Goal: Obtain resource: Obtain resource

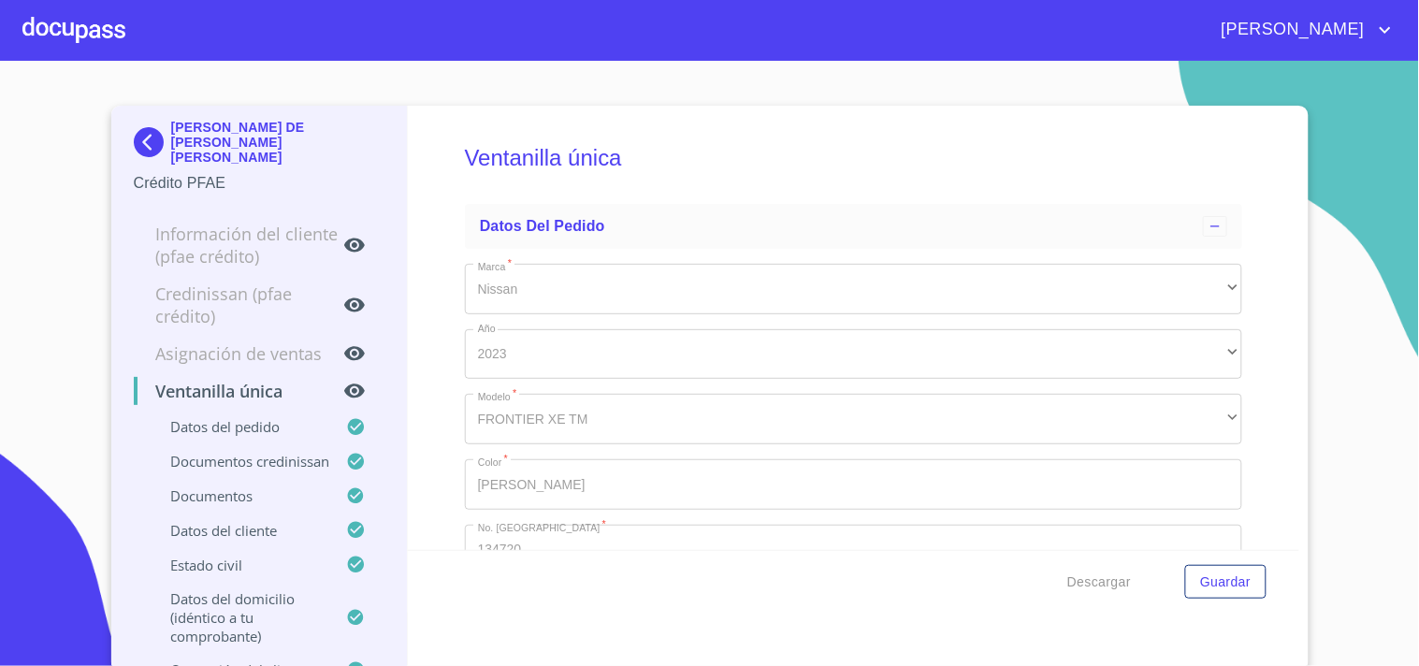
click at [110, 30] on div at bounding box center [73, 30] width 103 height 60
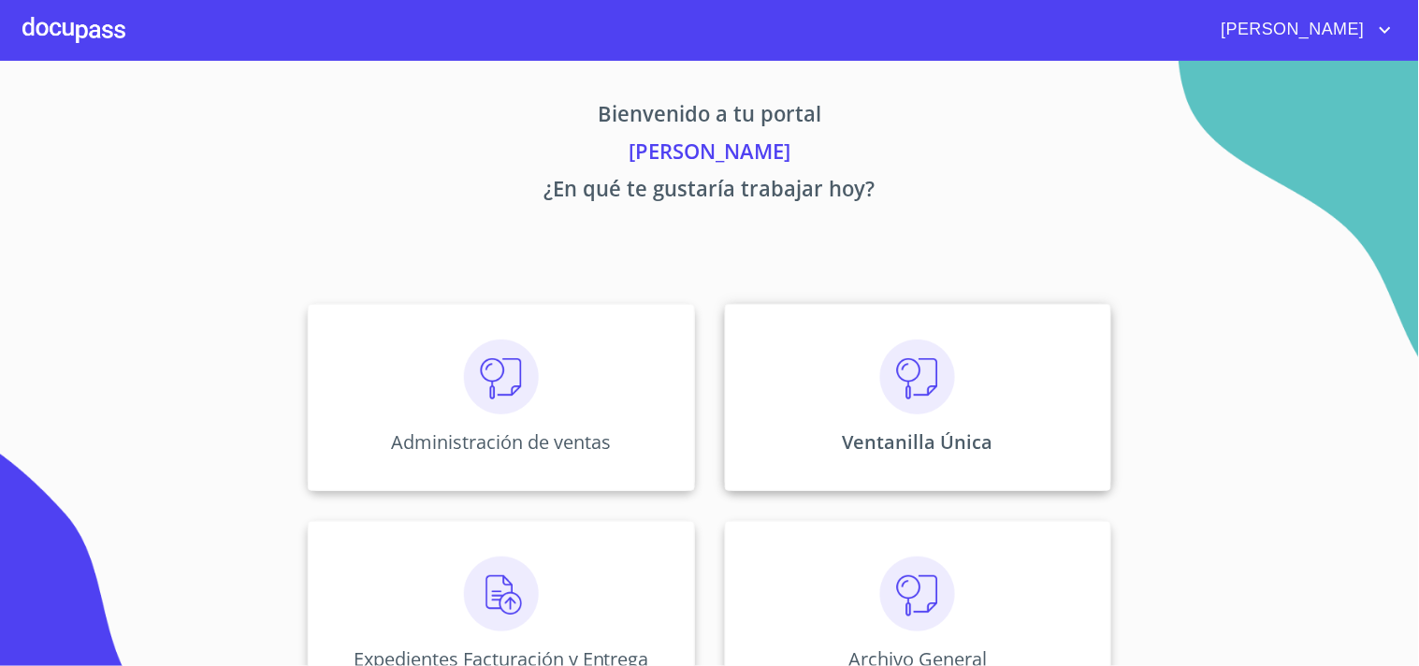
click at [894, 387] on img at bounding box center [917, 376] width 75 height 75
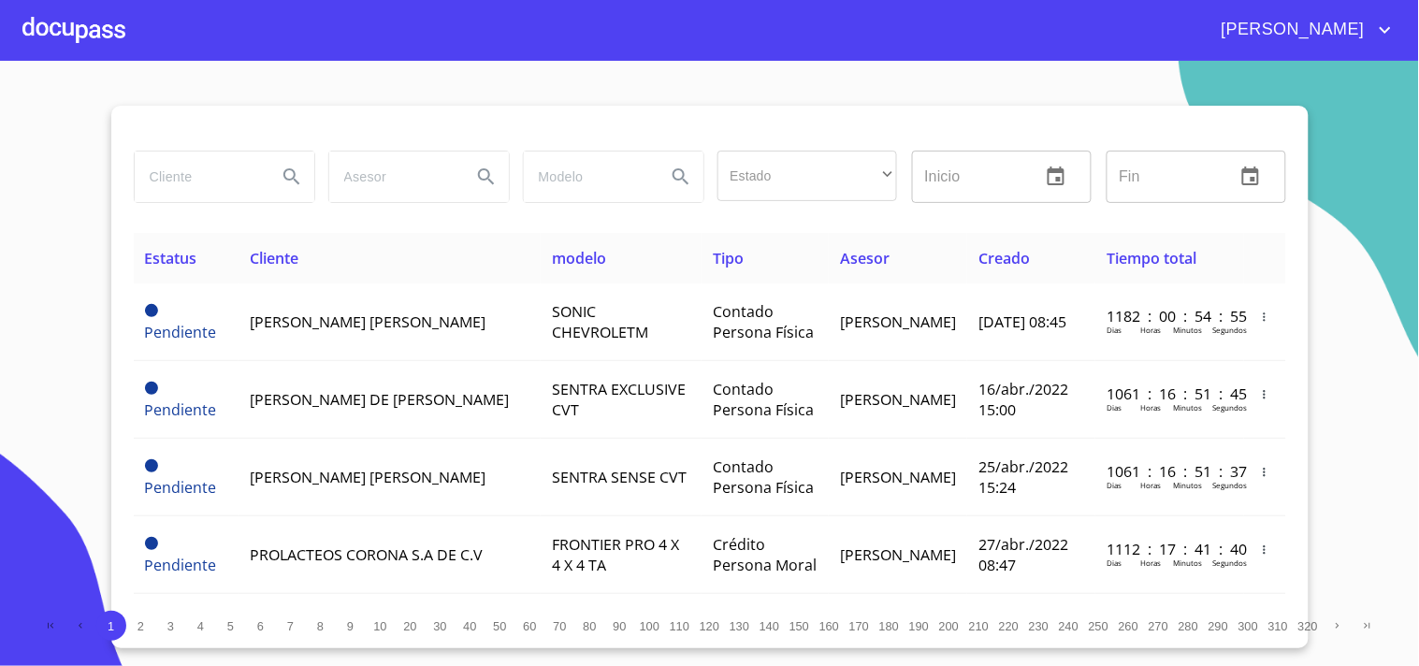
click at [220, 161] on input "search" at bounding box center [198, 176] width 127 height 50
type input "s"
type input "SANDRA LUZ"
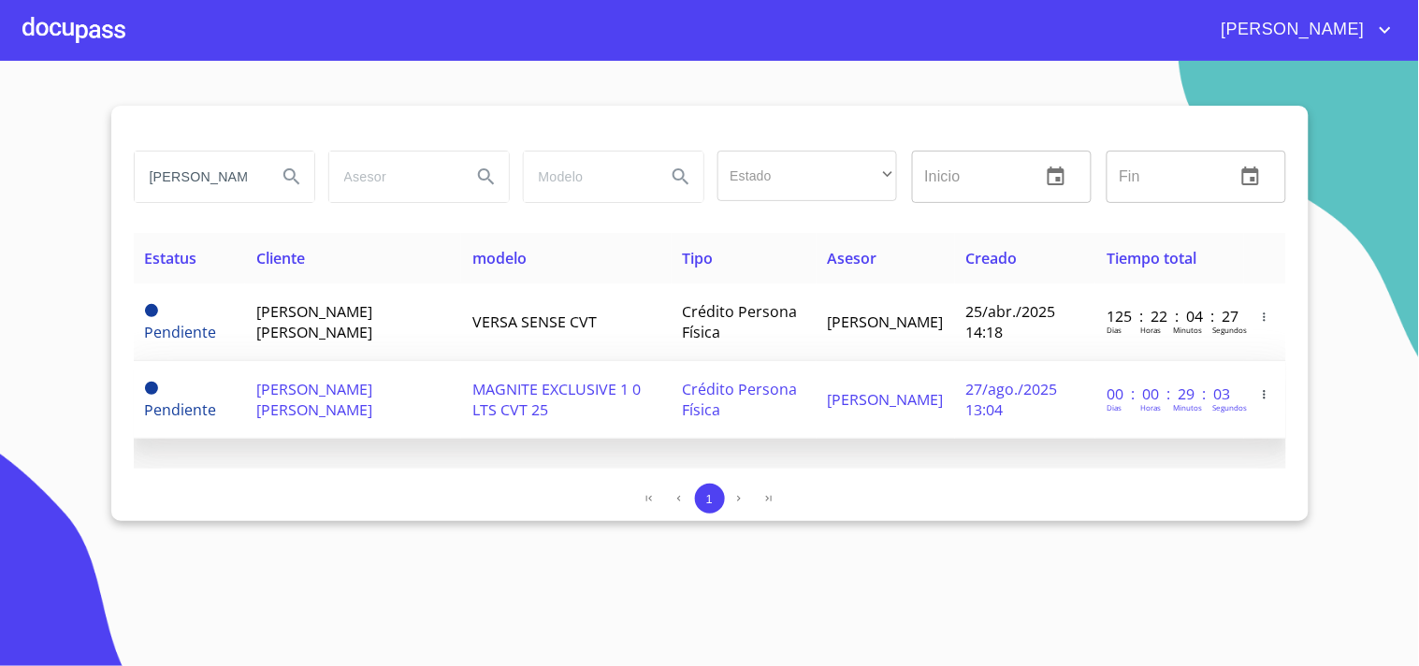
click at [512, 411] on td "MAGNITE EXCLUSIVE 1 0 LTS CVT 25" at bounding box center [565, 400] width 209 height 78
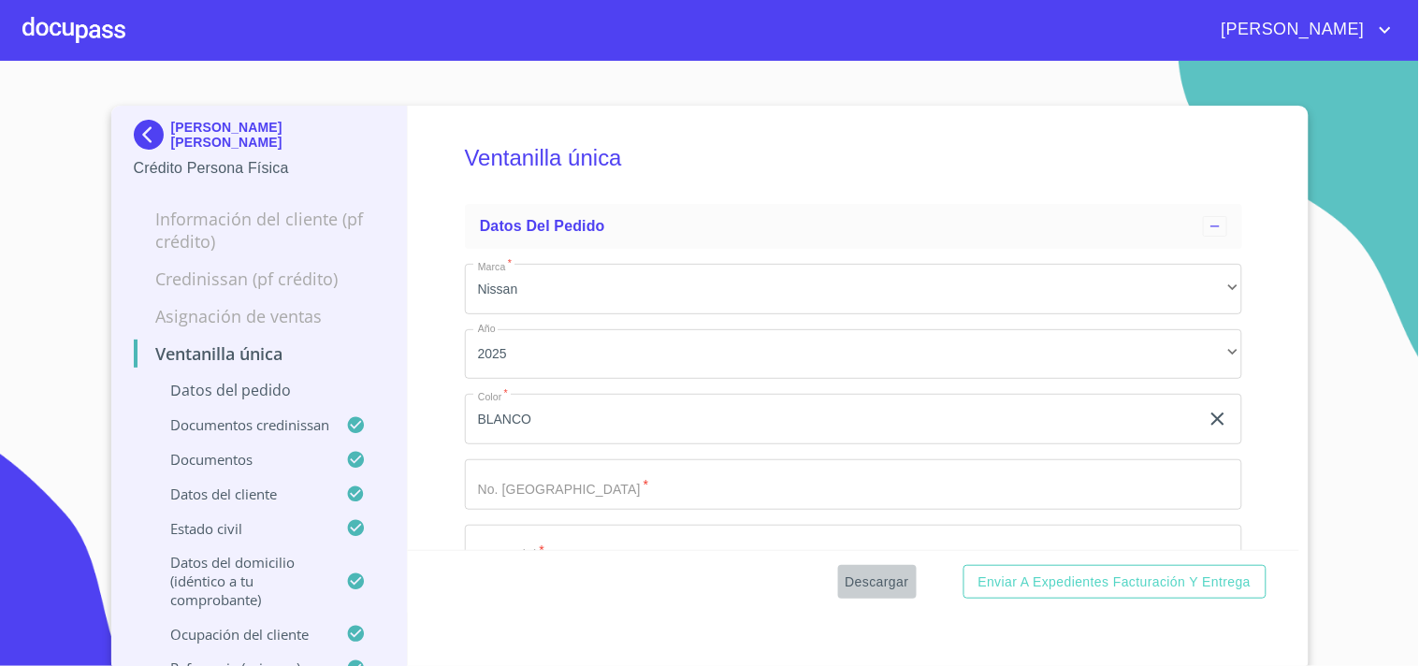
click at [857, 589] on span "Descargar" at bounding box center [877, 581] width 64 height 23
click at [115, 36] on div at bounding box center [73, 30] width 103 height 60
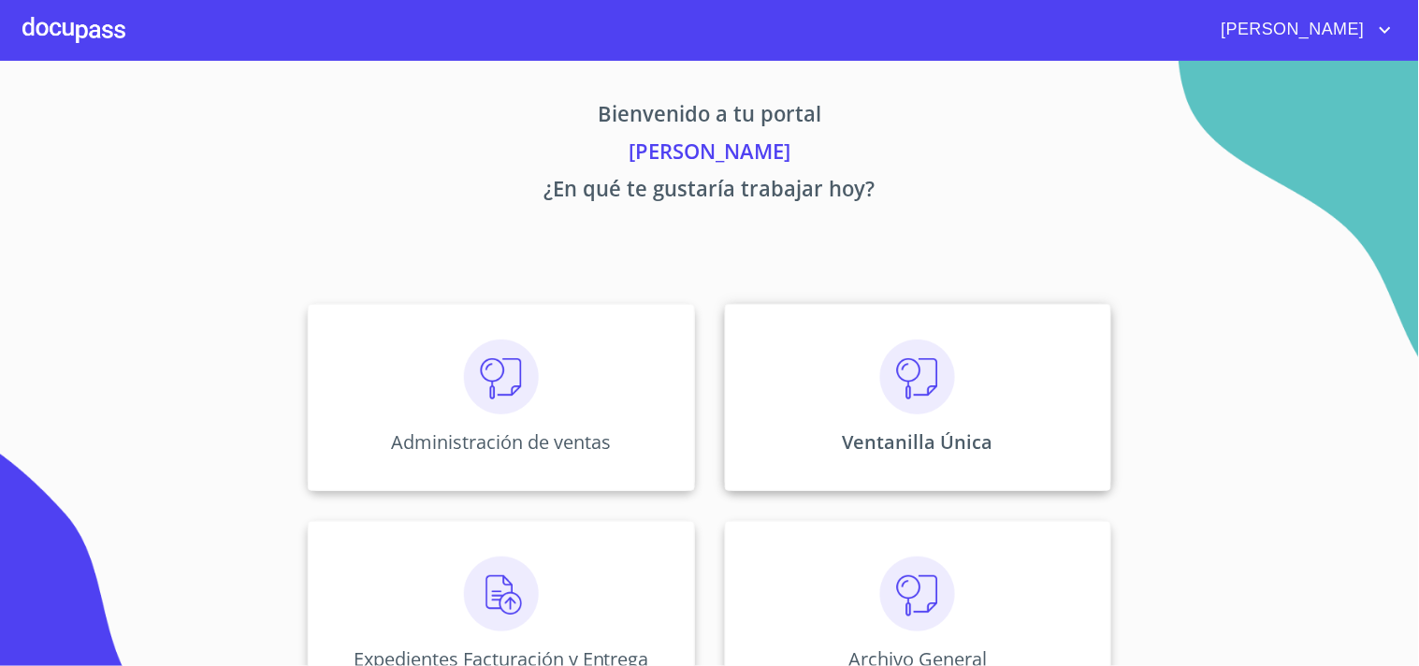
click at [940, 399] on img at bounding box center [917, 376] width 75 height 75
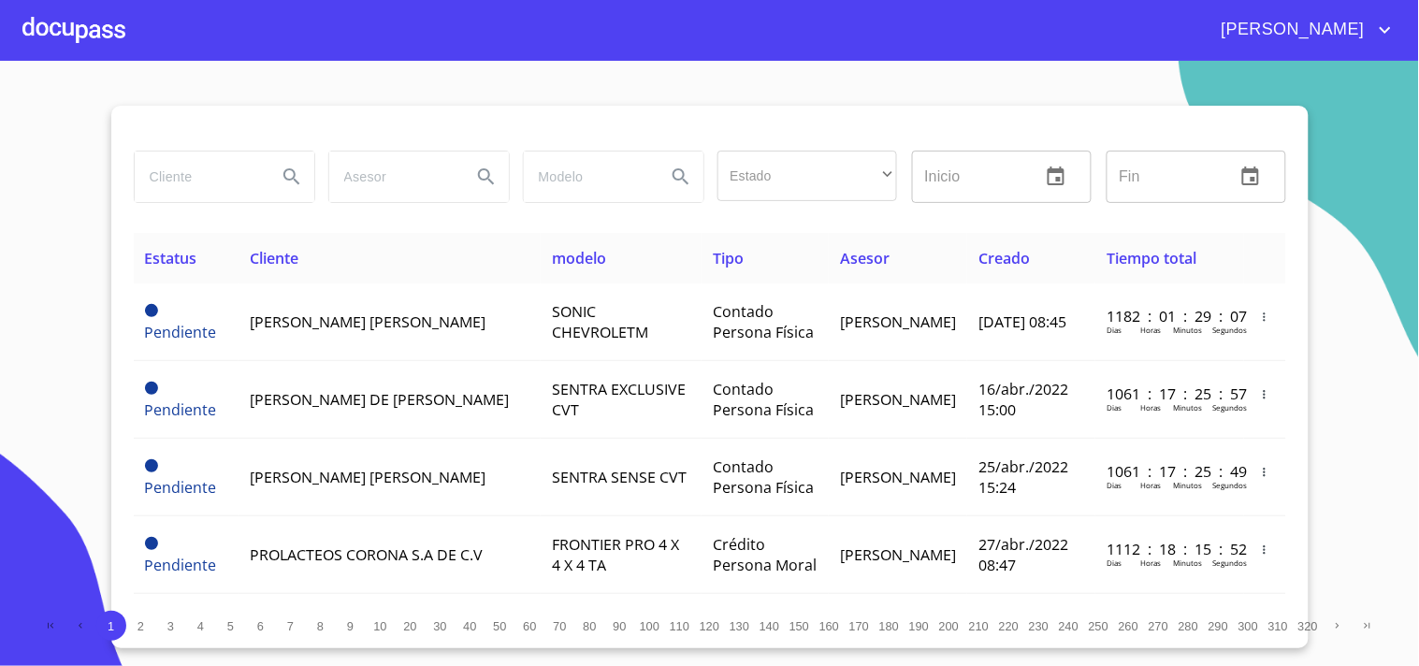
click at [207, 173] on input "search" at bounding box center [198, 176] width 127 height 50
type input "ERICK EDUARDO"
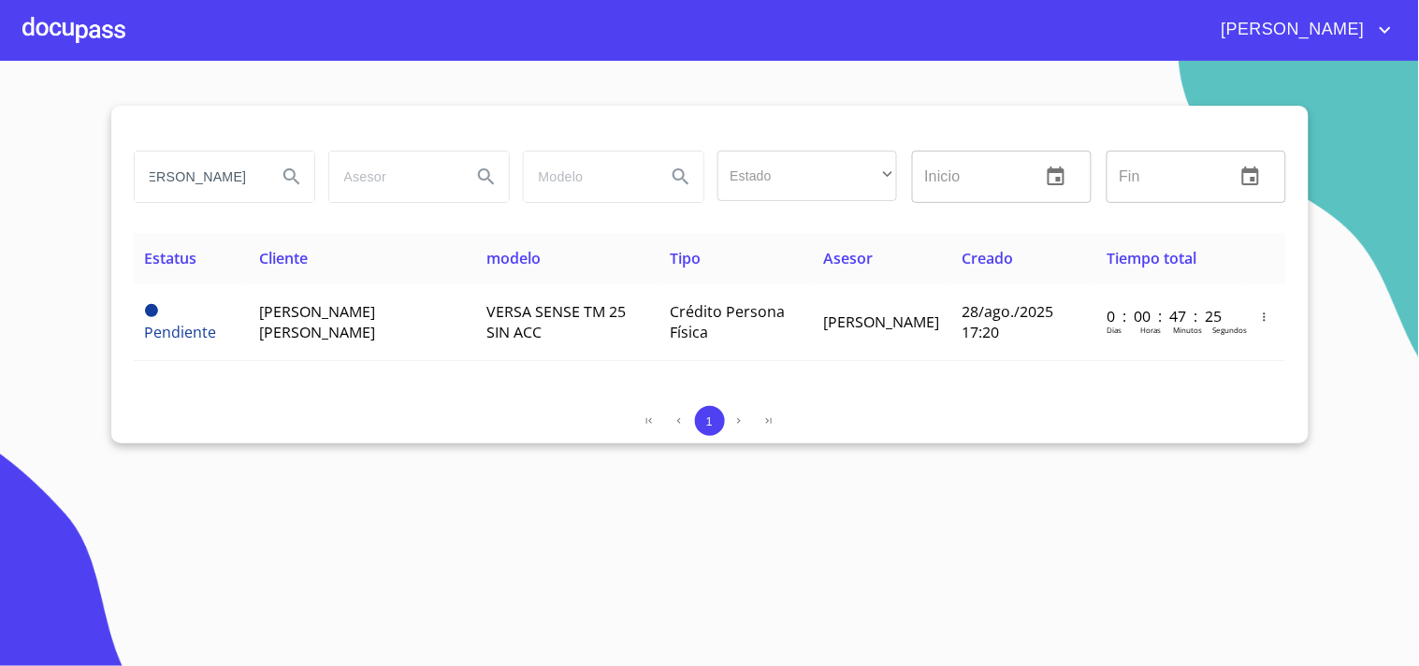
scroll to position [0, 0]
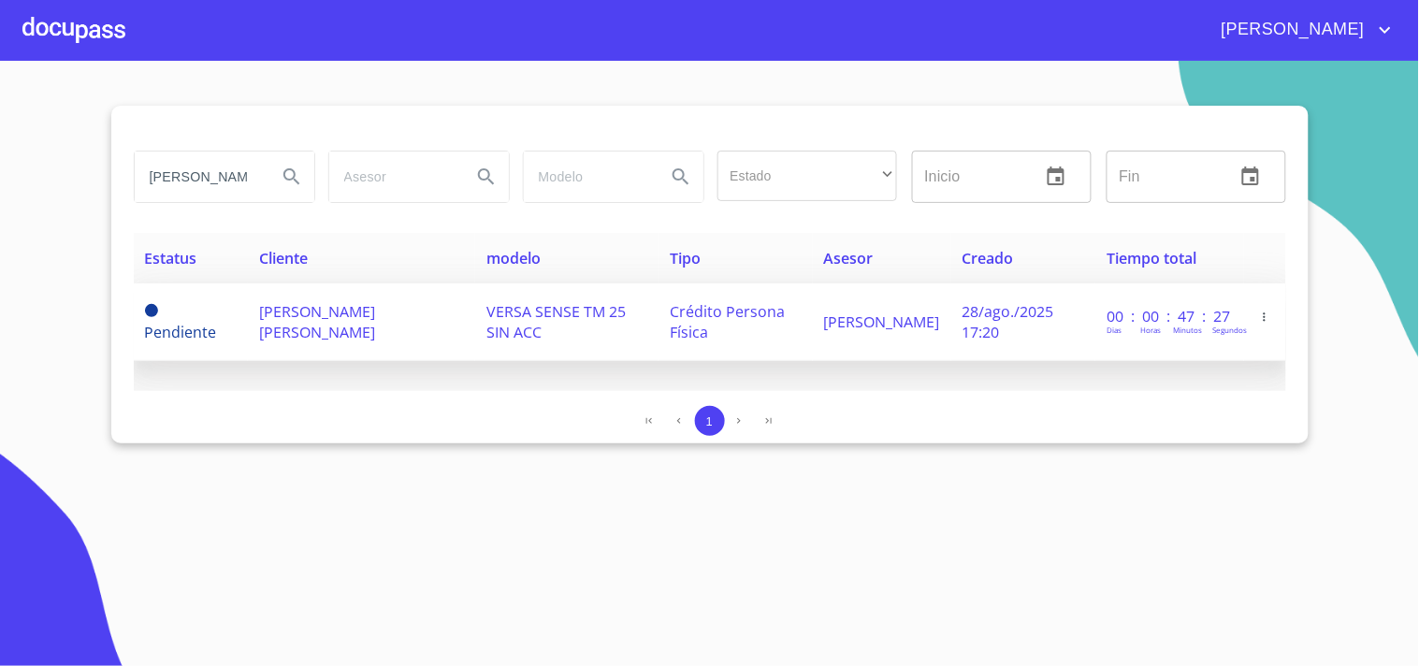
click at [554, 309] on span "VERSA SENSE TM 25 SIN ACC" at bounding box center [555, 321] width 139 height 41
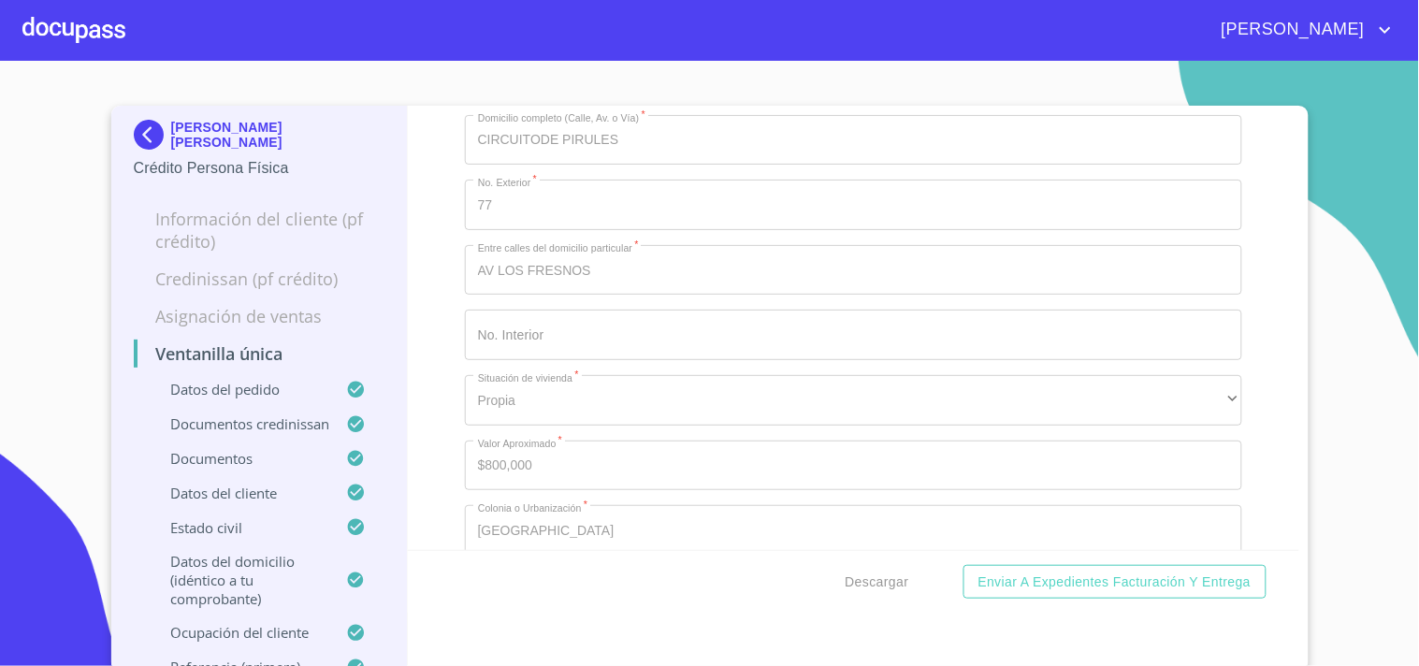
scroll to position [7689, 0]
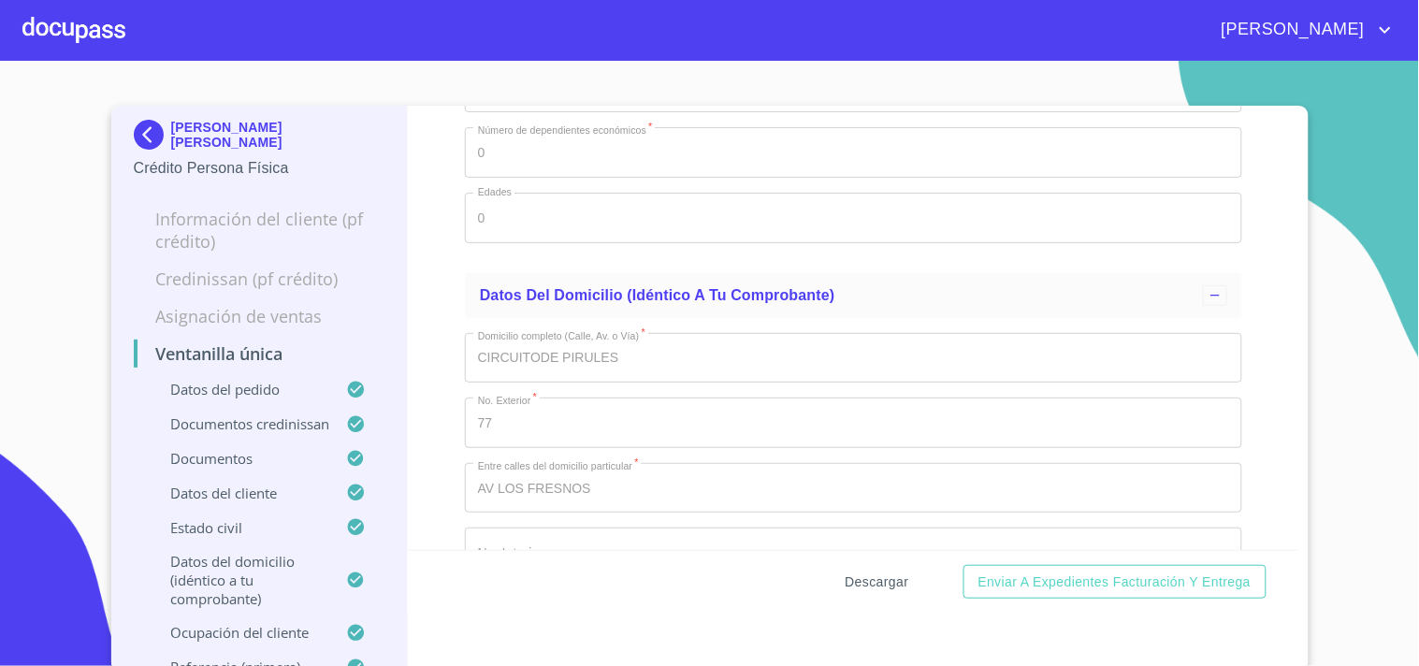
click at [845, 584] on span "Descargar" at bounding box center [877, 581] width 64 height 23
click at [76, 19] on div at bounding box center [73, 30] width 103 height 60
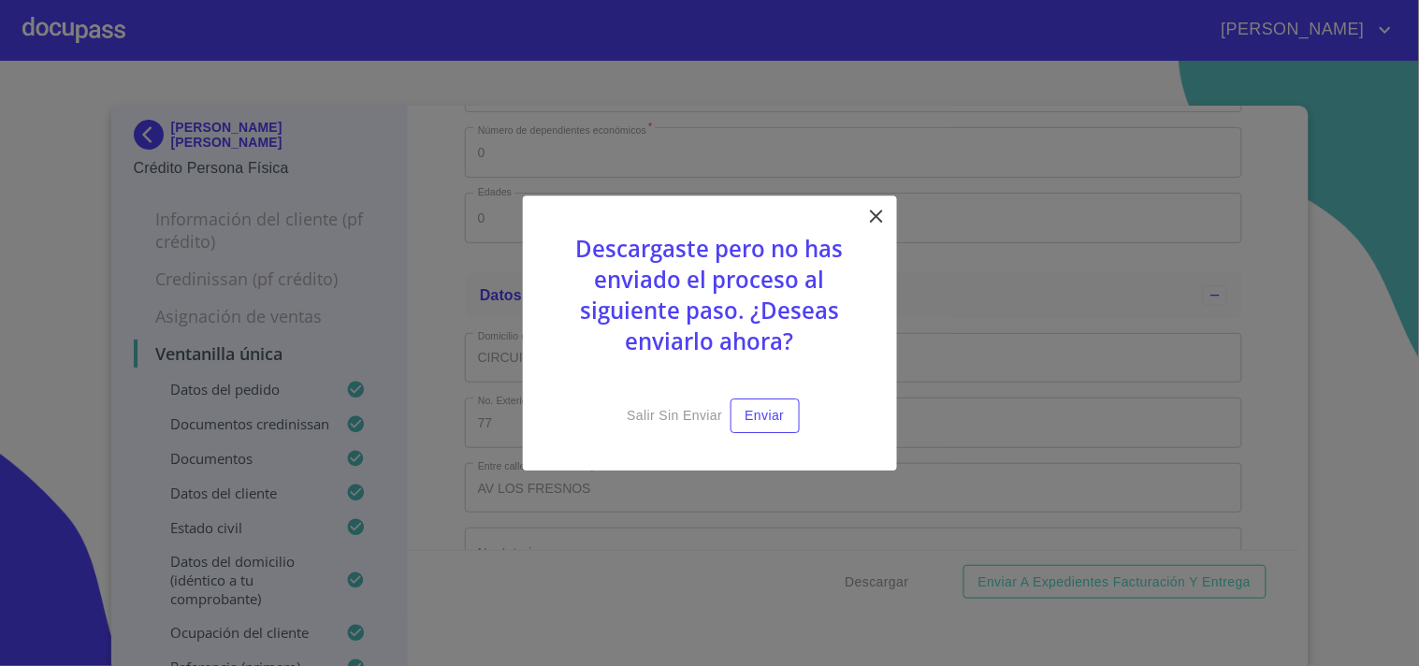
click at [872, 211] on icon at bounding box center [876, 216] width 22 height 22
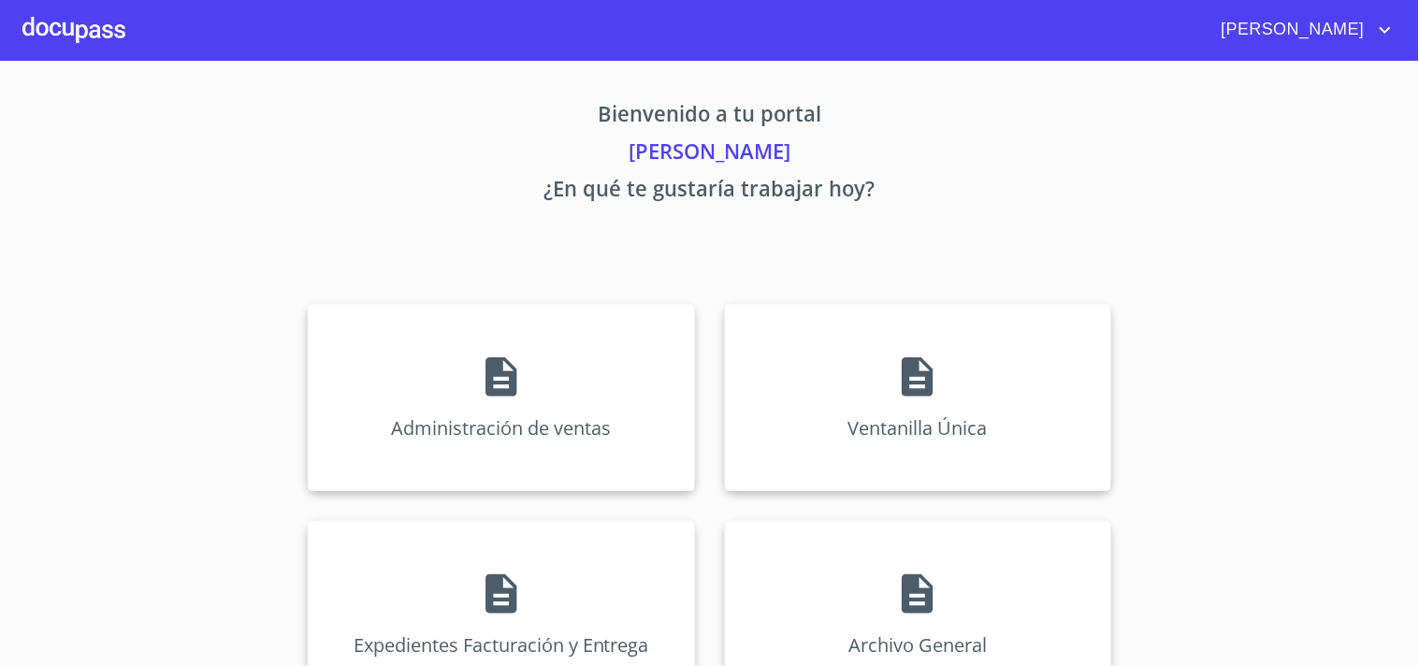
click at [879, 286] on div "Bienvenido a tu portal Juana López ¿En qué te gustaría trabajar hoy? Administra…" at bounding box center [709, 390] width 1197 height 658
click at [894, 348] on div "Ventanilla Única" at bounding box center [918, 397] width 386 height 187
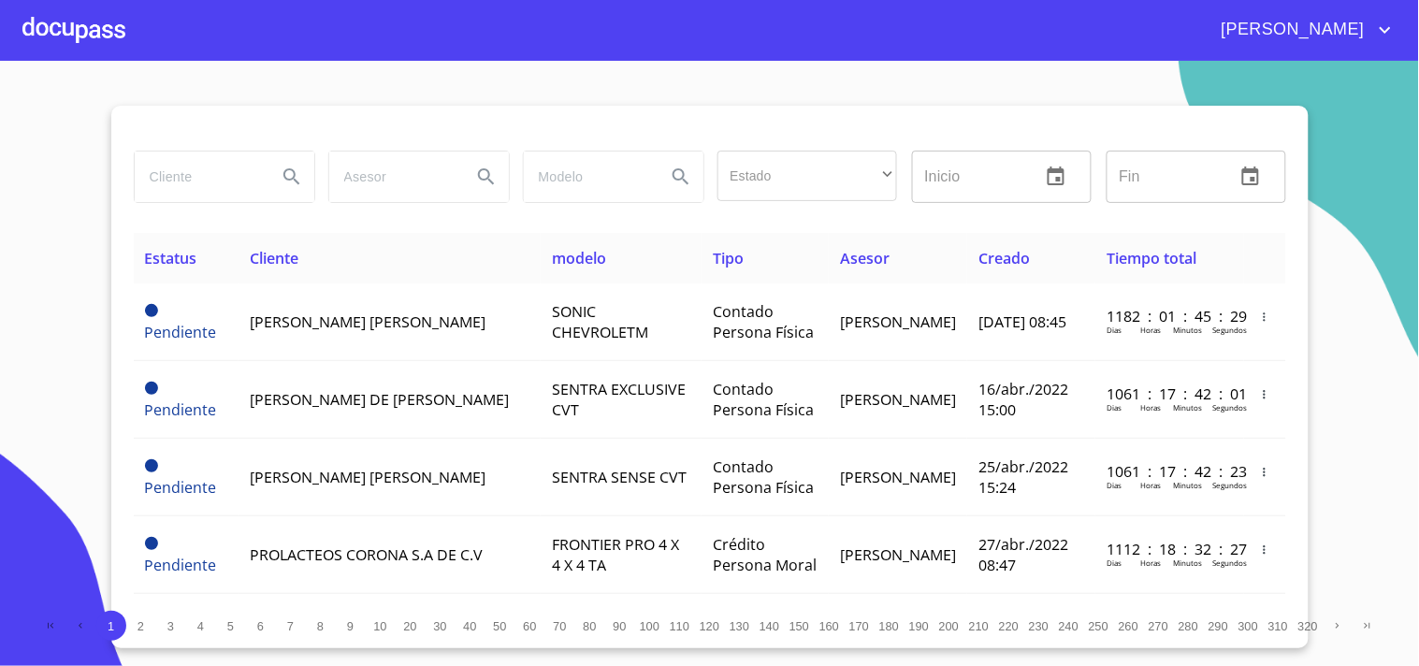
click at [227, 171] on input "search" at bounding box center [198, 176] width 127 height 50
type input "HECTOR ERNESTO"
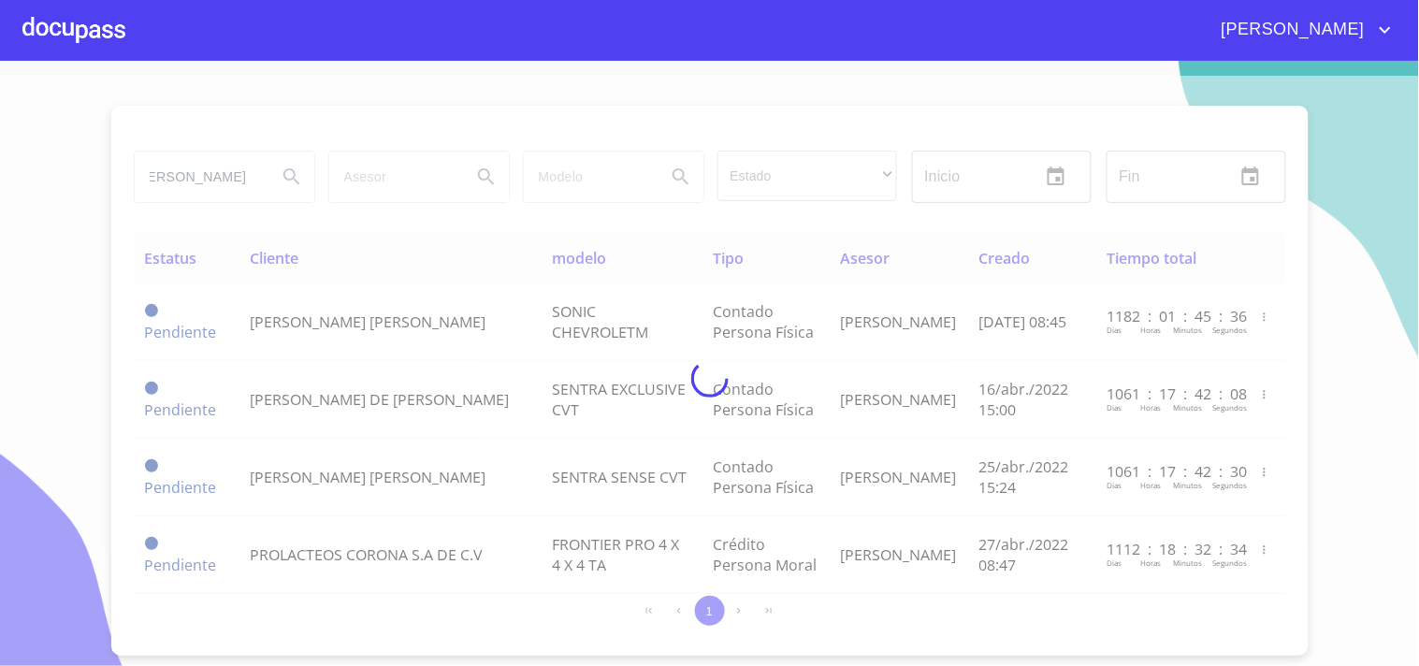
scroll to position [0, 0]
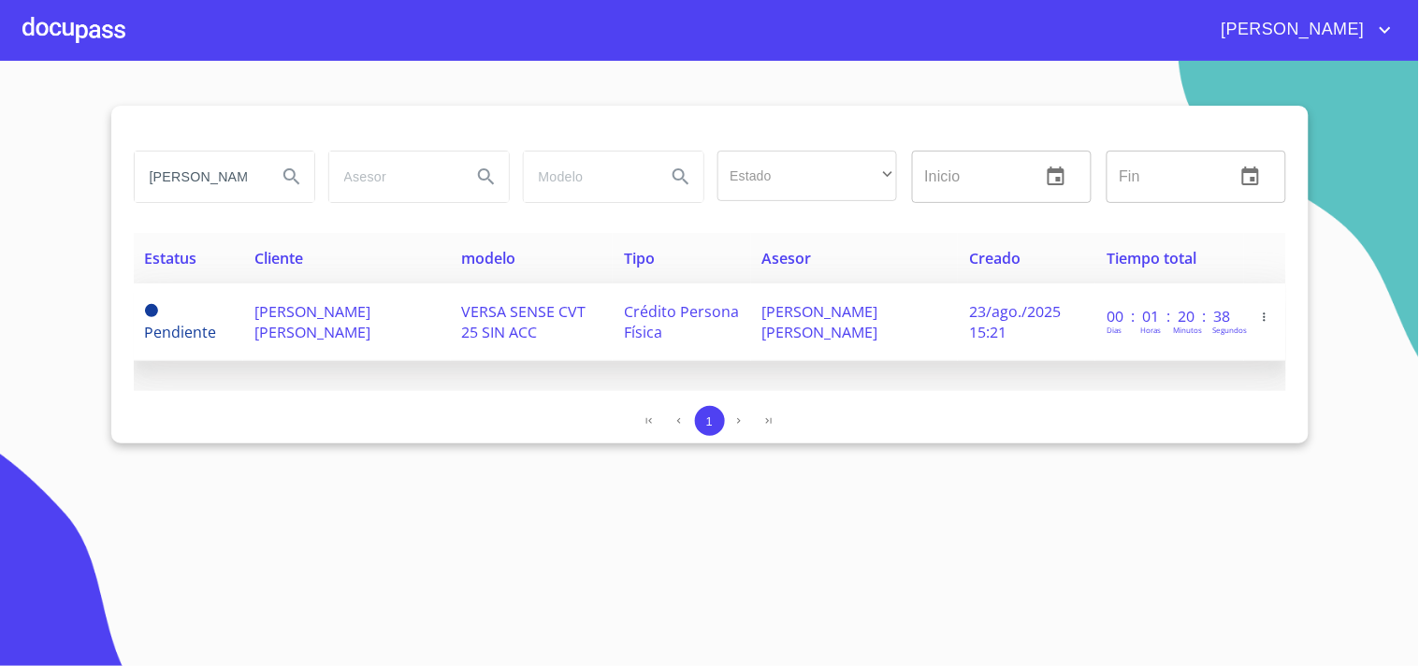
click at [450, 320] on td "[PERSON_NAME] [PERSON_NAME]" at bounding box center [346, 322] width 207 height 78
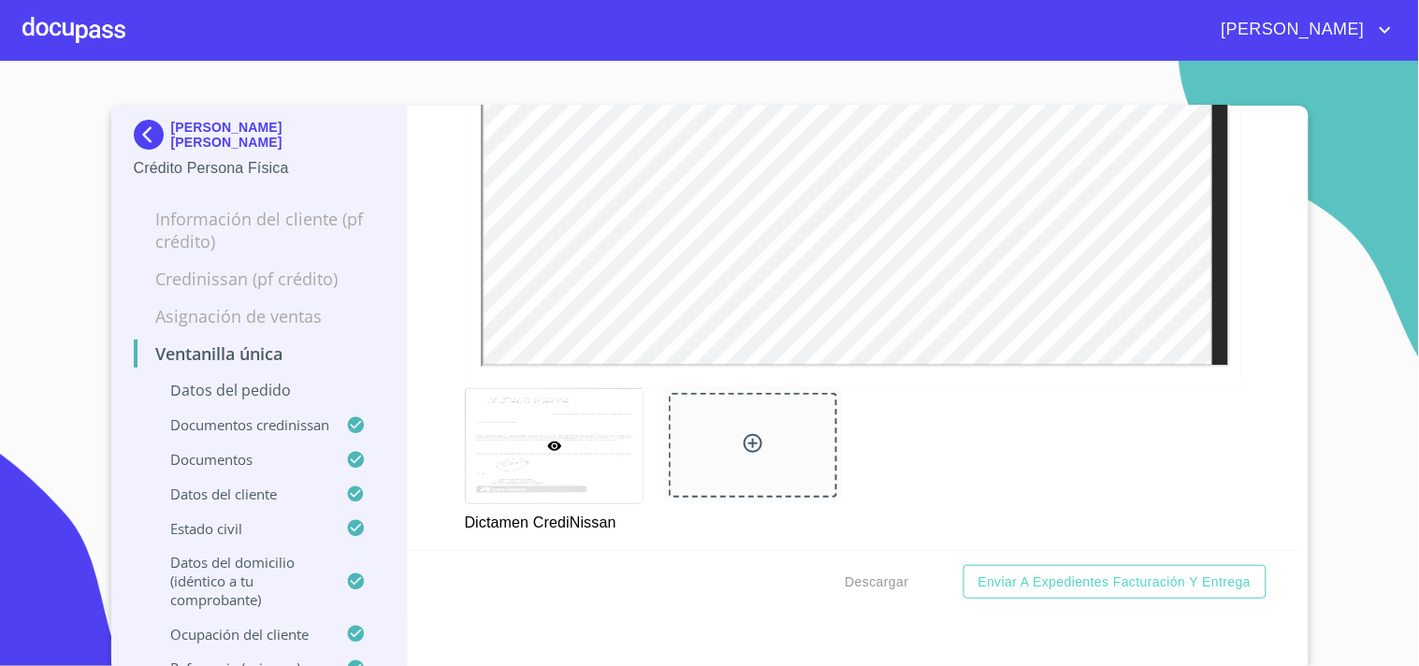
scroll to position [519, 0]
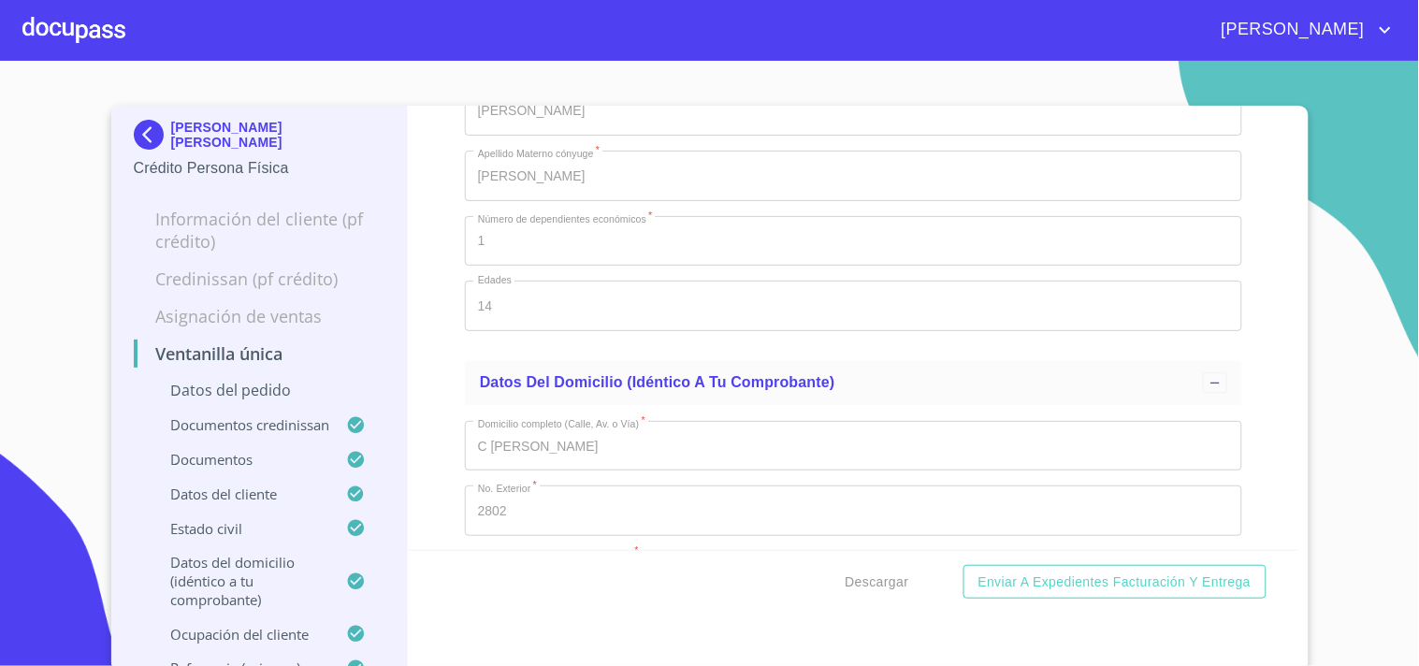
scroll to position [6546, 0]
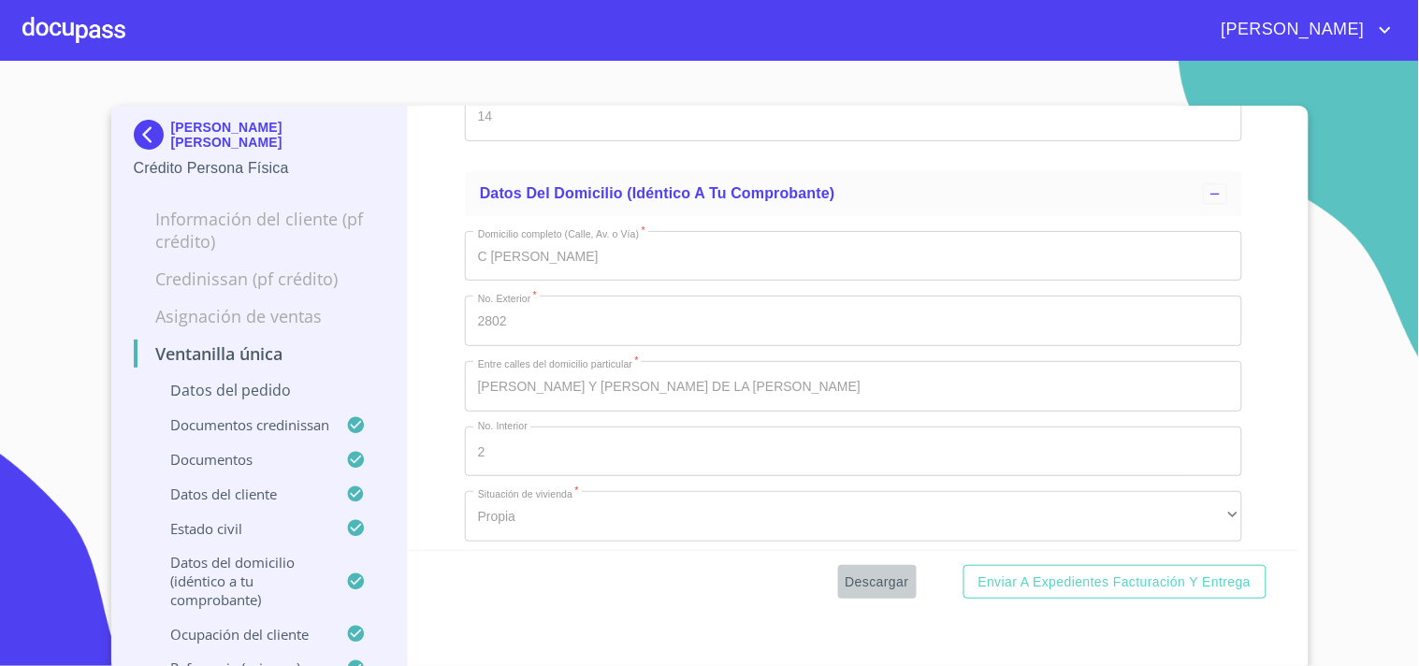
click at [868, 570] on span "Descargar" at bounding box center [877, 581] width 64 height 23
click at [56, 31] on div at bounding box center [73, 30] width 103 height 60
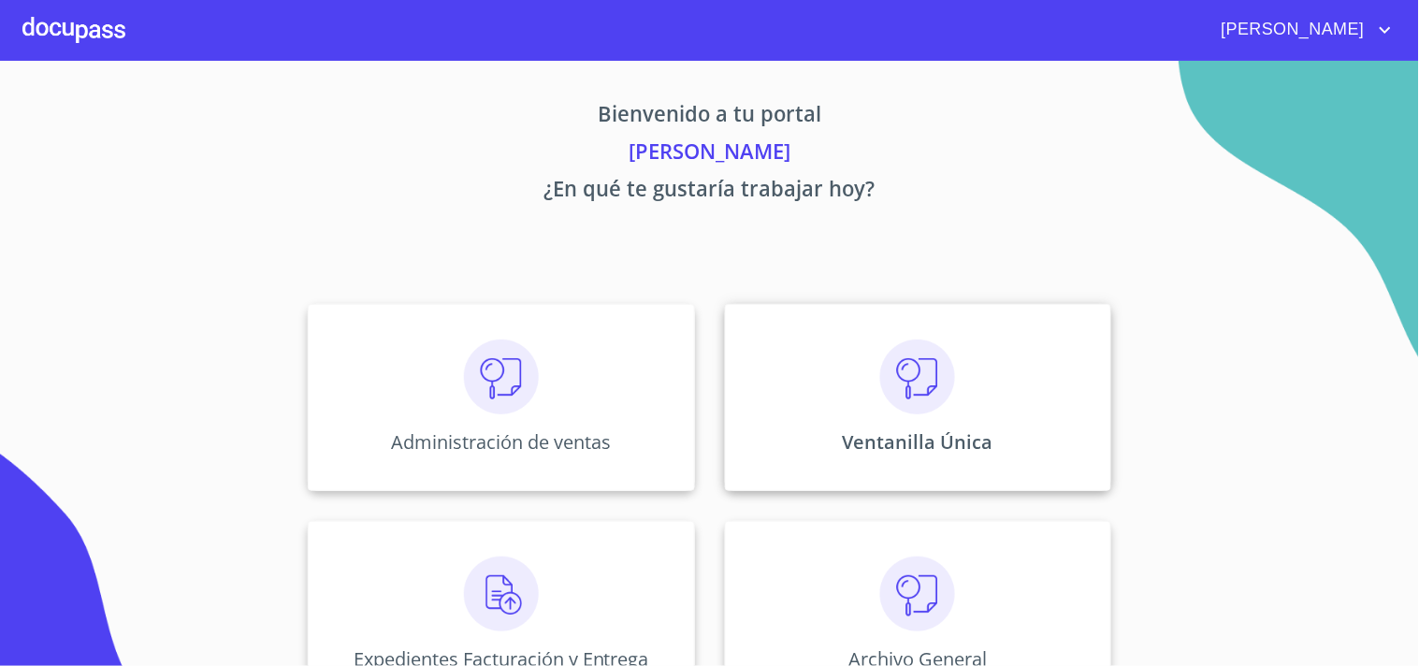
click at [1010, 367] on div "Ventanilla Única" at bounding box center [918, 397] width 386 height 187
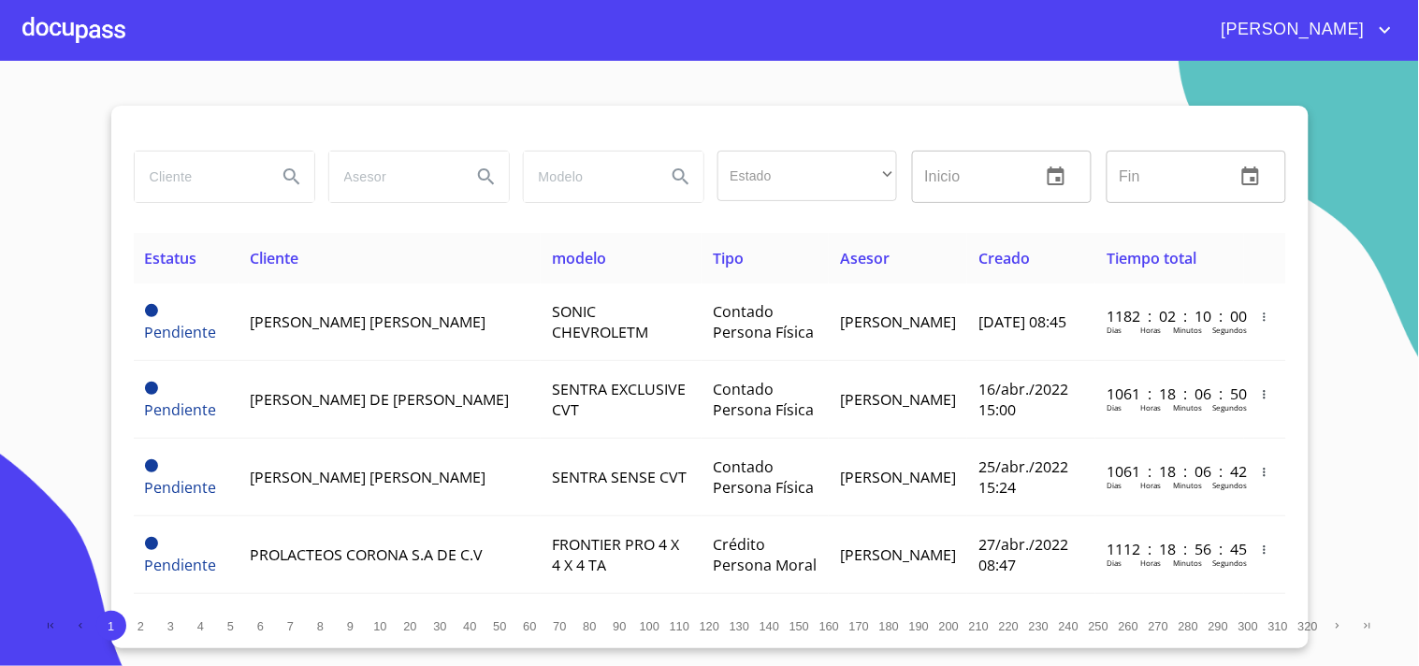
click at [222, 192] on input "search" at bounding box center [198, 176] width 127 height 50
type input "[PERSON_NAME] DEL [PERSON_NAME]"
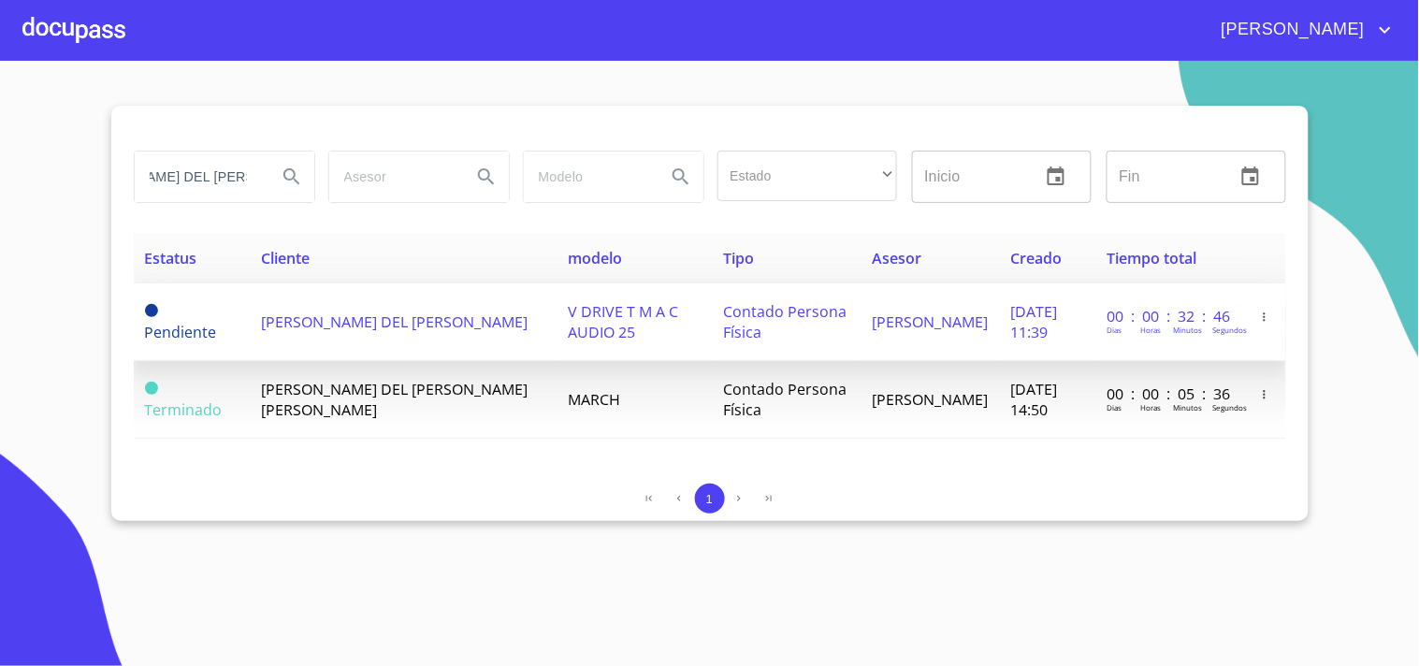
click at [237, 322] on td "Pendiente" at bounding box center [192, 322] width 117 height 78
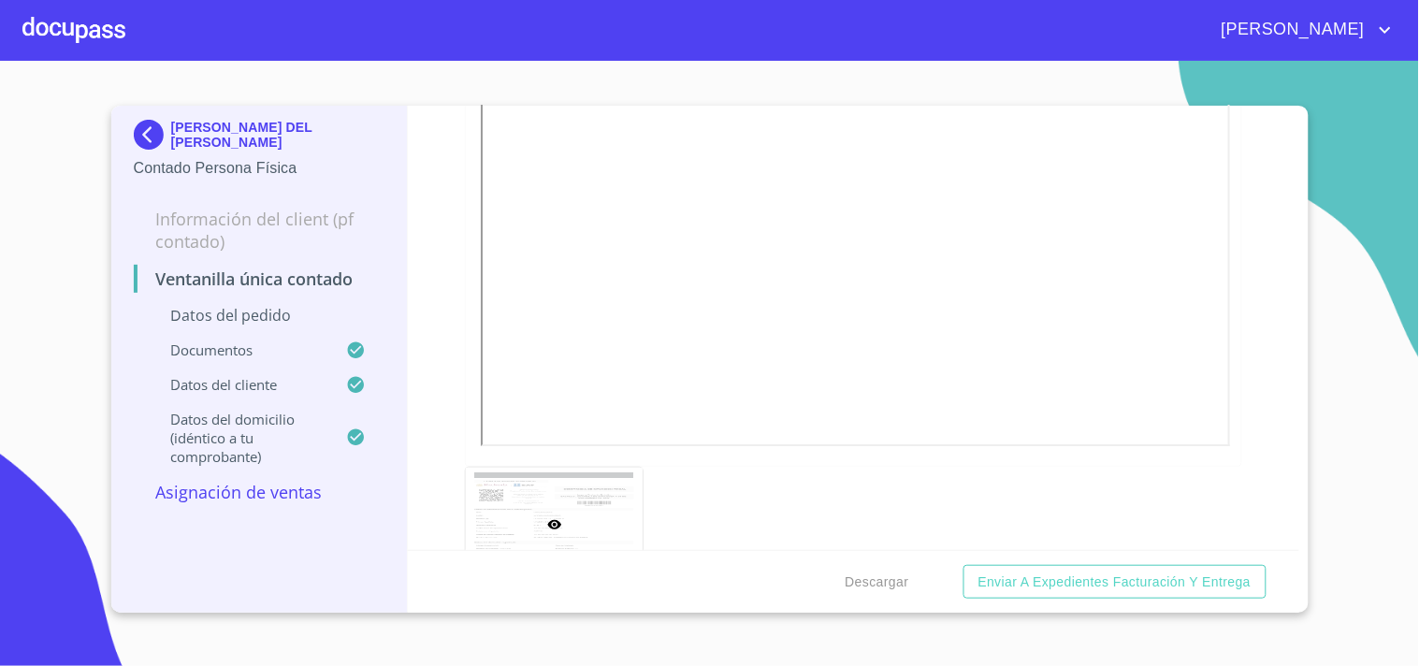
scroll to position [3324, 0]
click at [899, 570] on span "Descargar" at bounding box center [877, 581] width 64 height 23
click at [108, 30] on div at bounding box center [73, 30] width 103 height 60
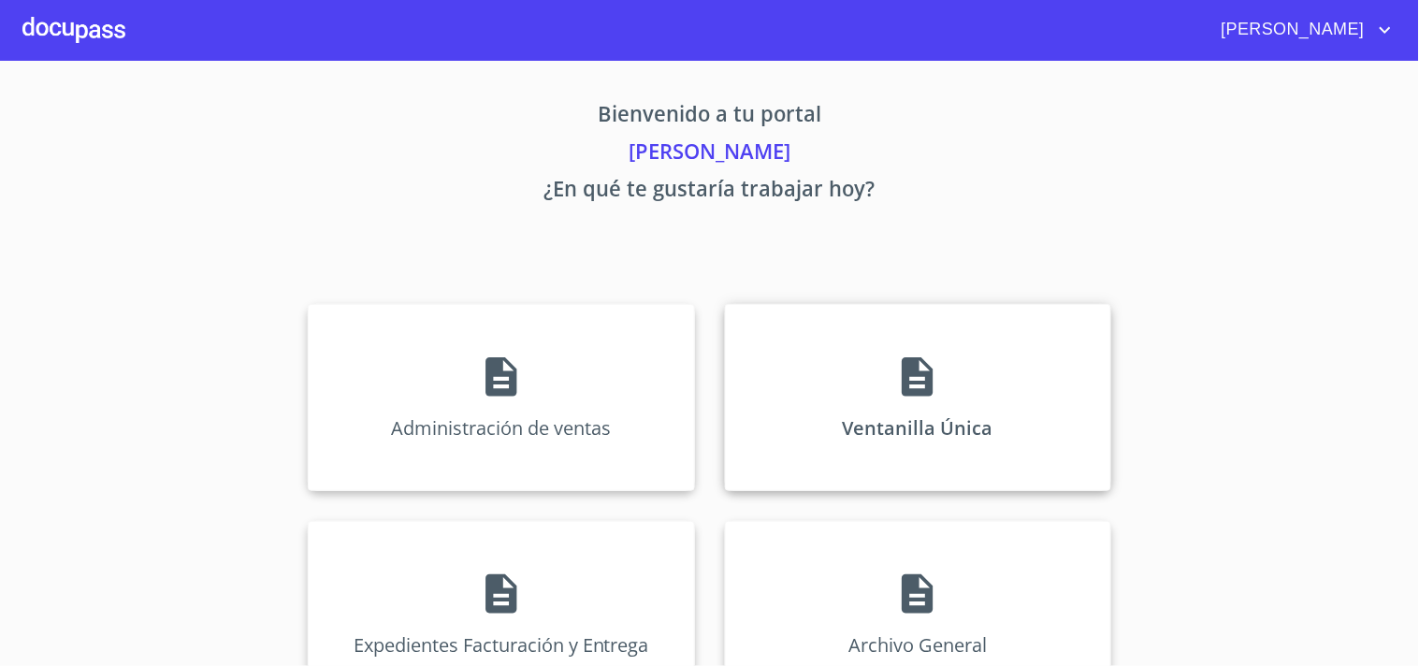
click at [787, 328] on div "Ventanilla Única" at bounding box center [918, 397] width 386 height 187
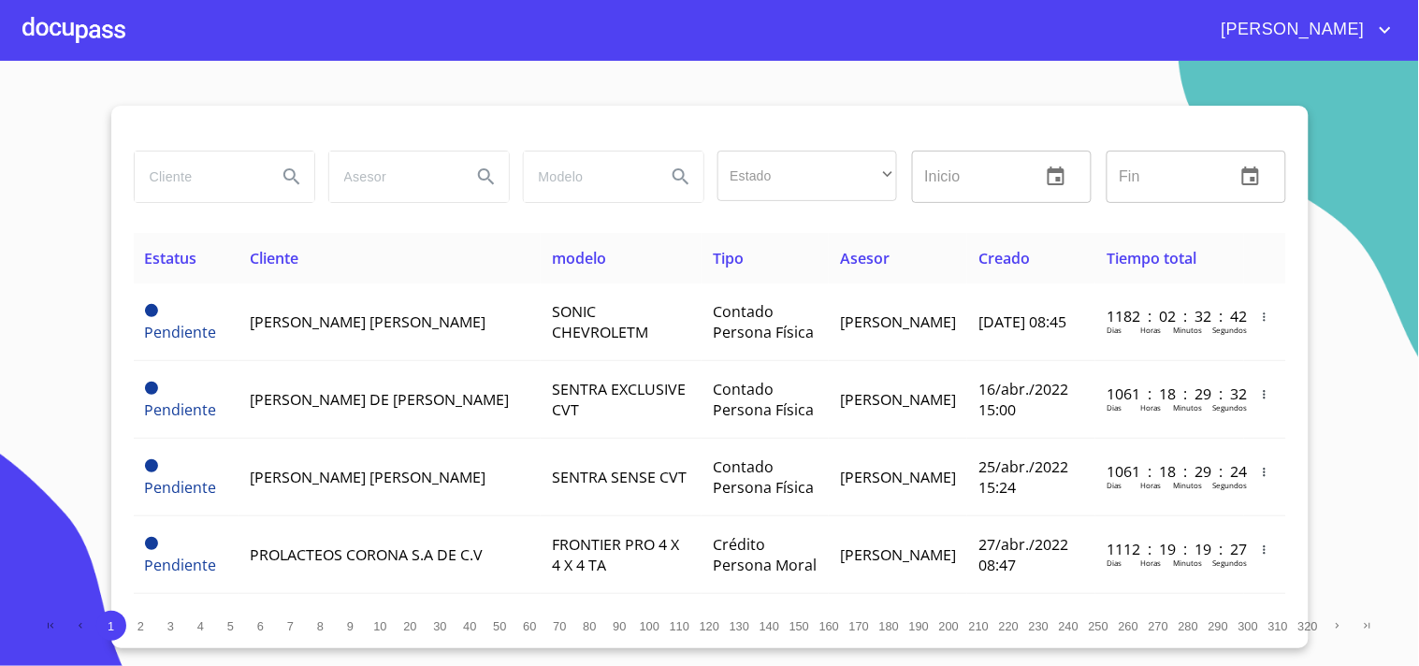
click at [222, 143] on div at bounding box center [223, 176] width 195 height 67
click at [227, 195] on input "search" at bounding box center [198, 176] width 127 height 50
type input "[PERSON_NAME] [PERSON_NAME]"
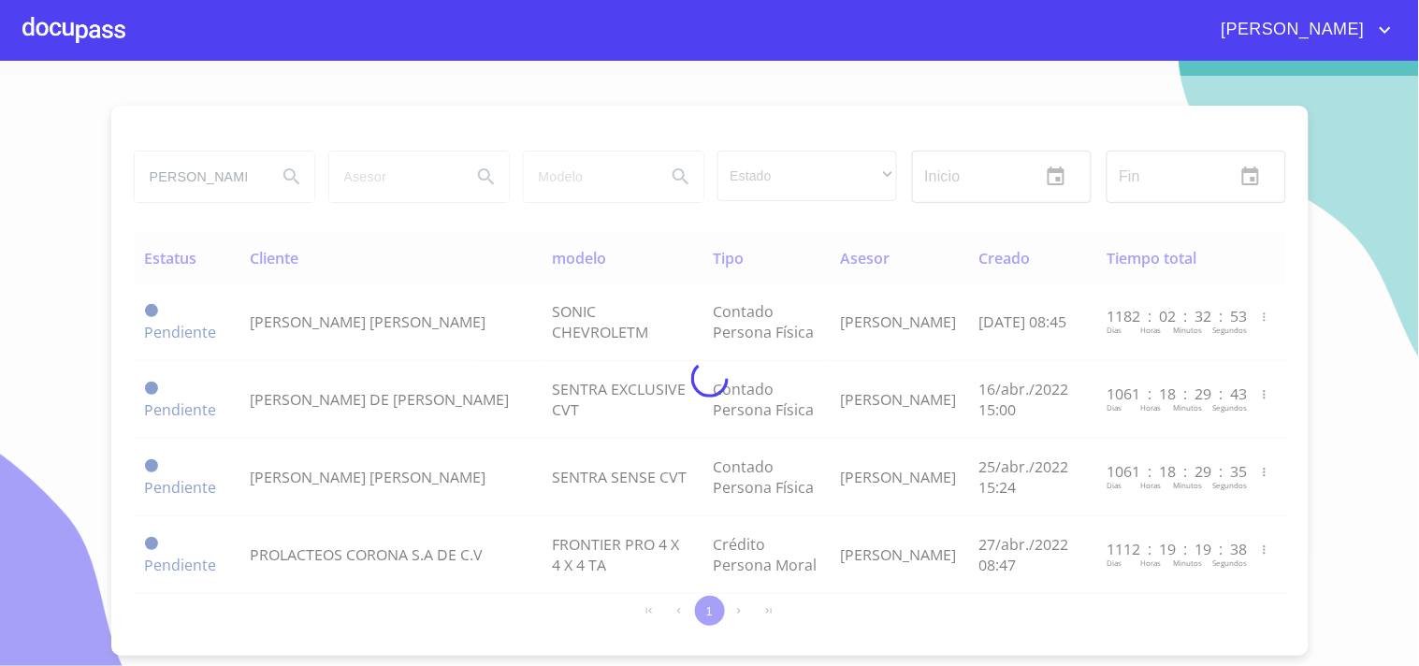
scroll to position [0, 0]
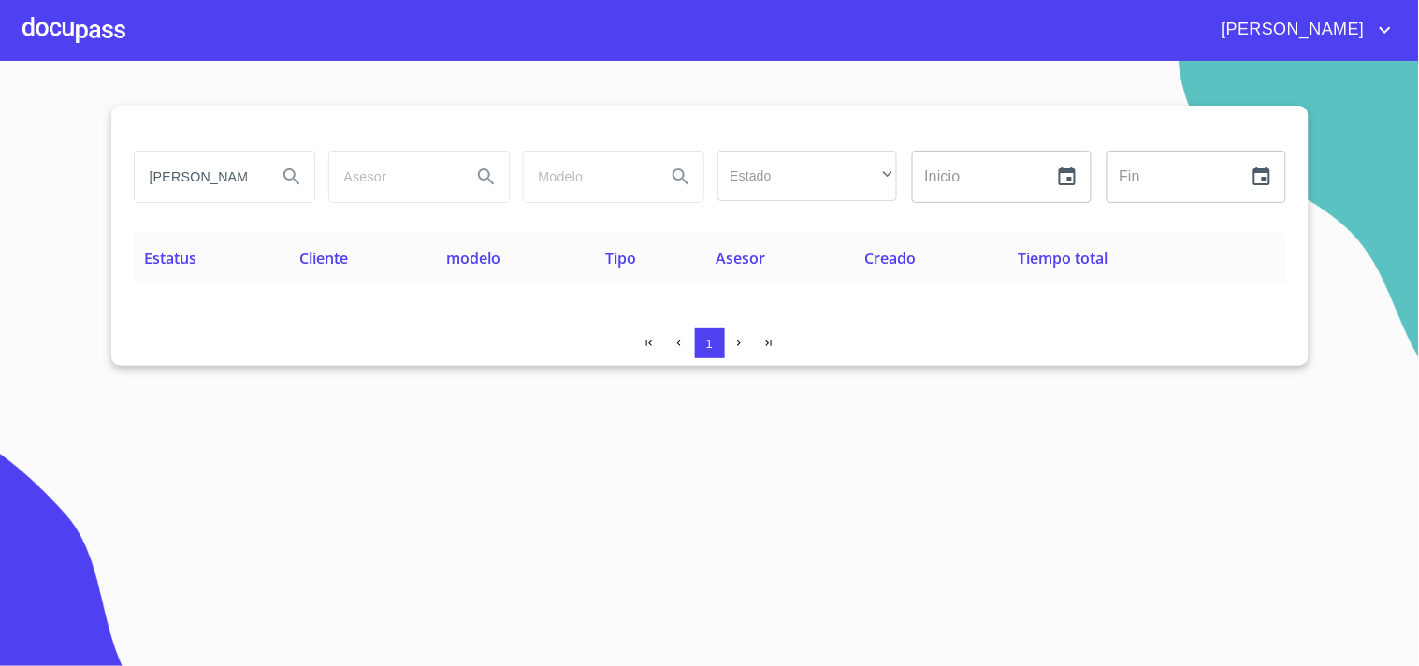
click at [251, 175] on input "[PERSON_NAME] [PERSON_NAME]" at bounding box center [198, 176] width 127 height 50
type input "XCARET MARBELLA"
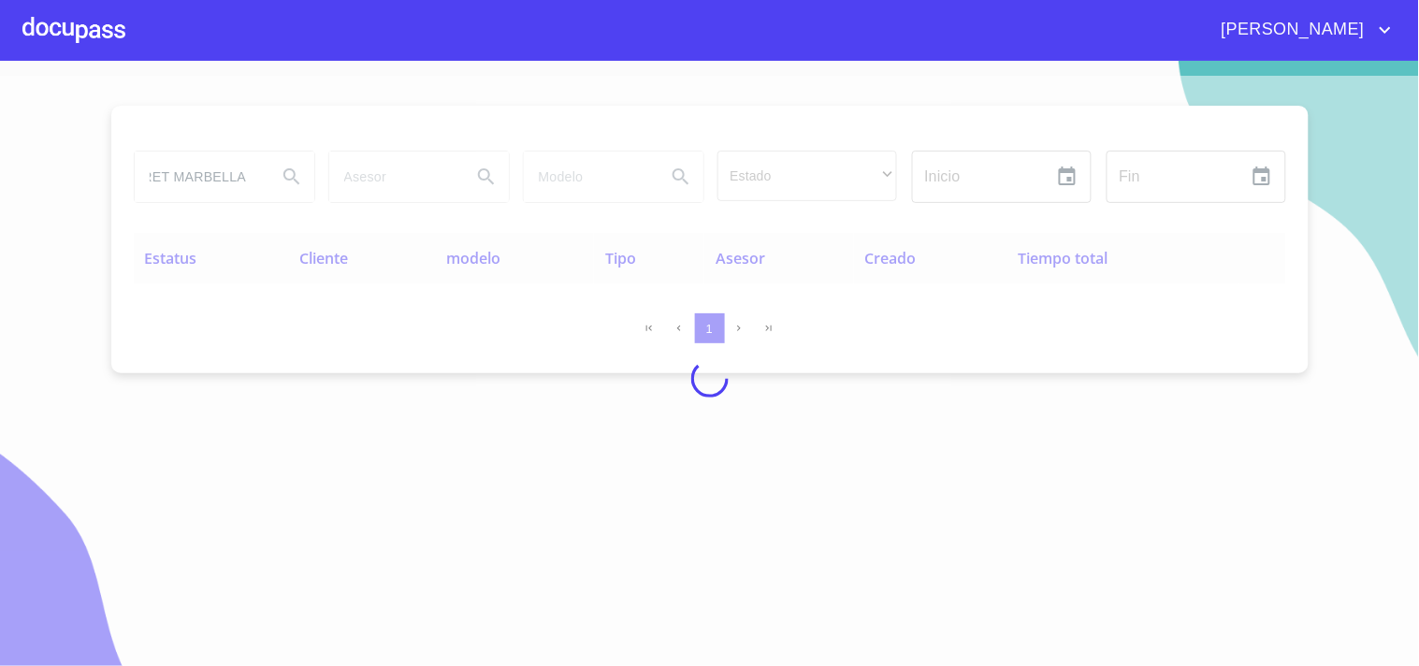
scroll to position [0, 0]
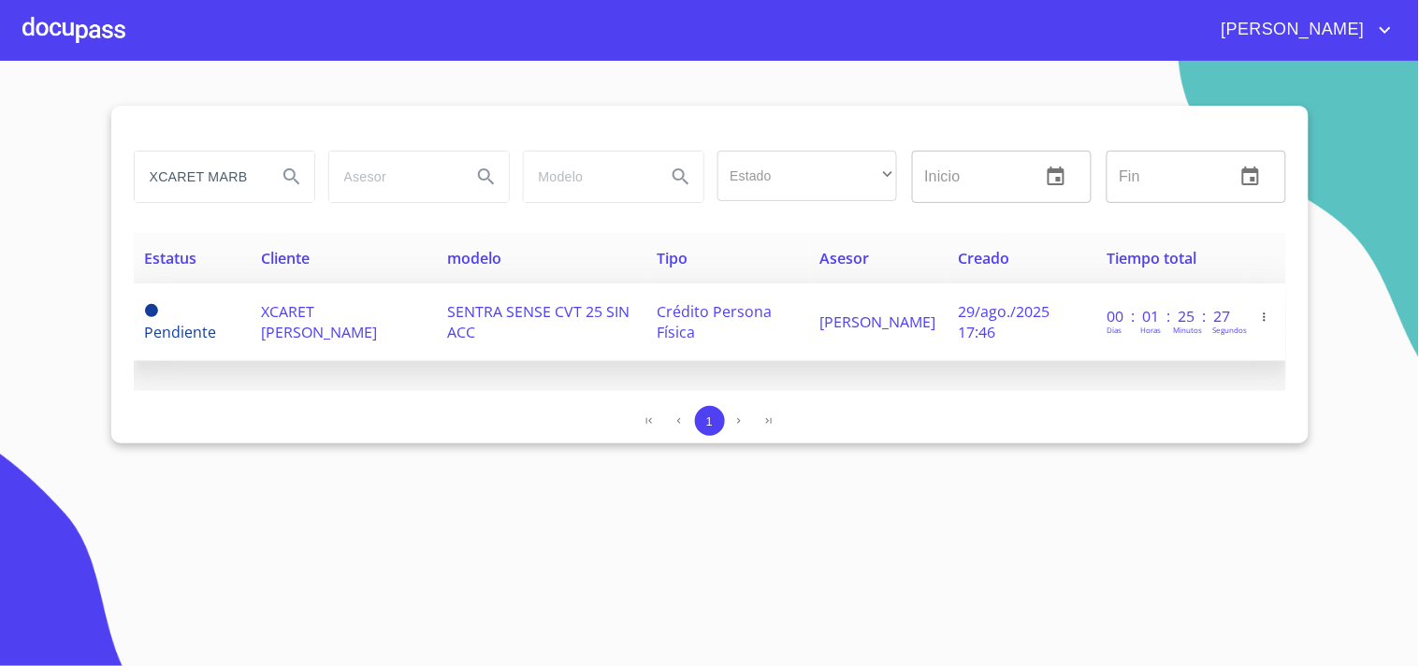
click at [419, 297] on td "XCARET [PERSON_NAME]" at bounding box center [344, 322] width 186 height 78
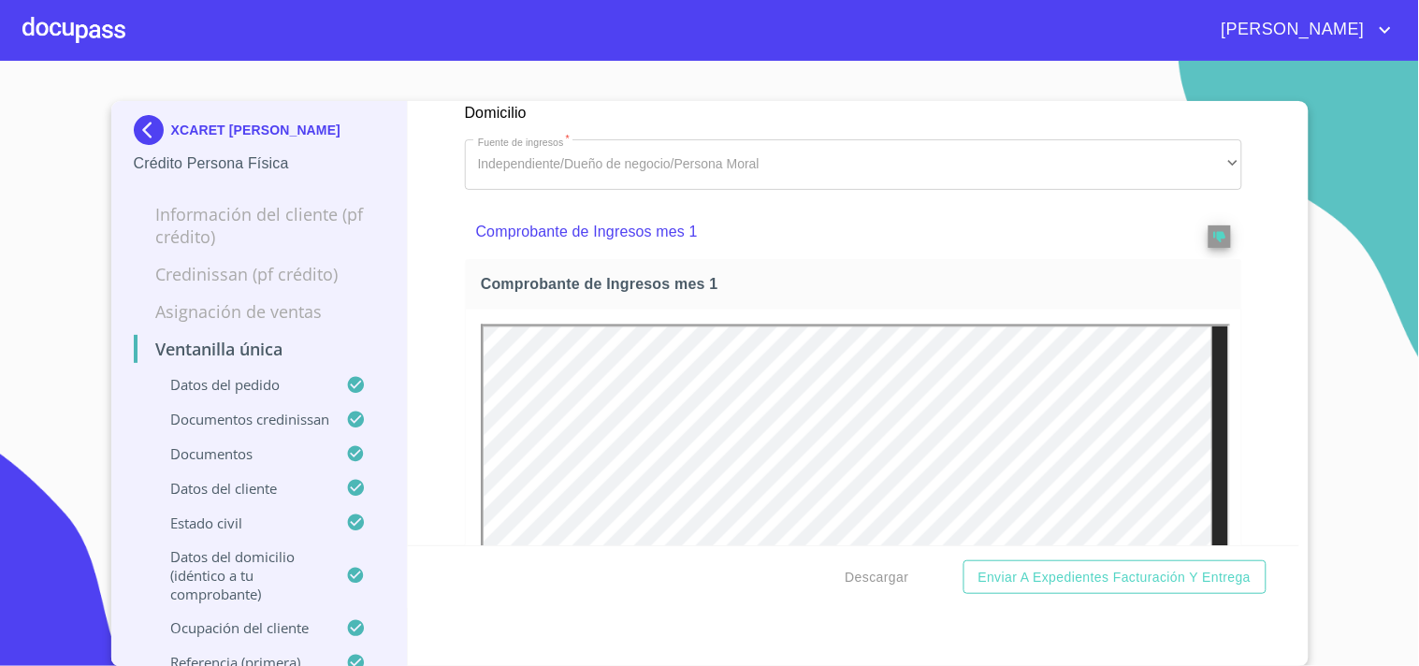
scroll to position [2909, 0]
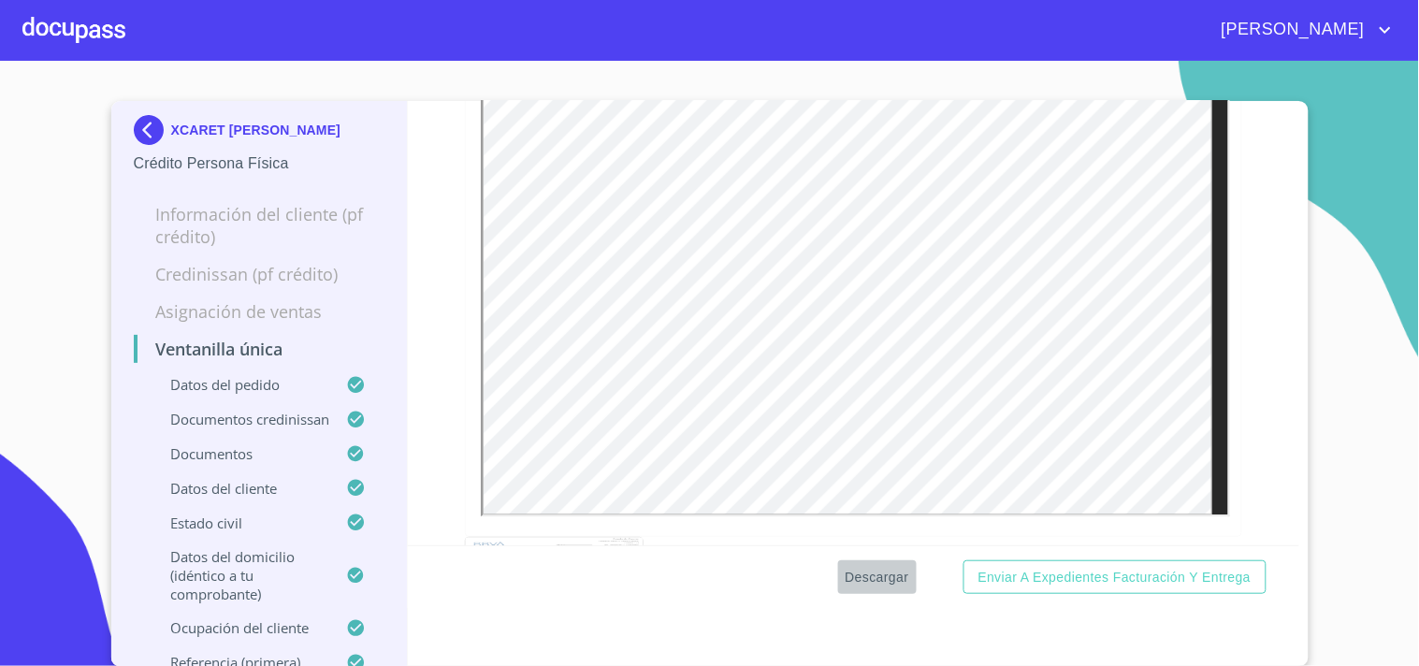
click at [886, 584] on span "Descargar" at bounding box center [877, 577] width 64 height 23
click at [100, 30] on div at bounding box center [73, 30] width 103 height 60
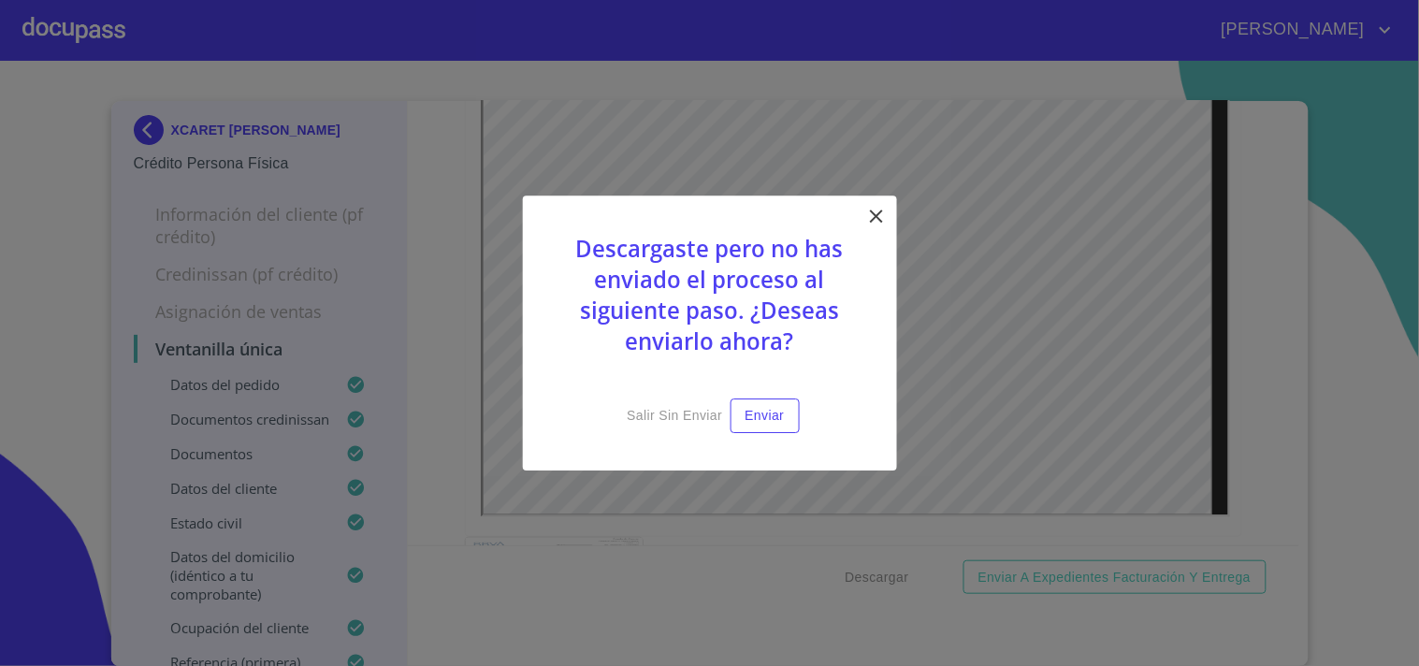
click at [871, 221] on icon at bounding box center [876, 216] width 22 height 22
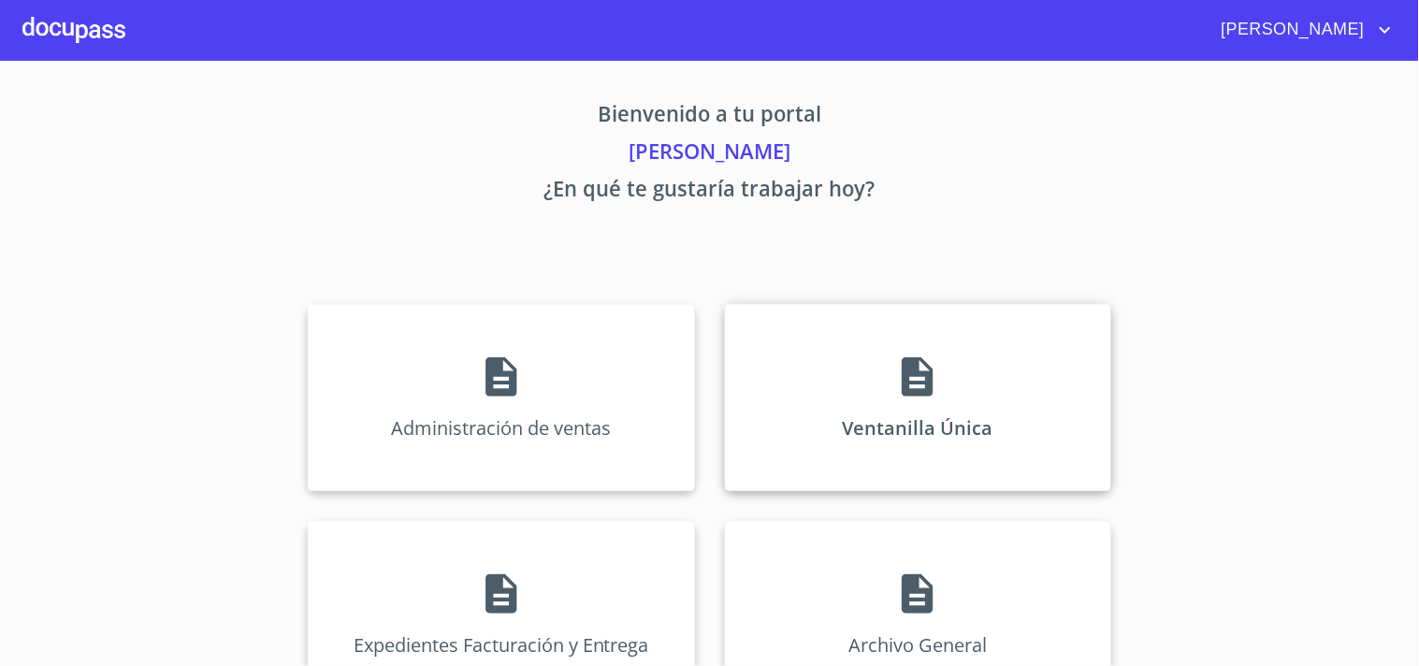
click at [890, 351] on div "Ventanilla Única" at bounding box center [918, 397] width 386 height 187
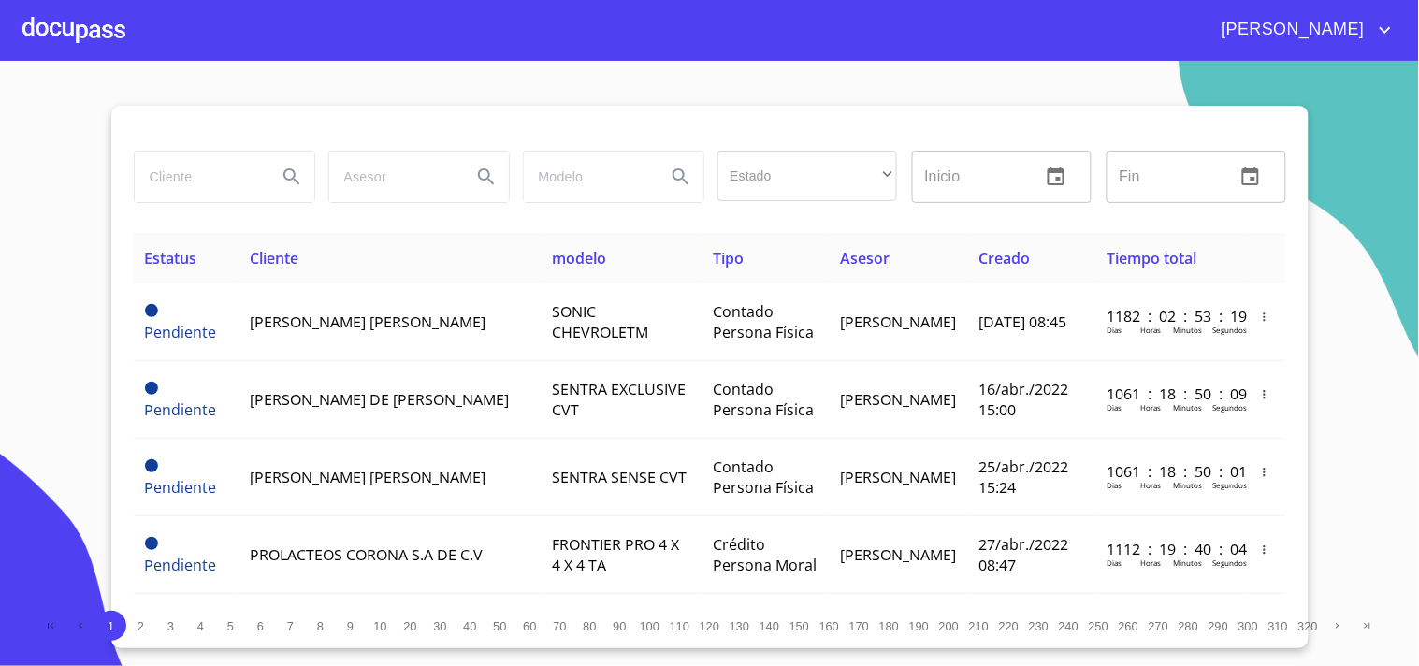
click at [202, 184] on input "search" at bounding box center [198, 176] width 127 height 50
type input "[PERSON_NAME]"
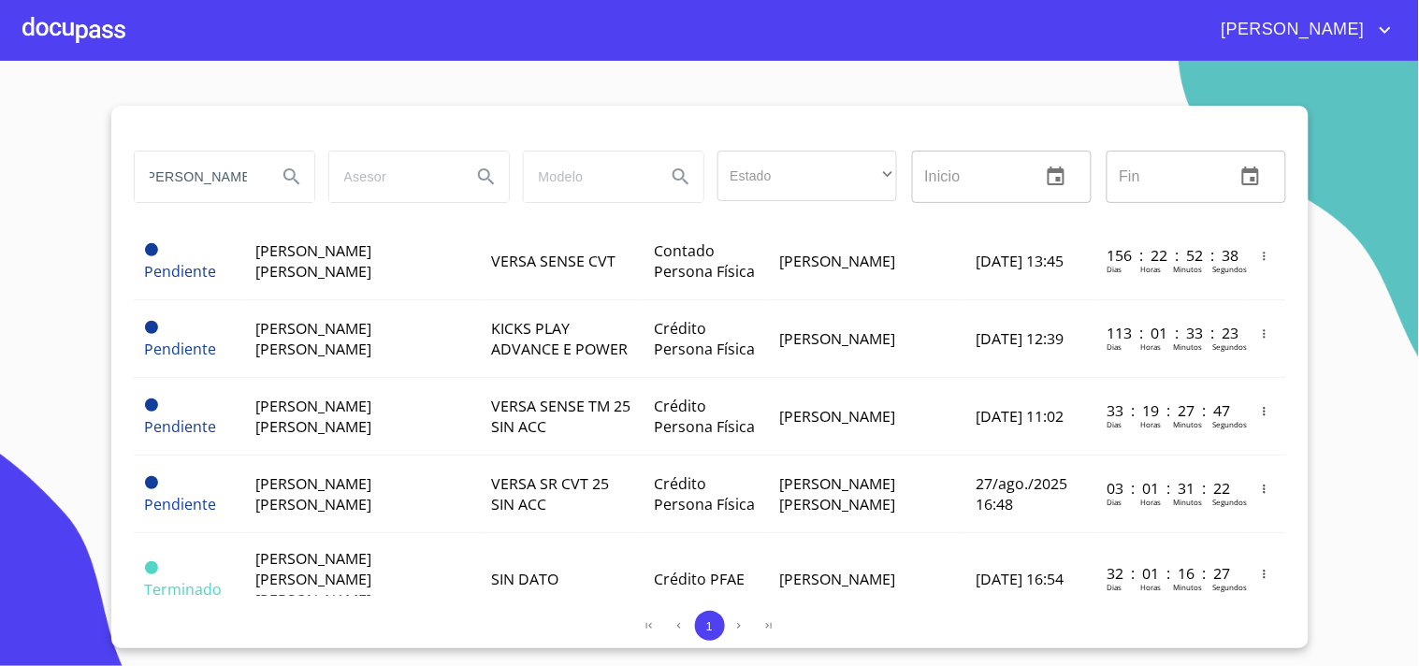
scroll to position [830, 0]
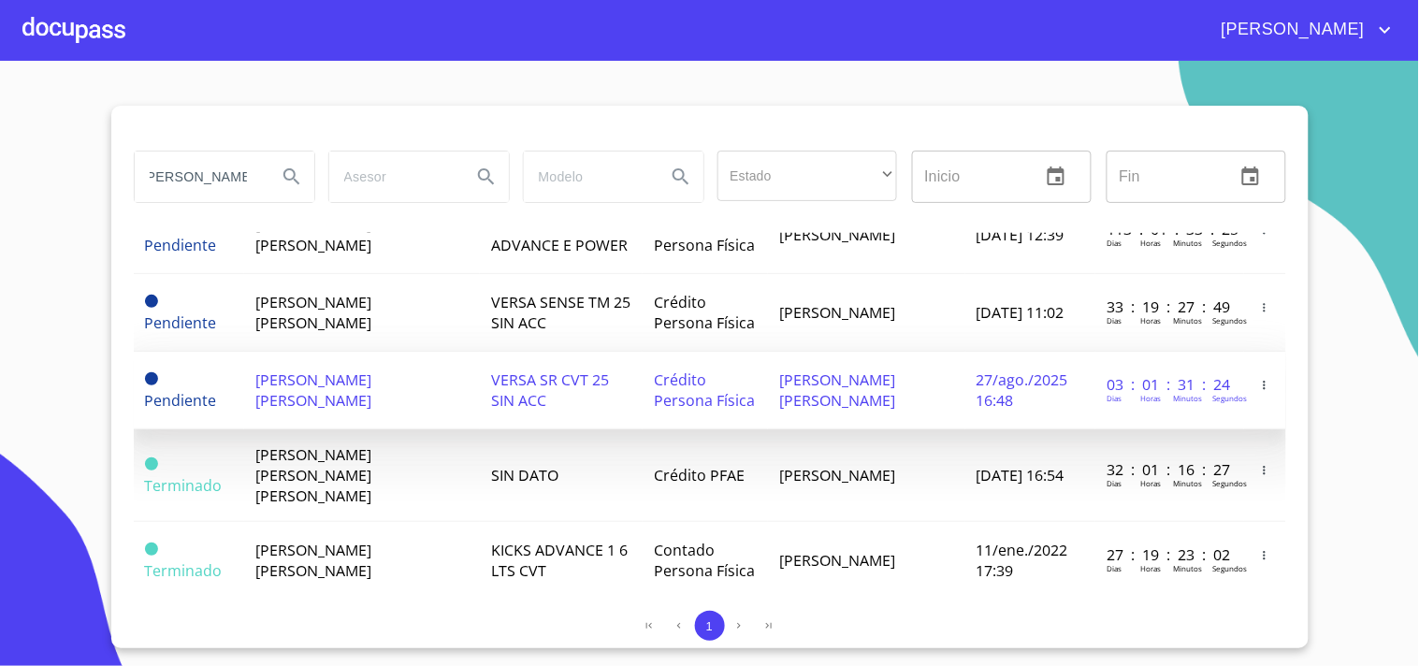
click at [575, 369] on span "VERSA SR CVT 25 SIN ACC" at bounding box center [550, 389] width 118 height 41
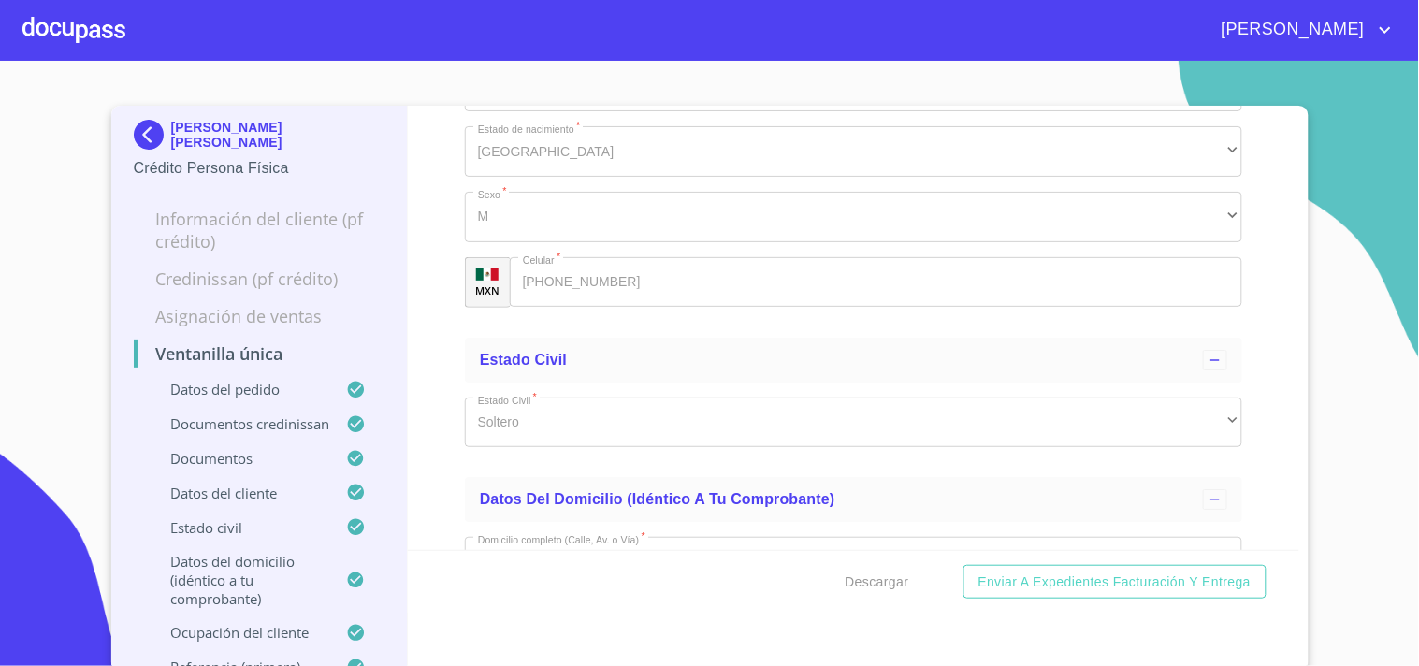
scroll to position [7445, 0]
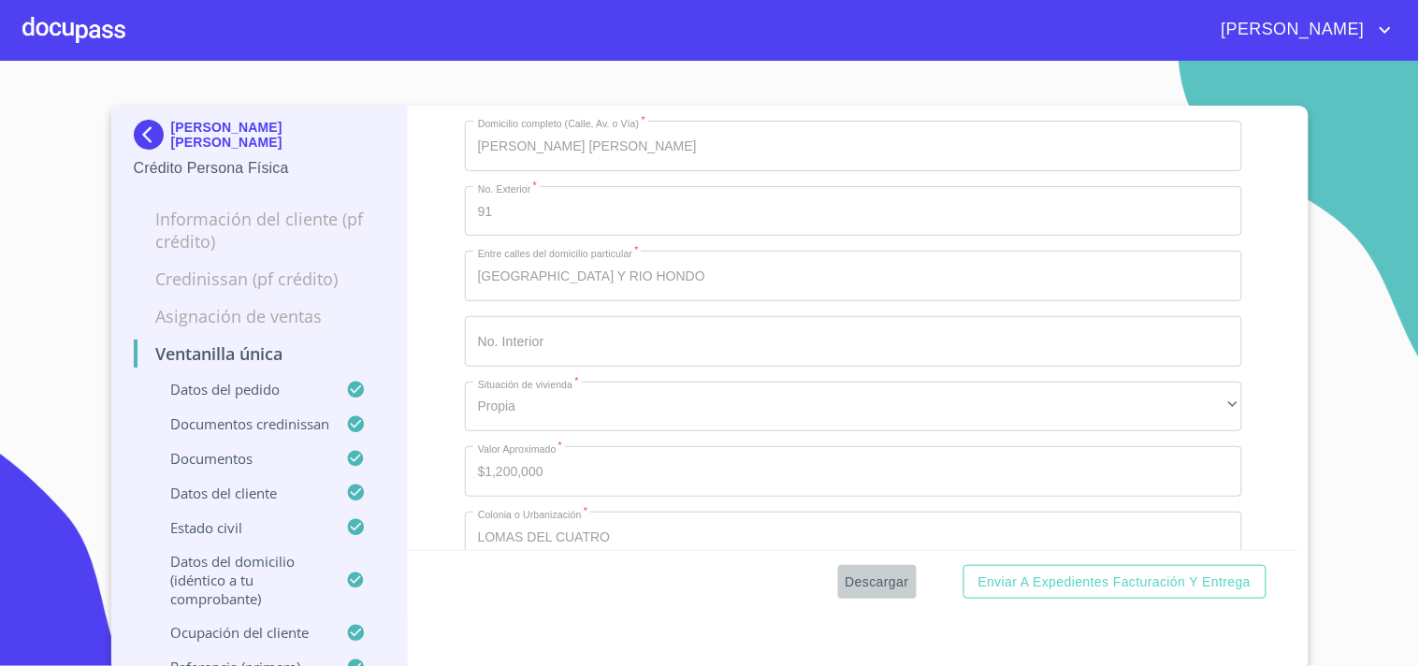
click at [866, 580] on span "Descargar" at bounding box center [877, 581] width 64 height 23
click at [874, 576] on span "Descargar" at bounding box center [877, 581] width 64 height 23
click at [94, 33] on div at bounding box center [73, 30] width 103 height 60
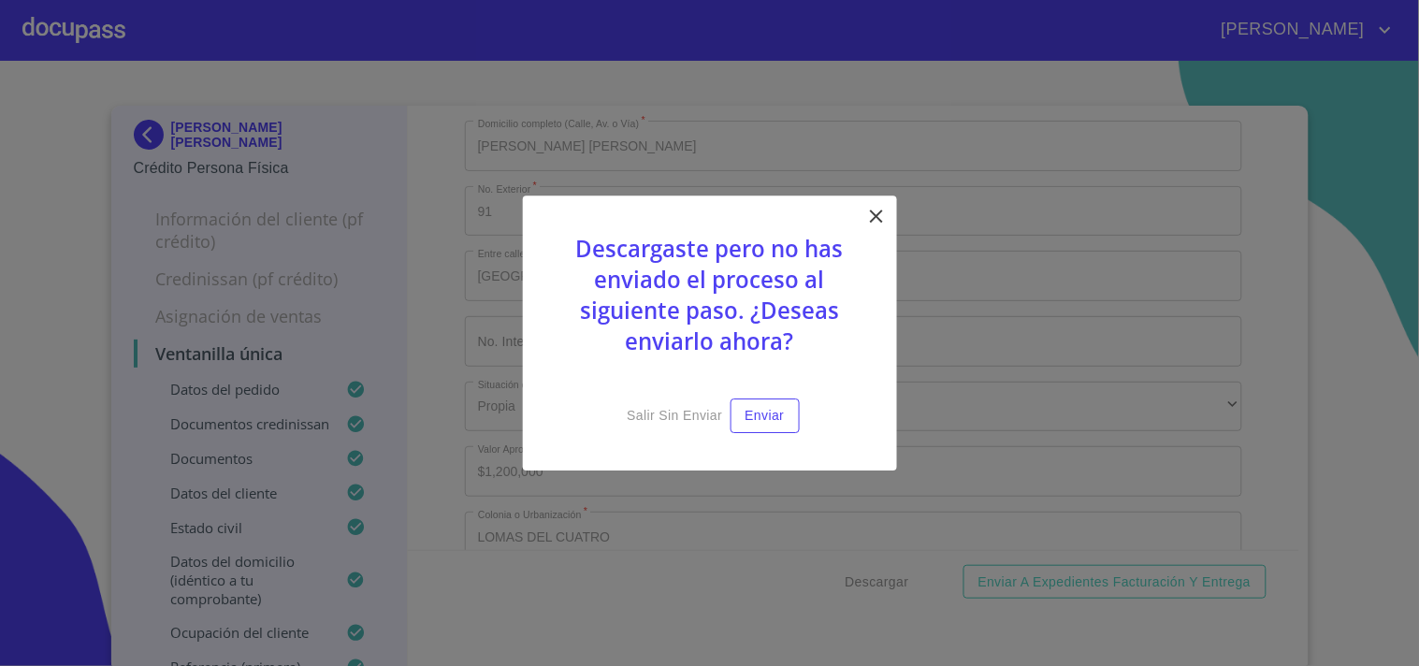
click at [871, 215] on icon at bounding box center [876, 216] width 22 height 22
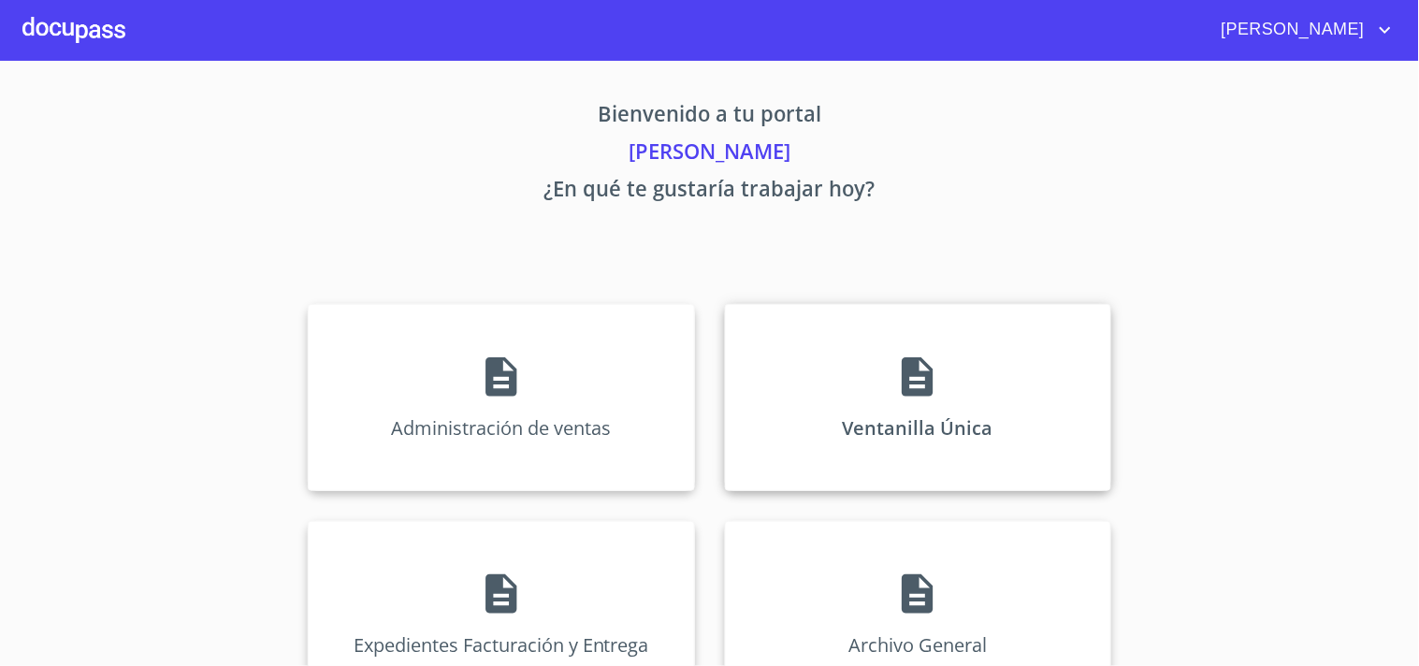
click at [868, 366] on div "Ventanilla Única" at bounding box center [918, 397] width 386 height 187
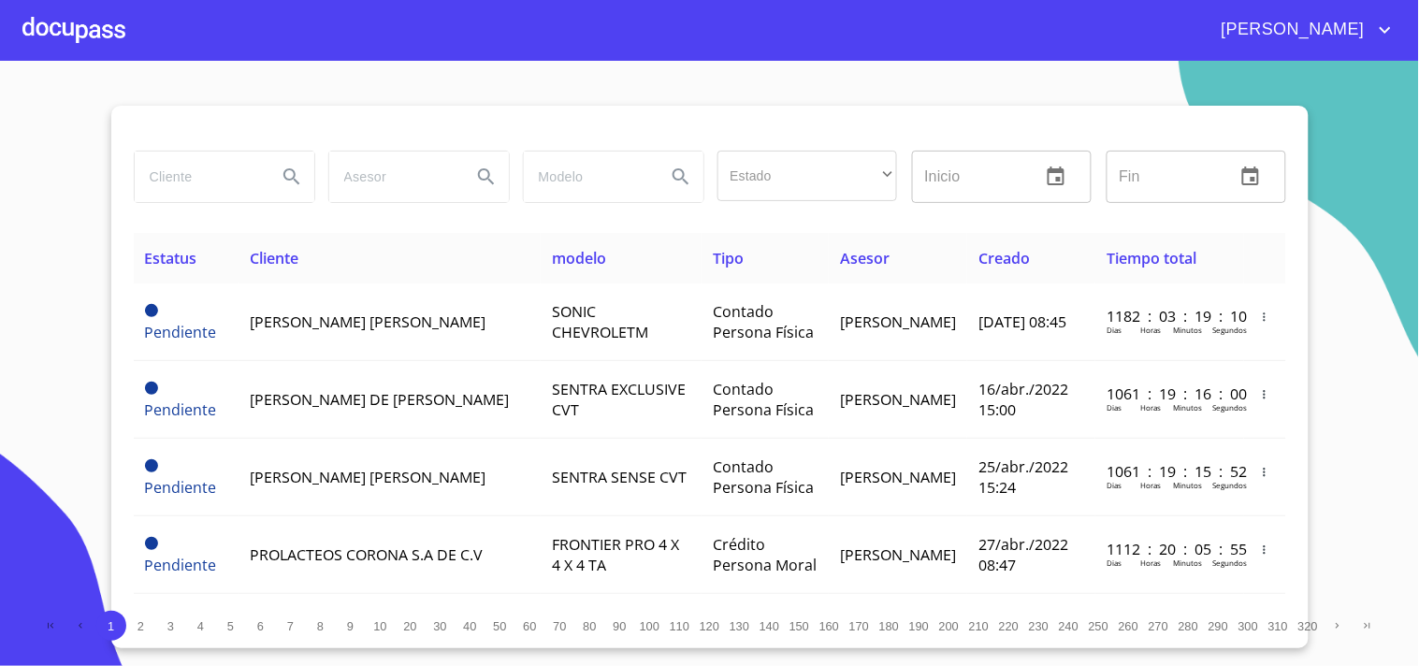
click at [195, 176] on input "search" at bounding box center [198, 176] width 127 height 50
type input "[PERSON_NAME]"
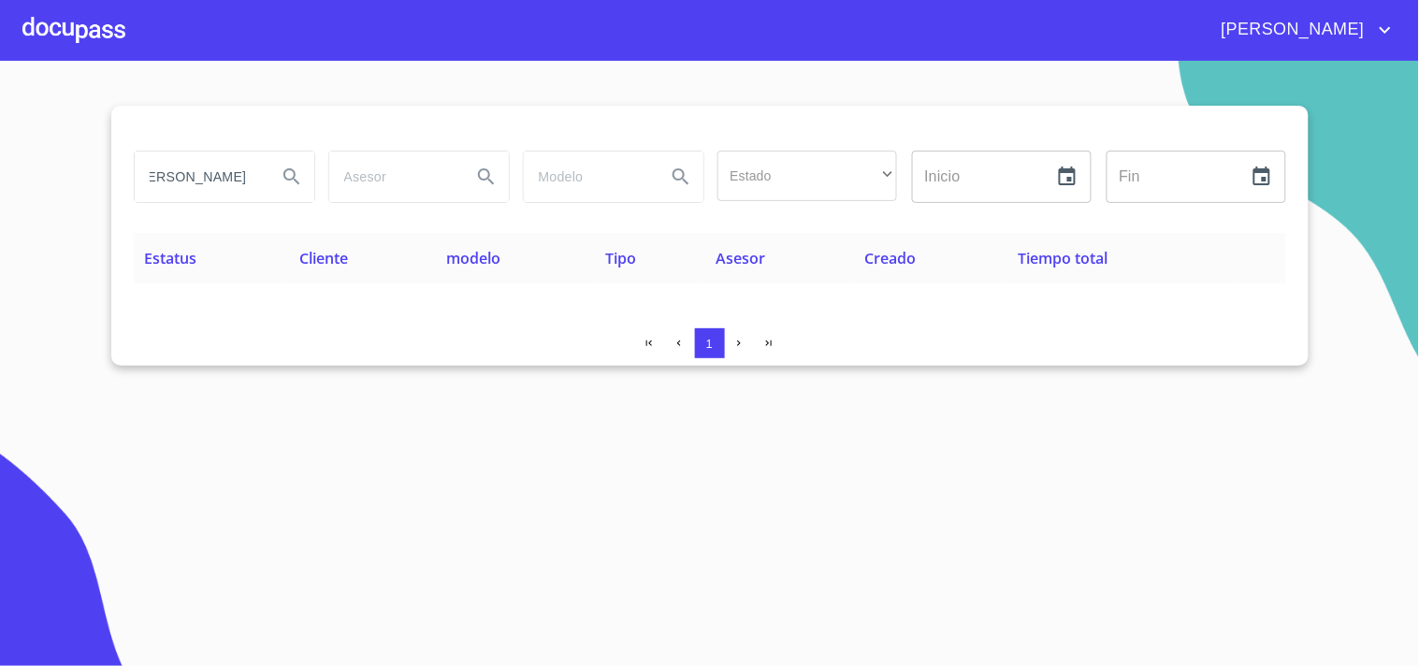
scroll to position [0, 0]
drag, startPoint x: 240, startPoint y: 165, endPoint x: 99, endPoint y: 210, distance: 148.5
click at [99, 210] on section "[PERSON_NAME] Estado ​ ​ Inicio ​ Fin ​ Estatus Cliente modelo Tipo Asesor Crea…" at bounding box center [709, 363] width 1419 height 605
type input "[PERSON_NAME]"
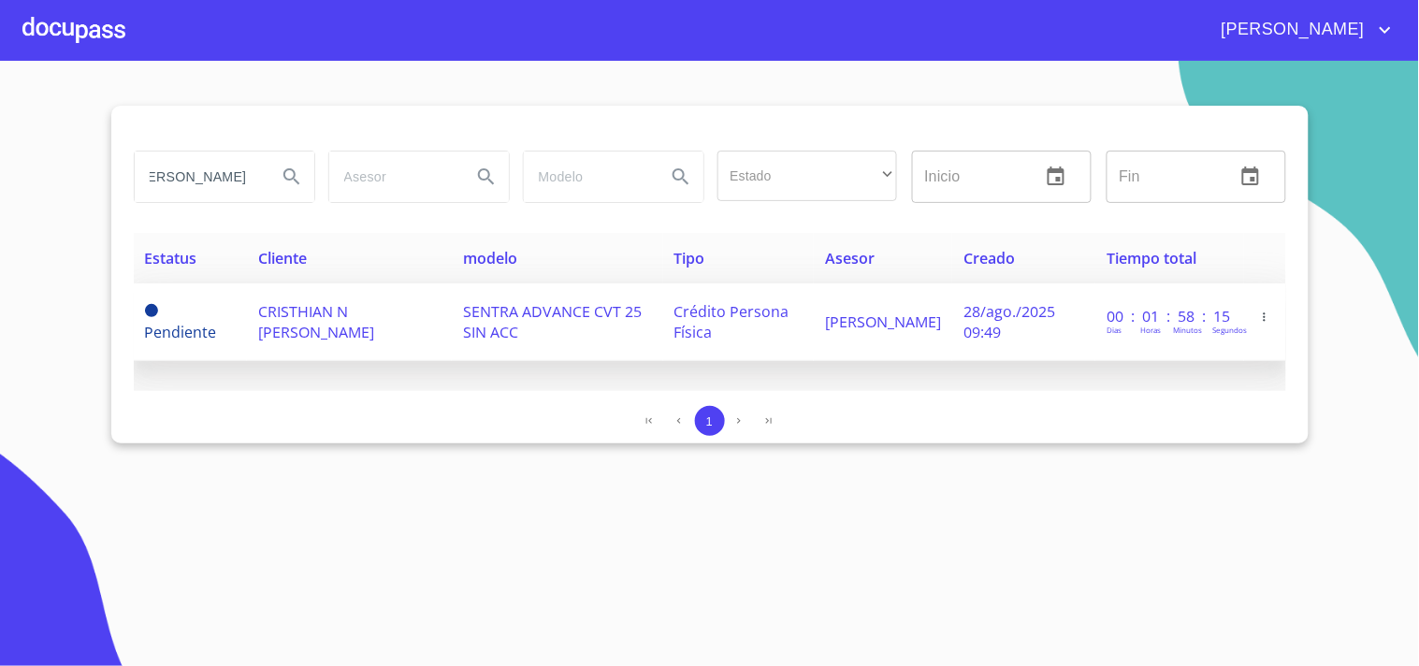
click at [343, 320] on span "CRISTHIAN N [PERSON_NAME]" at bounding box center [316, 321] width 116 height 41
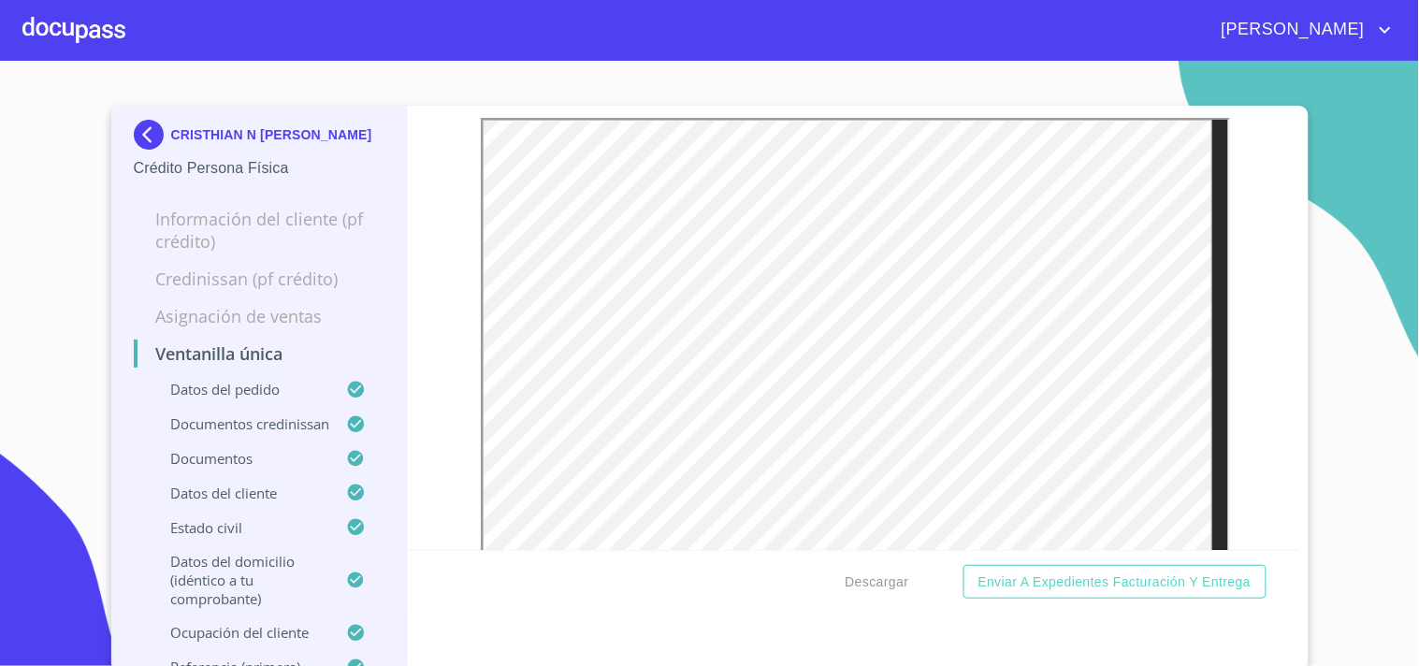
scroll to position [3680, 0]
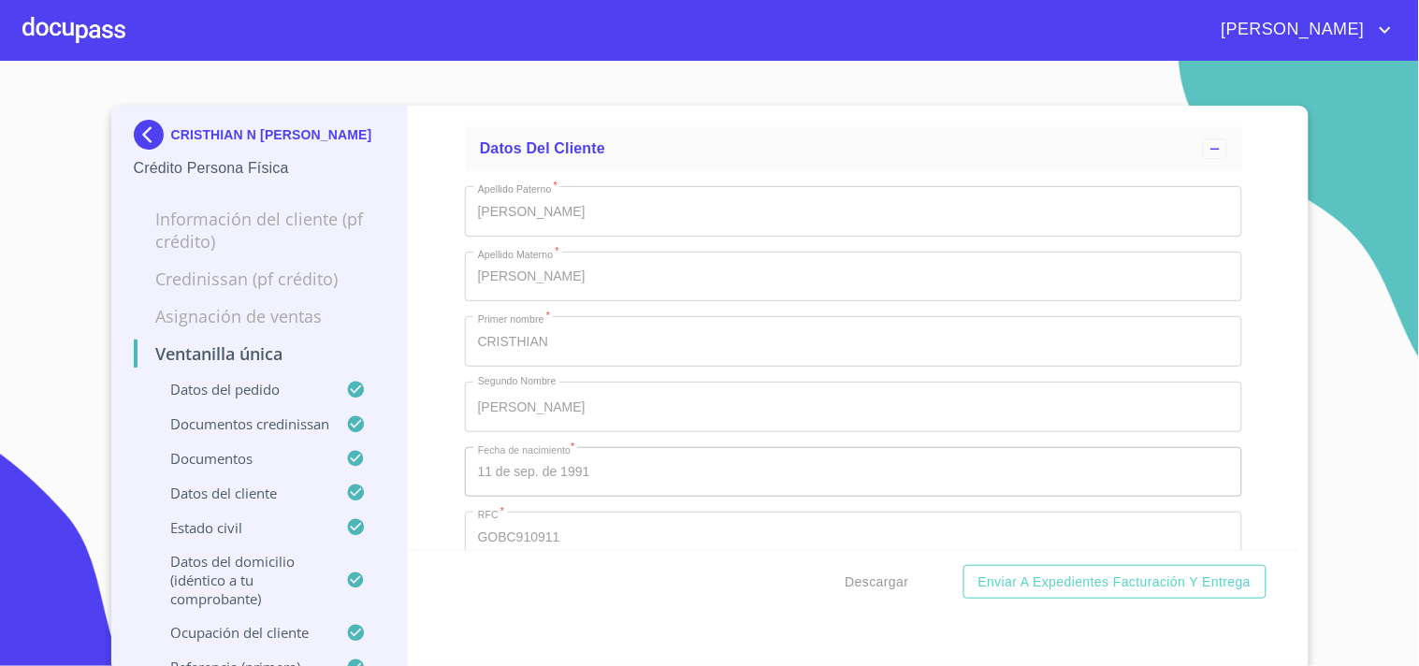
scroll to position [6961, 0]
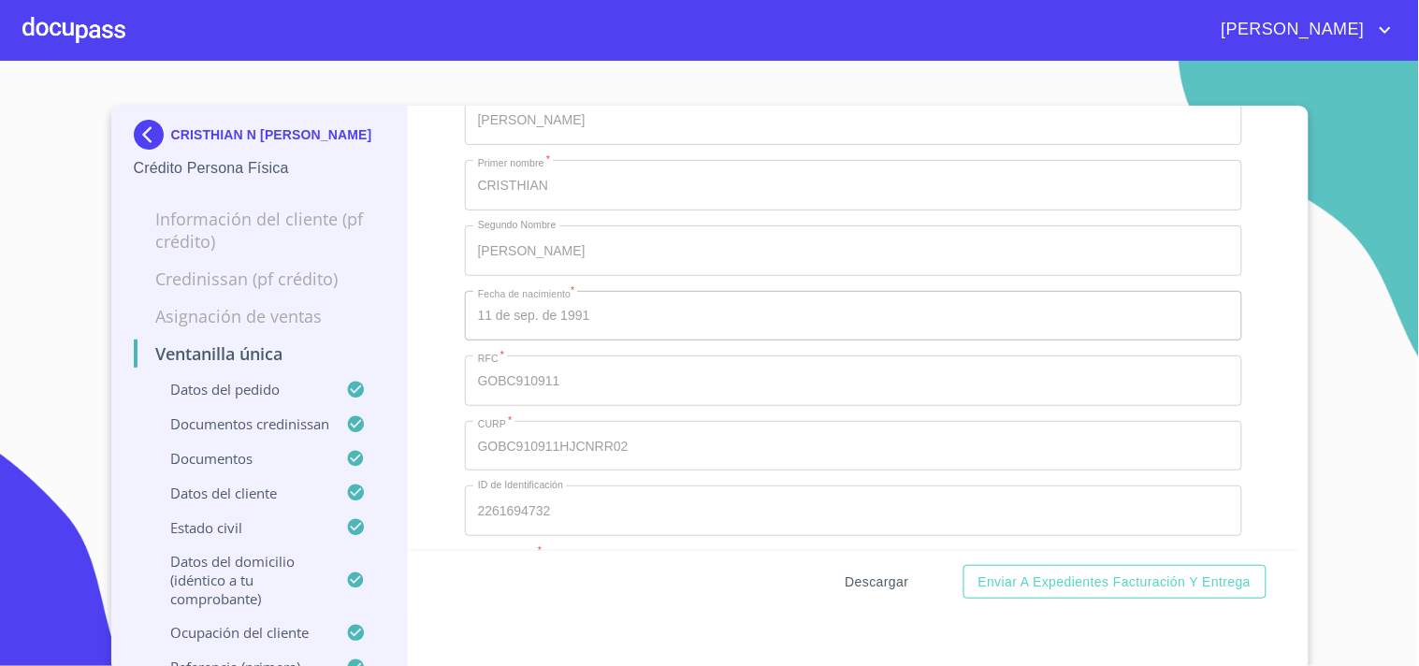
click at [864, 593] on button "Descargar" at bounding box center [877, 582] width 79 height 35
click at [85, 32] on div at bounding box center [73, 30] width 103 height 60
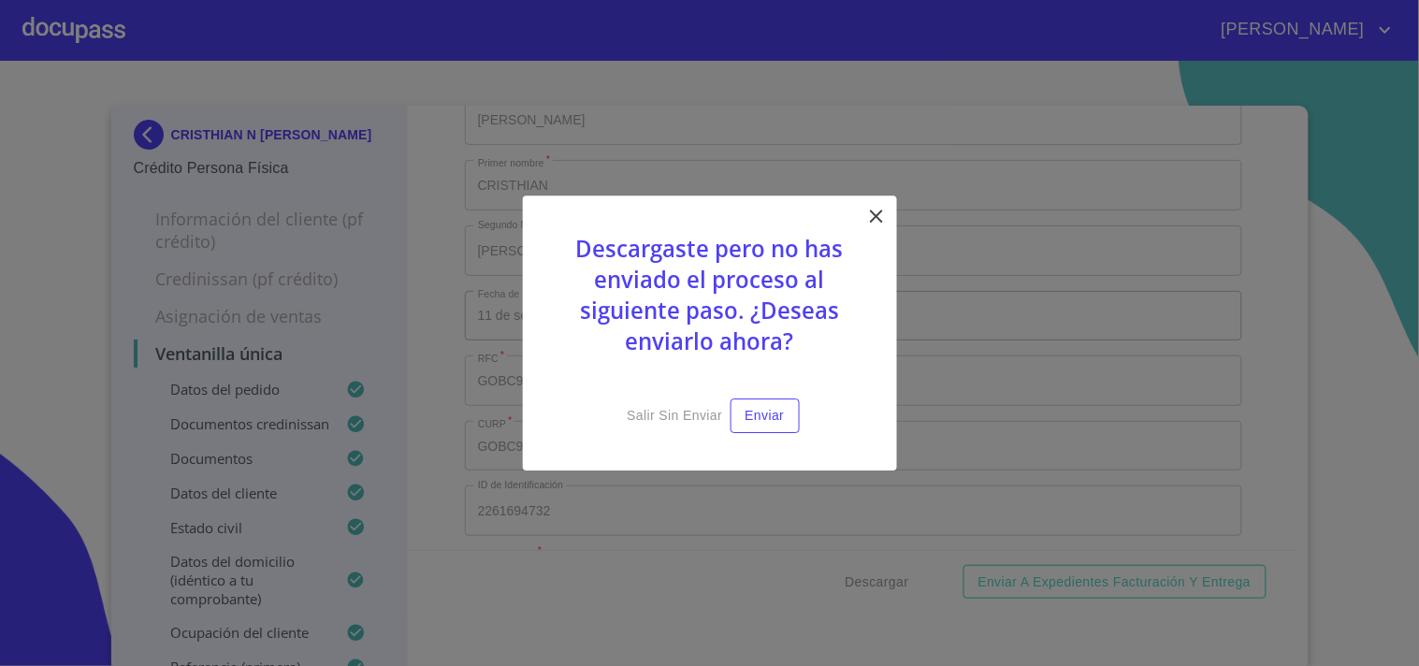
click at [873, 202] on div "Descargaste pero no has enviado el proceso al siguiente paso. ¿Deseas enviarlo …" at bounding box center [710, 332] width 374 height 275
click at [863, 227] on div "Descargaste pero no has enviado el proceso al siguiente paso. ¿Deseas enviarlo …" at bounding box center [710, 332] width 374 height 275
click at [875, 208] on icon at bounding box center [876, 216] width 22 height 22
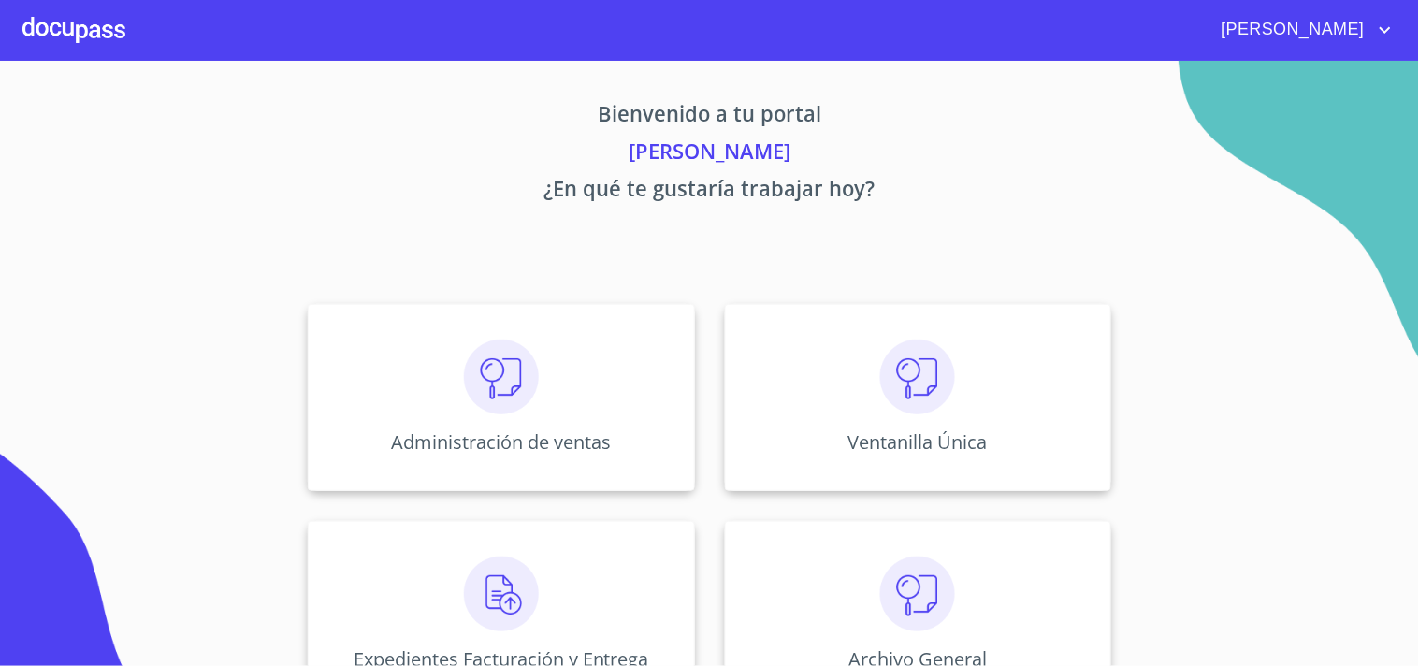
click at [893, 390] on img at bounding box center [917, 376] width 75 height 75
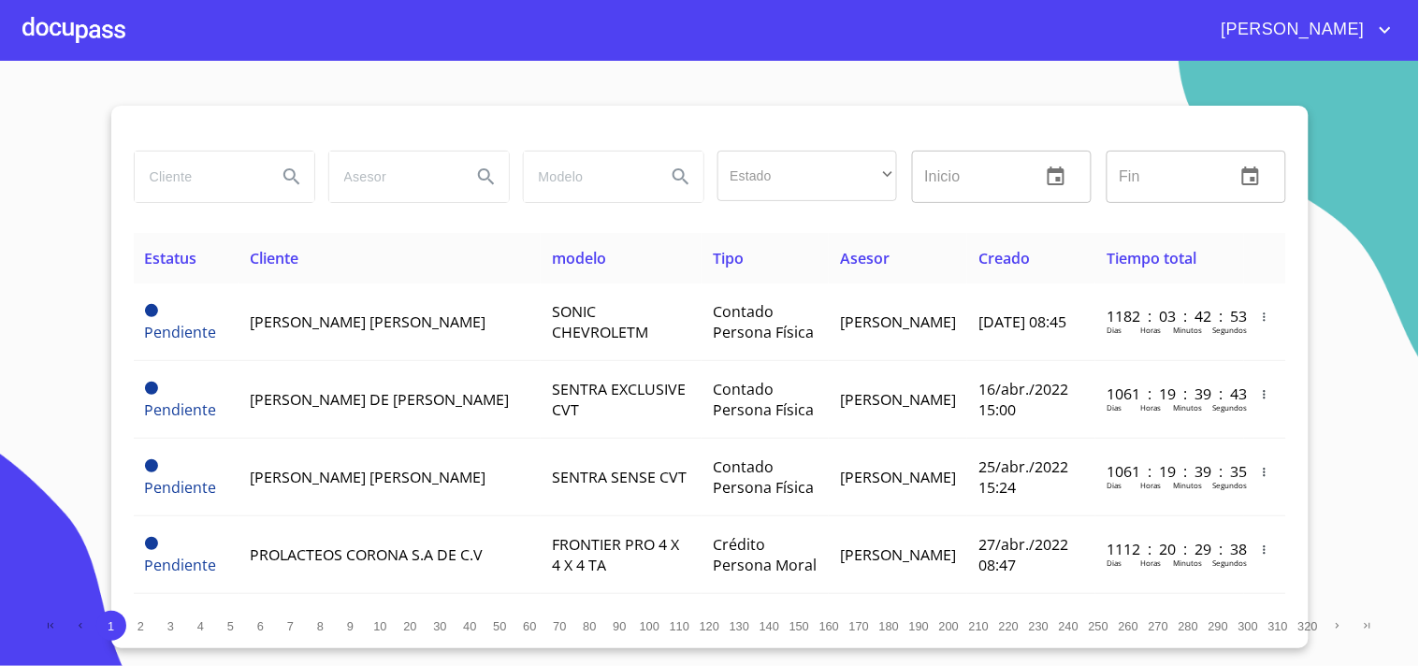
click at [240, 173] on input "search" at bounding box center [198, 176] width 127 height 50
type input "JESUS SALVADOR"
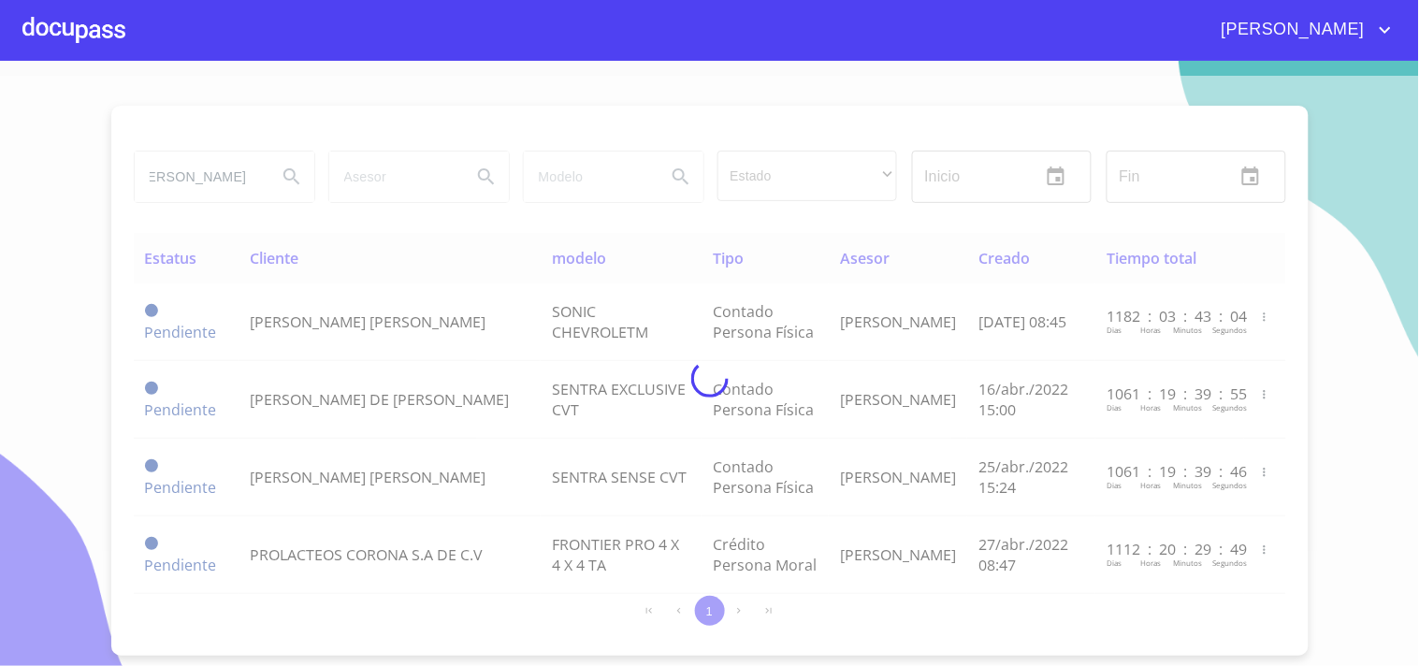
scroll to position [0, 0]
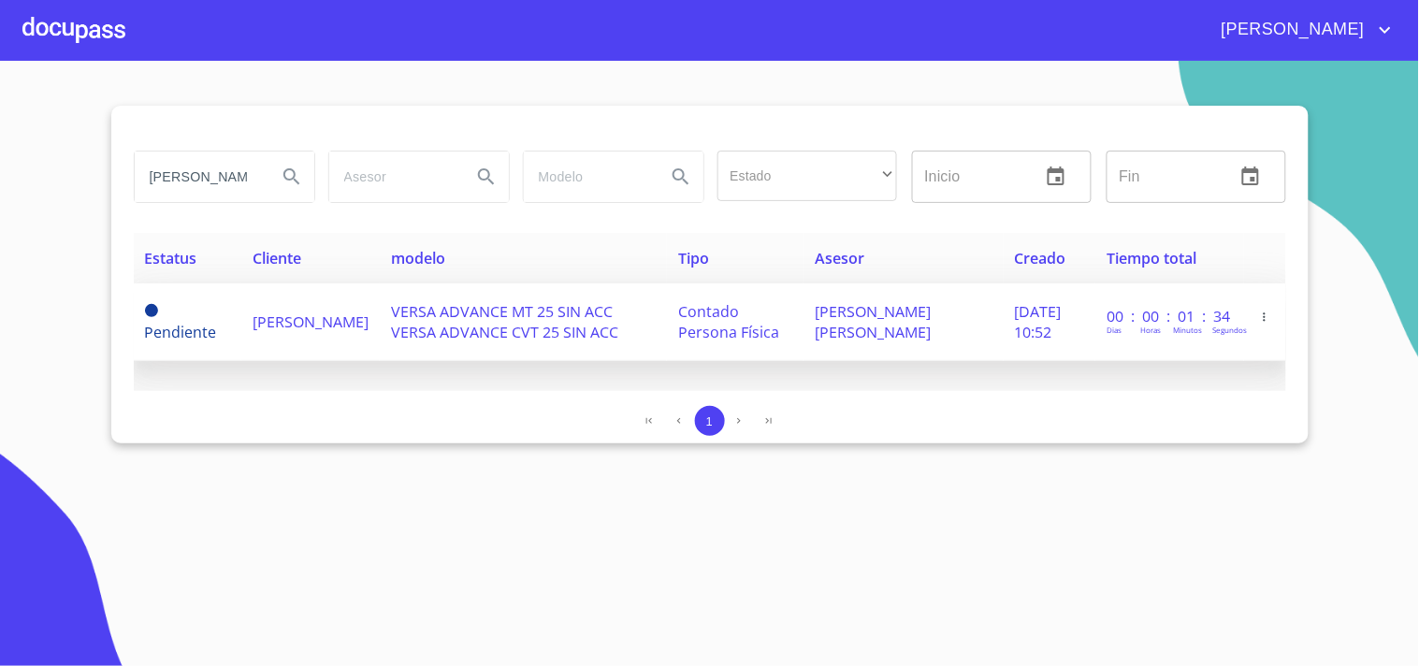
click at [266, 311] on span "JESUS SALVADOR CORTEZ ALBA" at bounding box center [310, 321] width 116 height 21
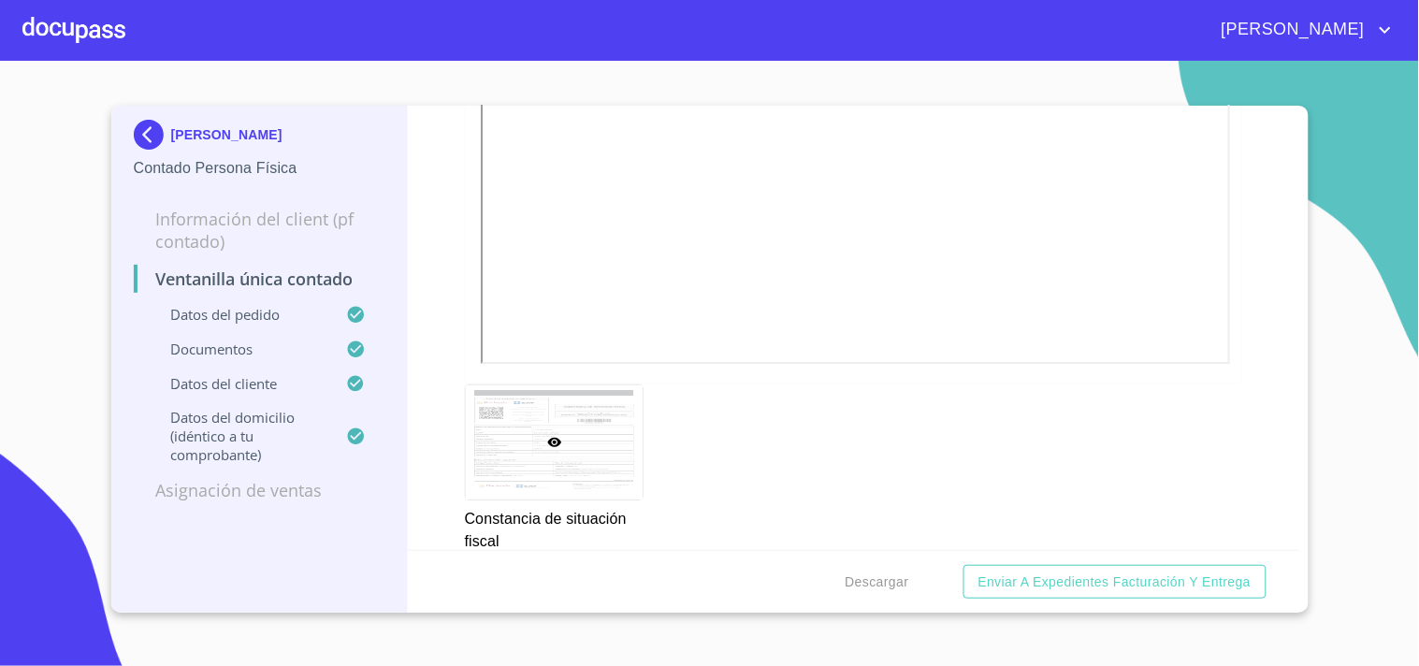
scroll to position [3324, 0]
click at [889, 578] on span "Descargar" at bounding box center [877, 581] width 64 height 23
click at [71, 44] on div at bounding box center [73, 30] width 103 height 60
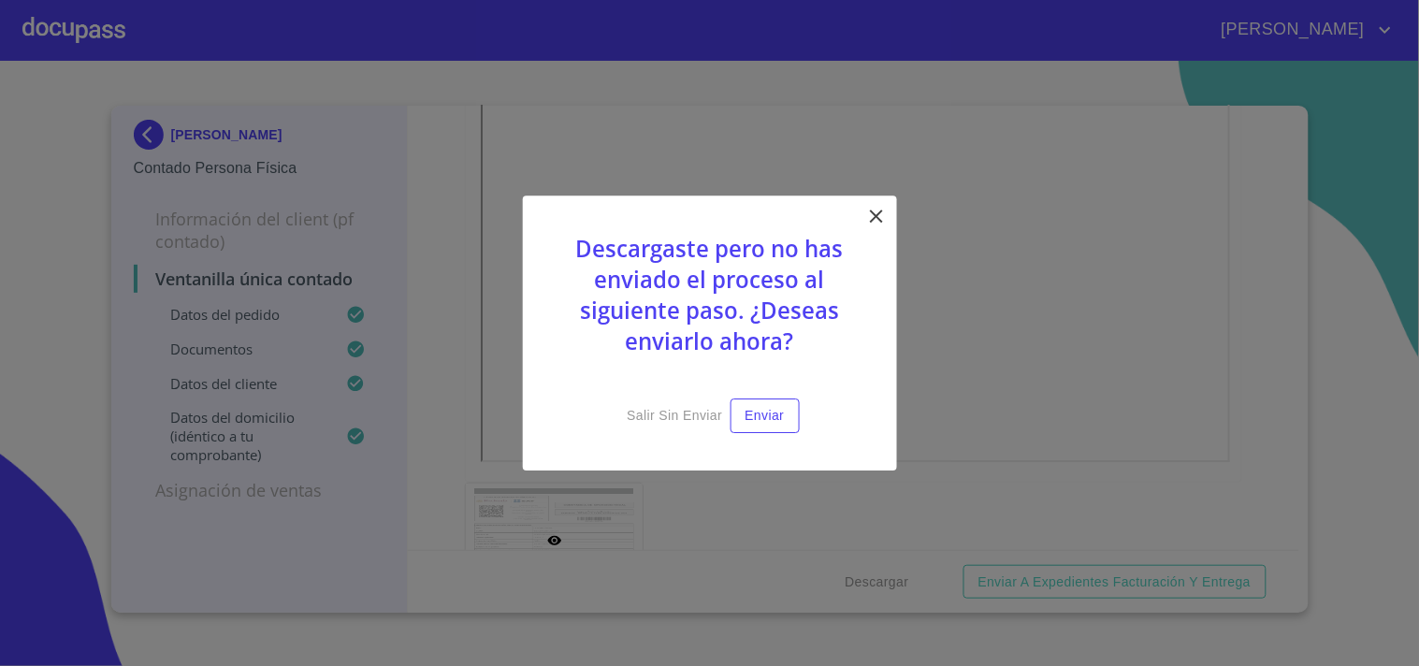
click at [871, 238] on div "Descargaste pero no has enviado el proceso al siguiente paso. ¿Deseas enviarlo …" at bounding box center [710, 332] width 374 height 275
click at [876, 216] on icon at bounding box center [876, 215] width 13 height 13
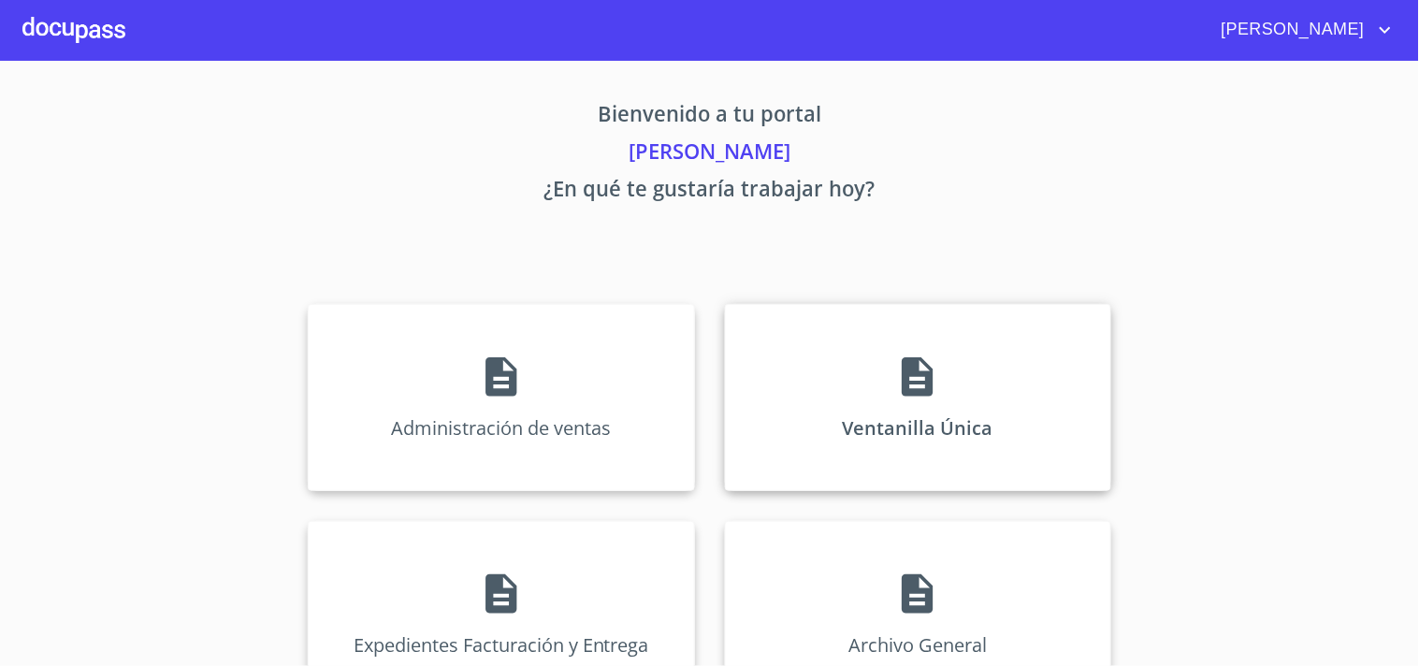
click at [894, 380] on icon at bounding box center [917, 376] width 47 height 47
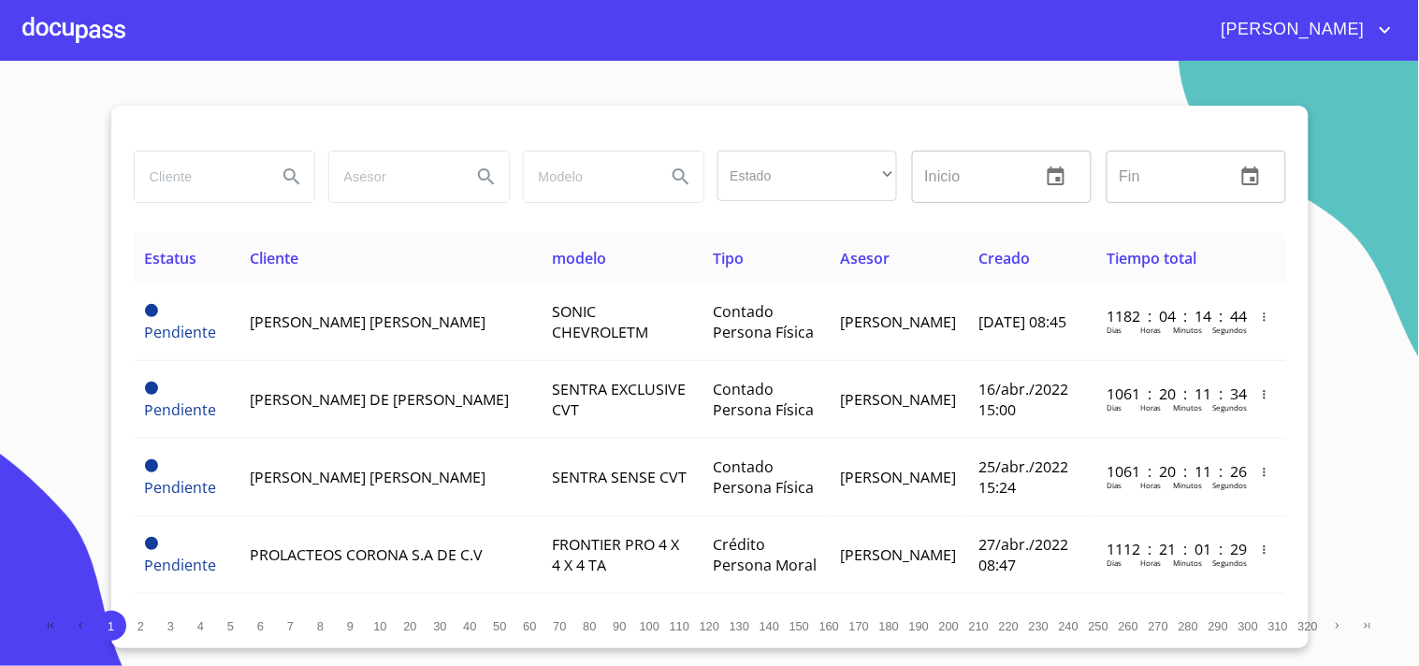
click at [195, 154] on input "search" at bounding box center [198, 176] width 127 height 50
type input "MARIA DE LOS ANGELES"
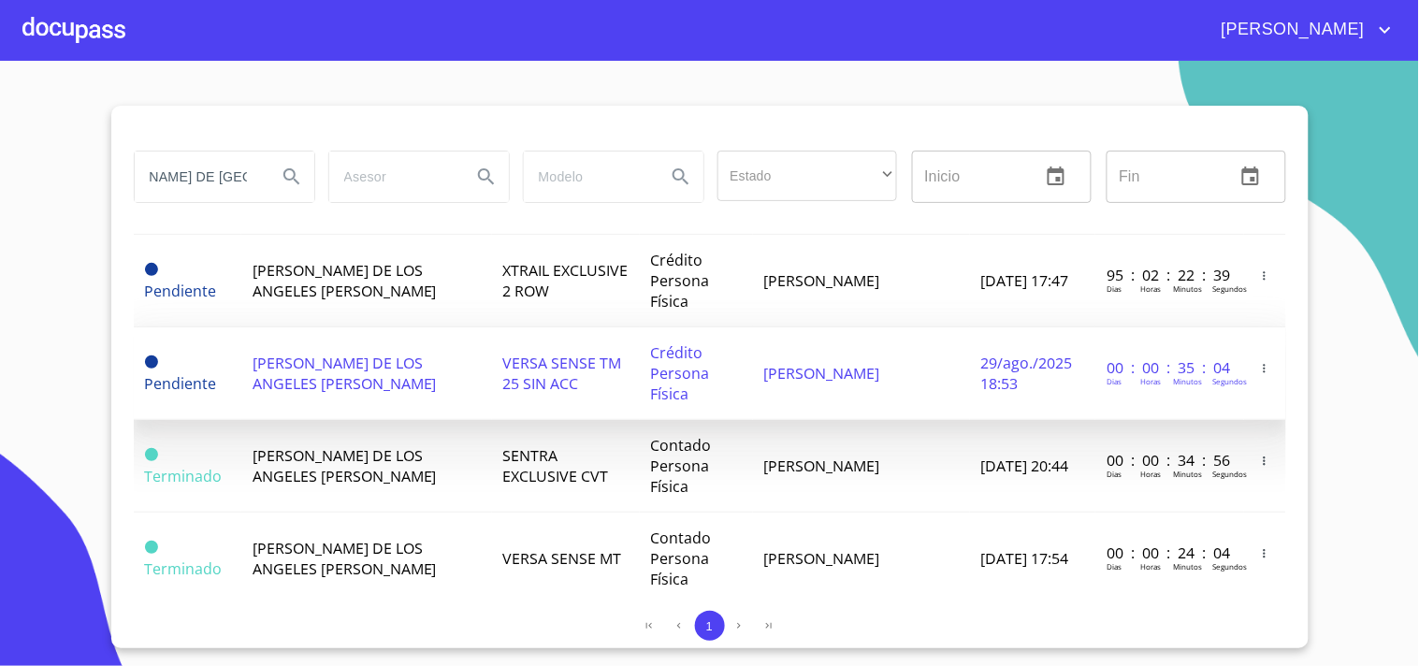
scroll to position [0, 0]
click at [848, 337] on td "JUAN GUZMÁN" at bounding box center [861, 373] width 217 height 93
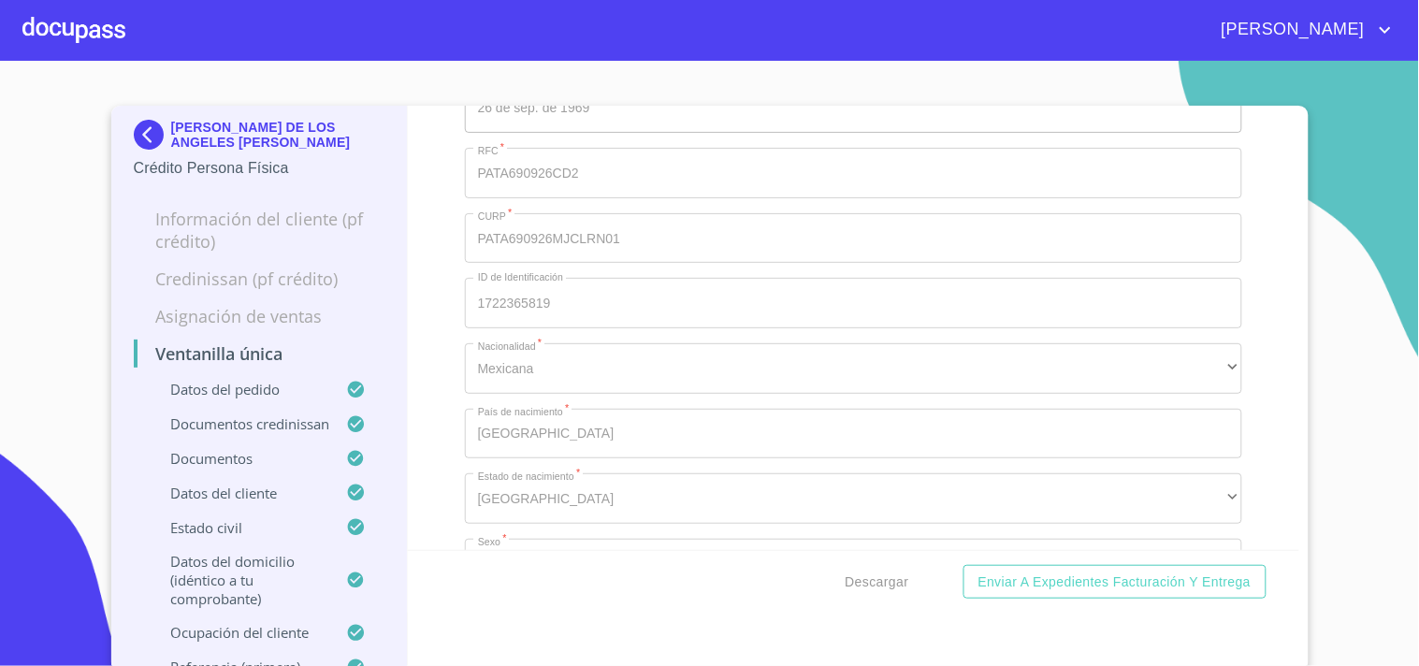
scroll to position [7065, 0]
click at [876, 592] on span "Descargar" at bounding box center [877, 581] width 64 height 23
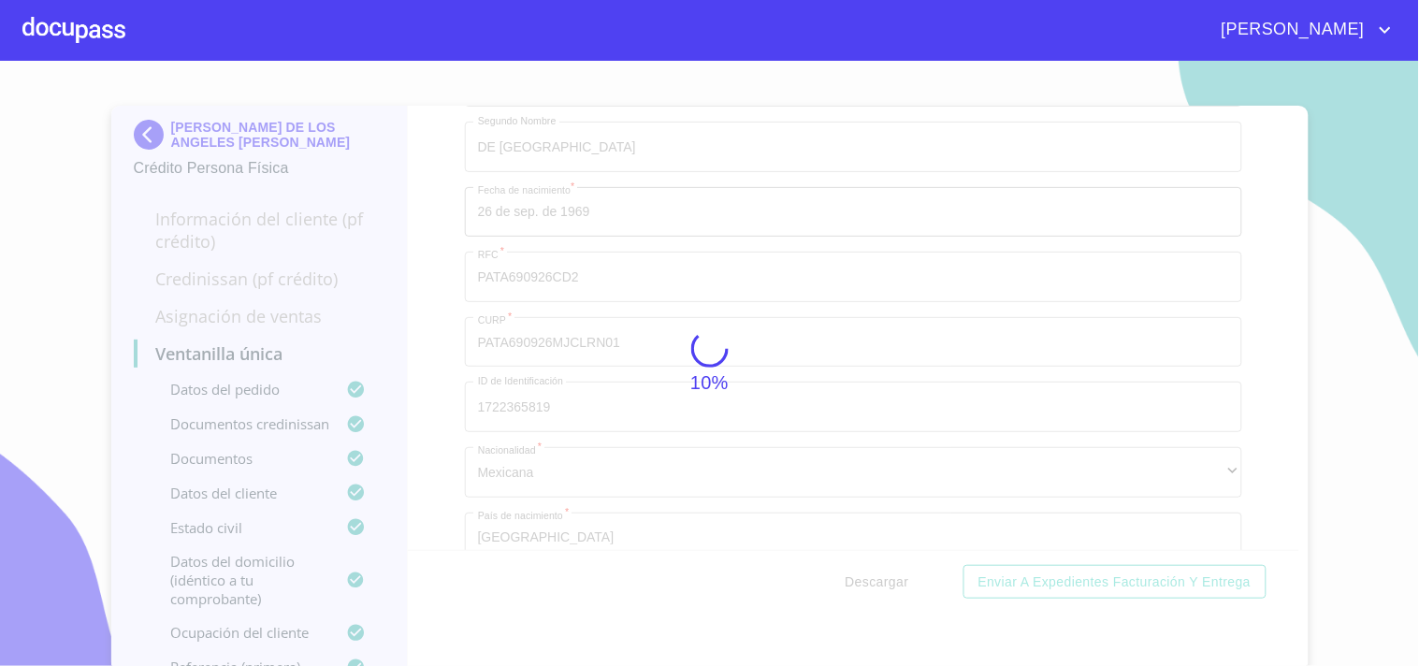
scroll to position [5, 0]
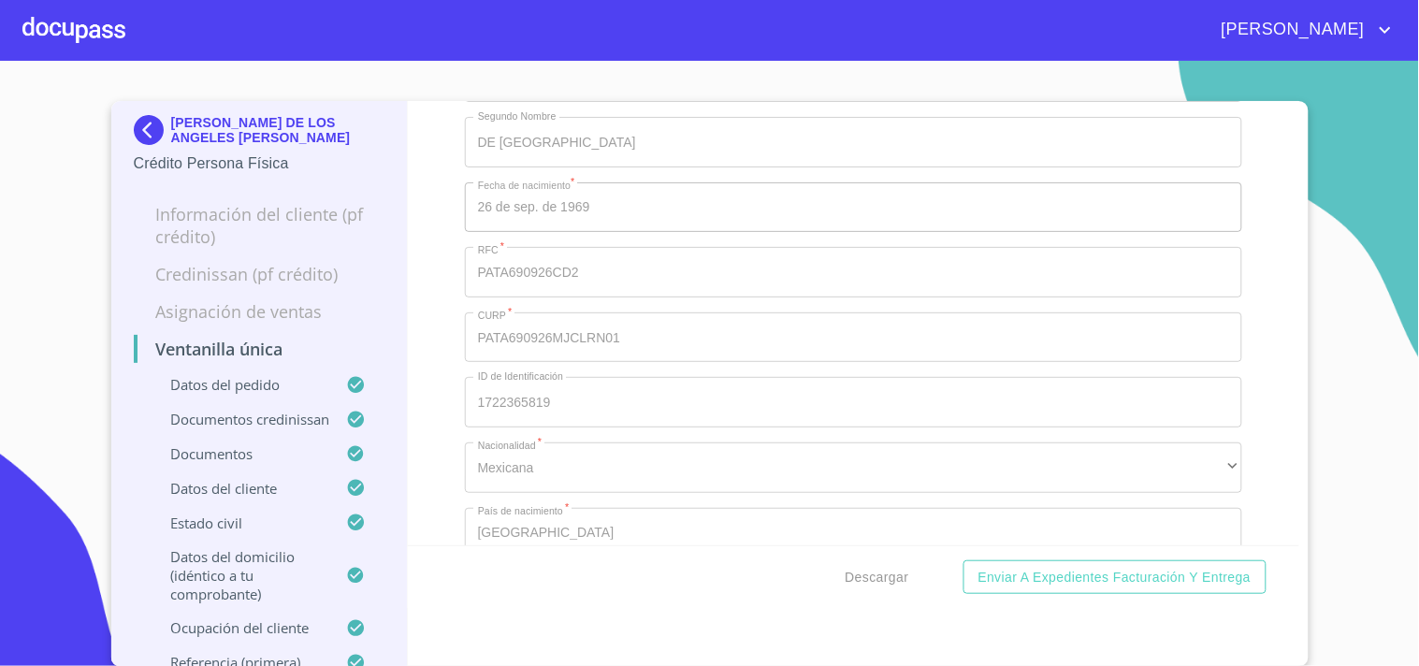
click at [115, 28] on div at bounding box center [73, 30] width 103 height 60
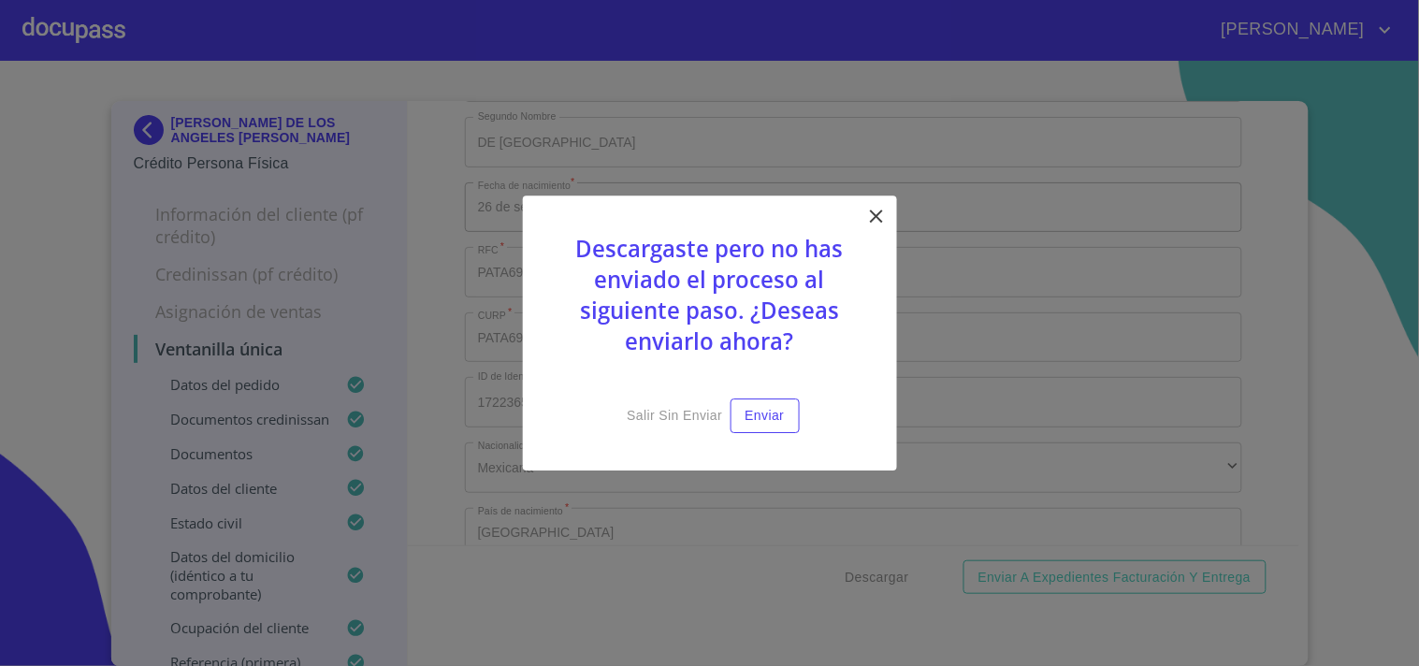
click at [875, 209] on icon at bounding box center [876, 216] width 22 height 22
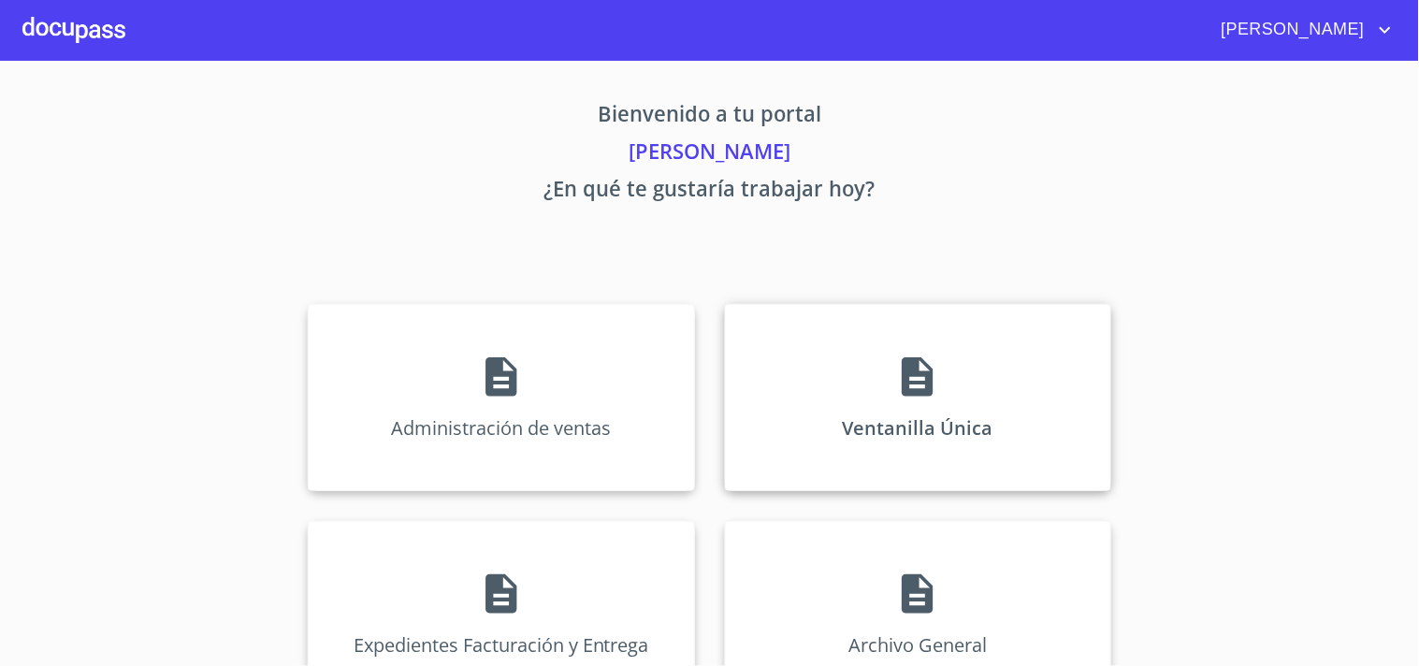
click at [901, 379] on icon at bounding box center [916, 376] width 31 height 39
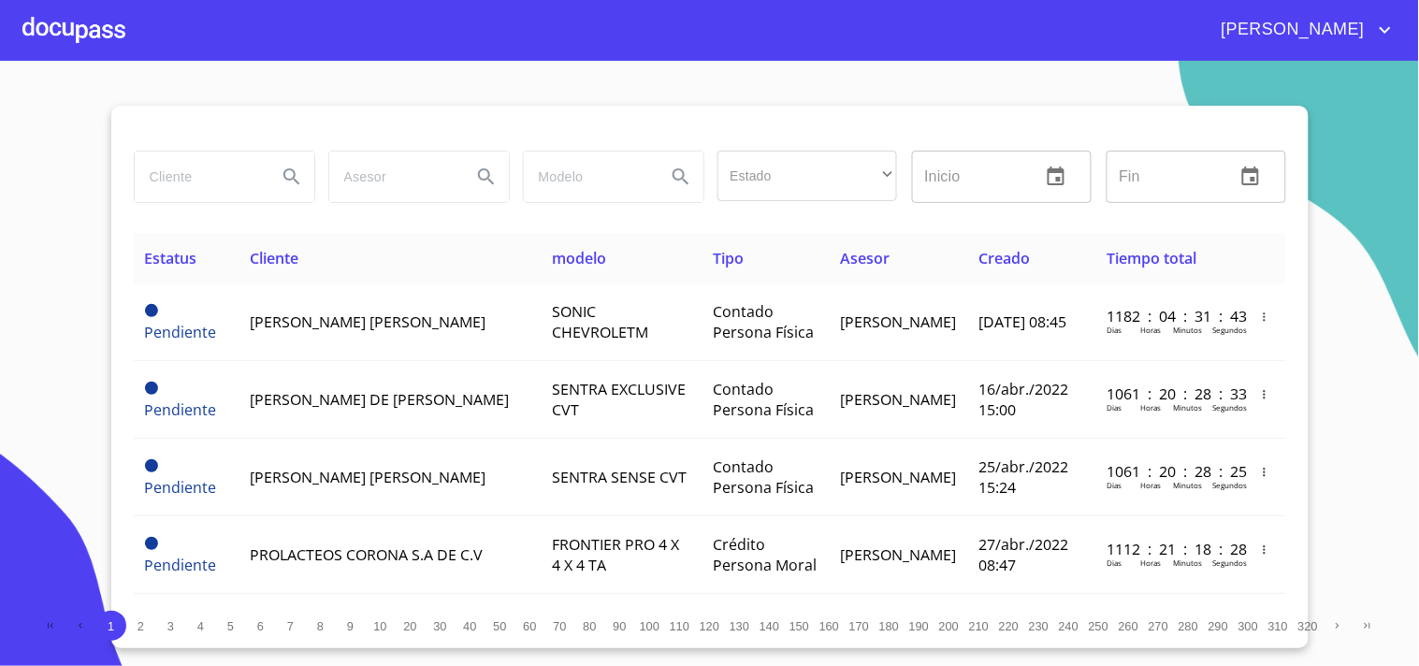
click at [217, 165] on input "search" at bounding box center [198, 176] width 127 height 50
type input "A"
type input "FLORES FLORES"
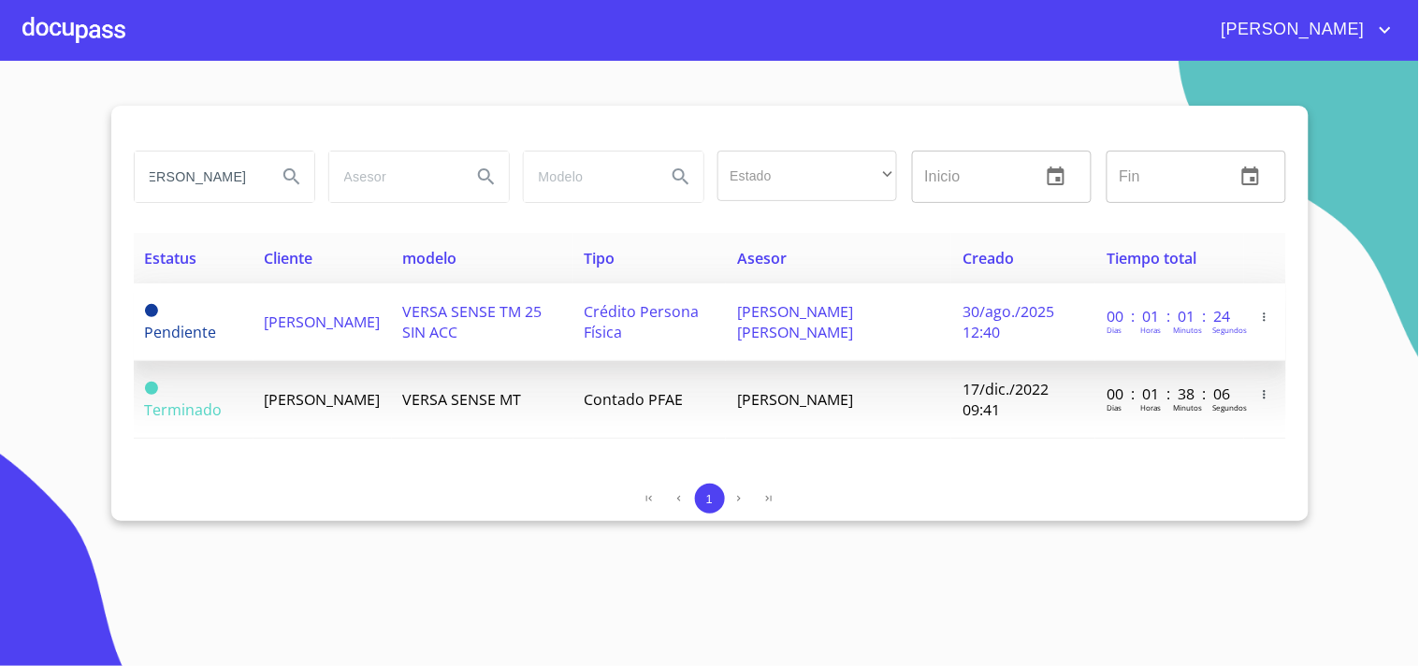
click at [329, 311] on span "ANGELICA FLORES FLORES" at bounding box center [323, 321] width 116 height 21
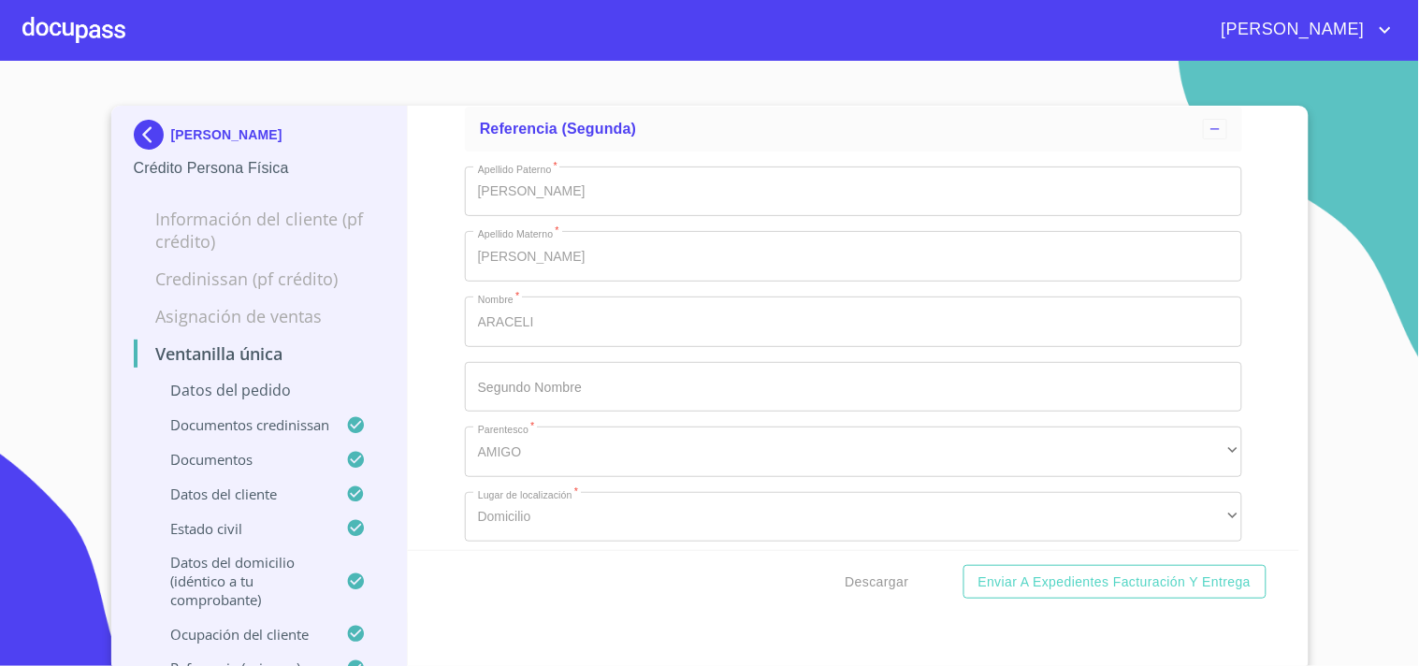
scroll to position [9072, 0]
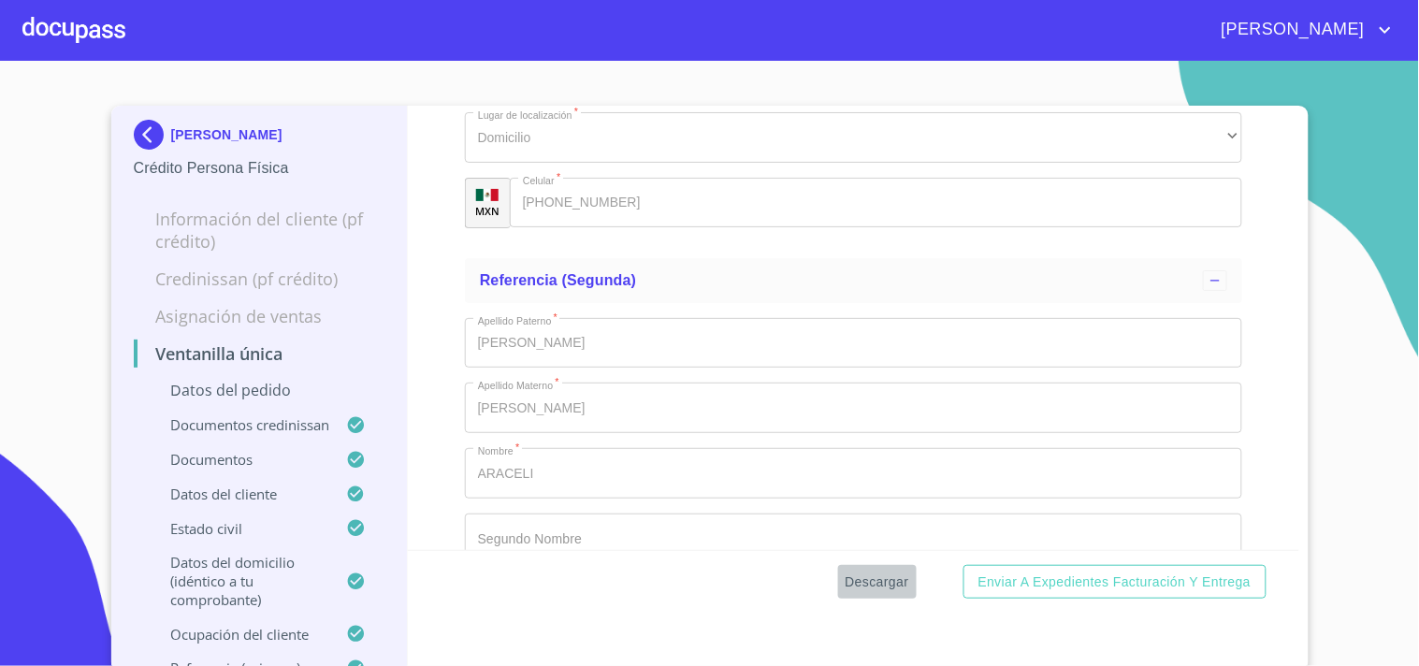
click at [882, 593] on button "Descargar" at bounding box center [877, 582] width 79 height 35
click at [107, 26] on div at bounding box center [73, 30] width 103 height 60
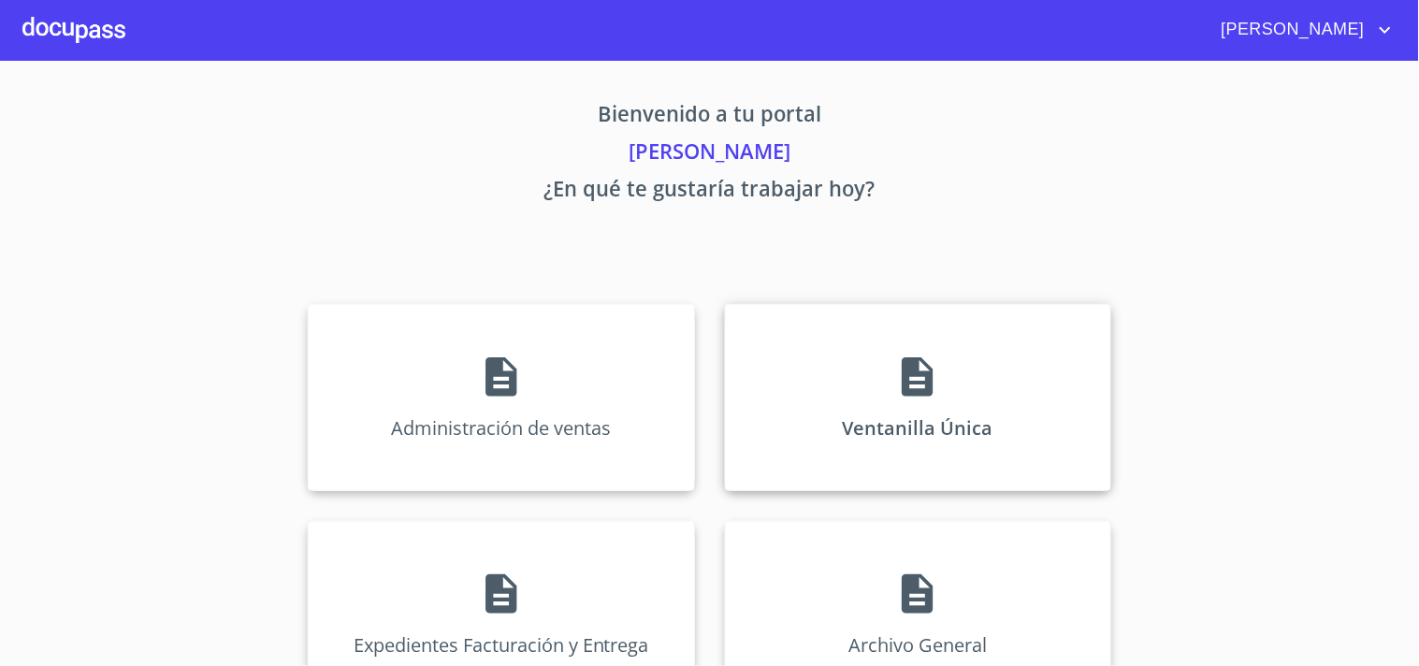
click at [916, 361] on icon at bounding box center [916, 376] width 31 height 39
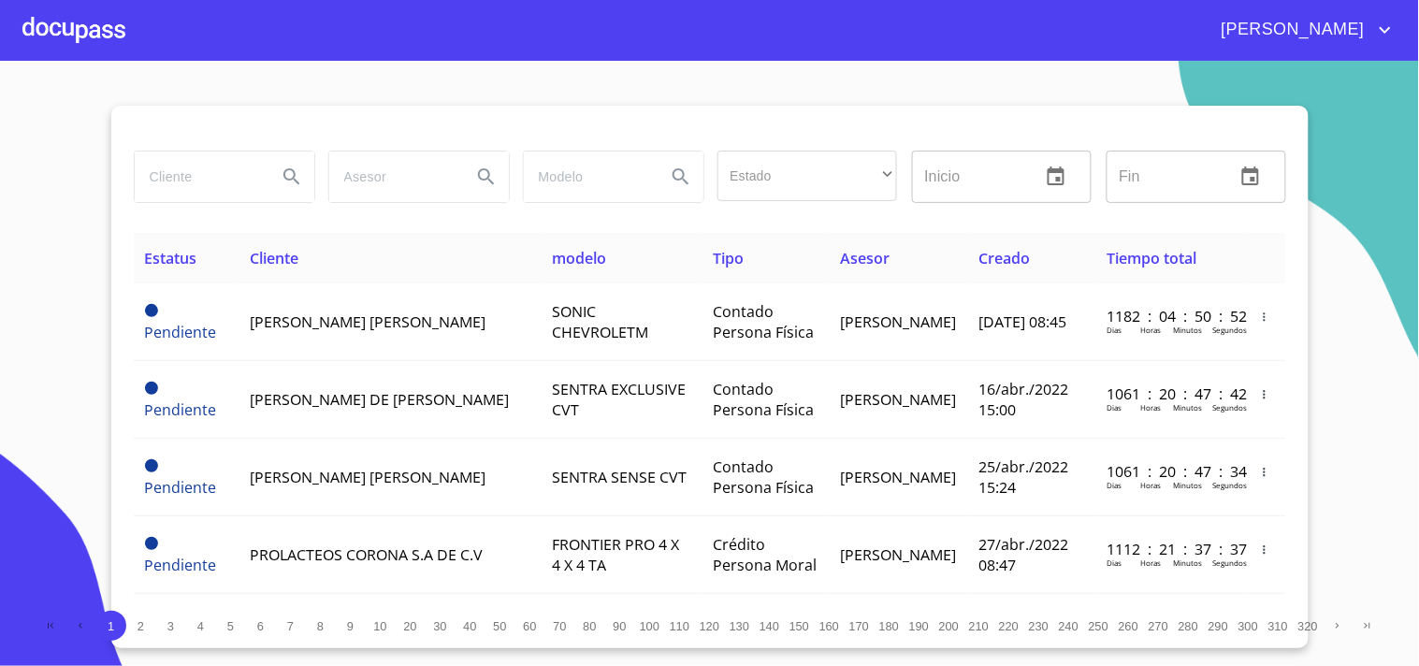
click at [232, 180] on input "search" at bounding box center [198, 176] width 127 height 50
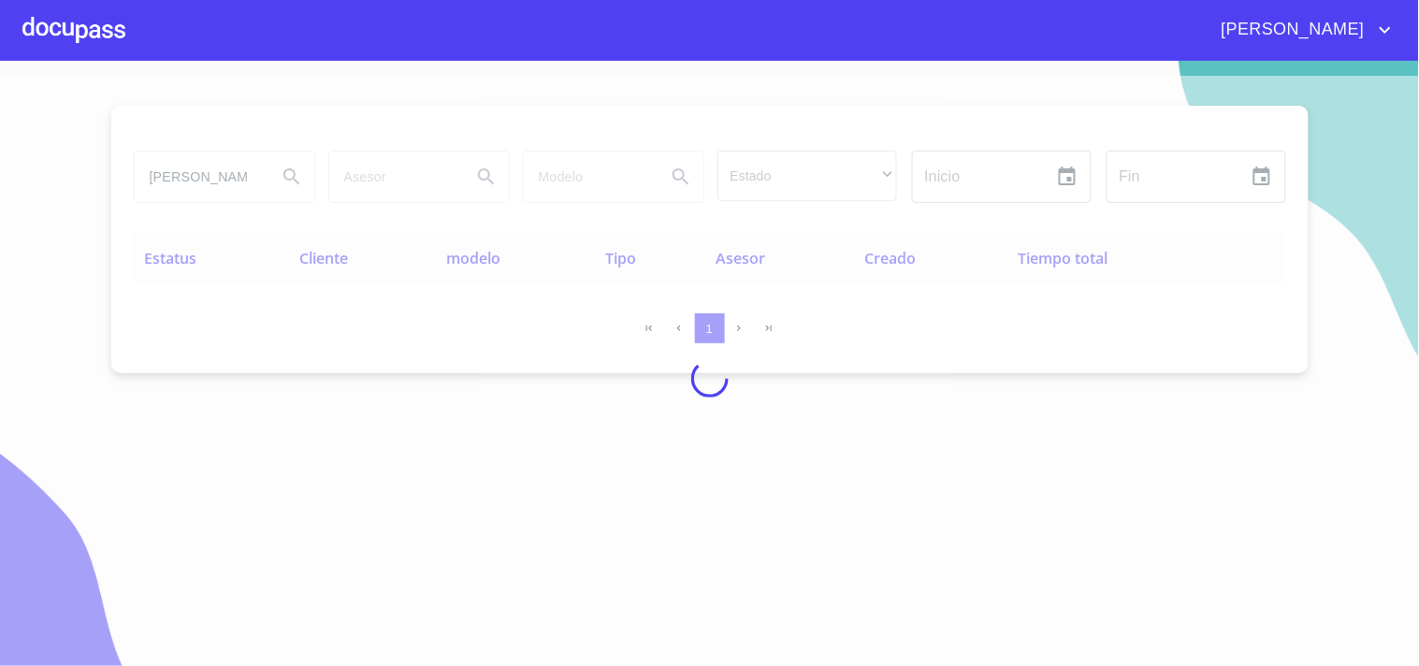
click at [230, 170] on div at bounding box center [709, 378] width 1419 height 605
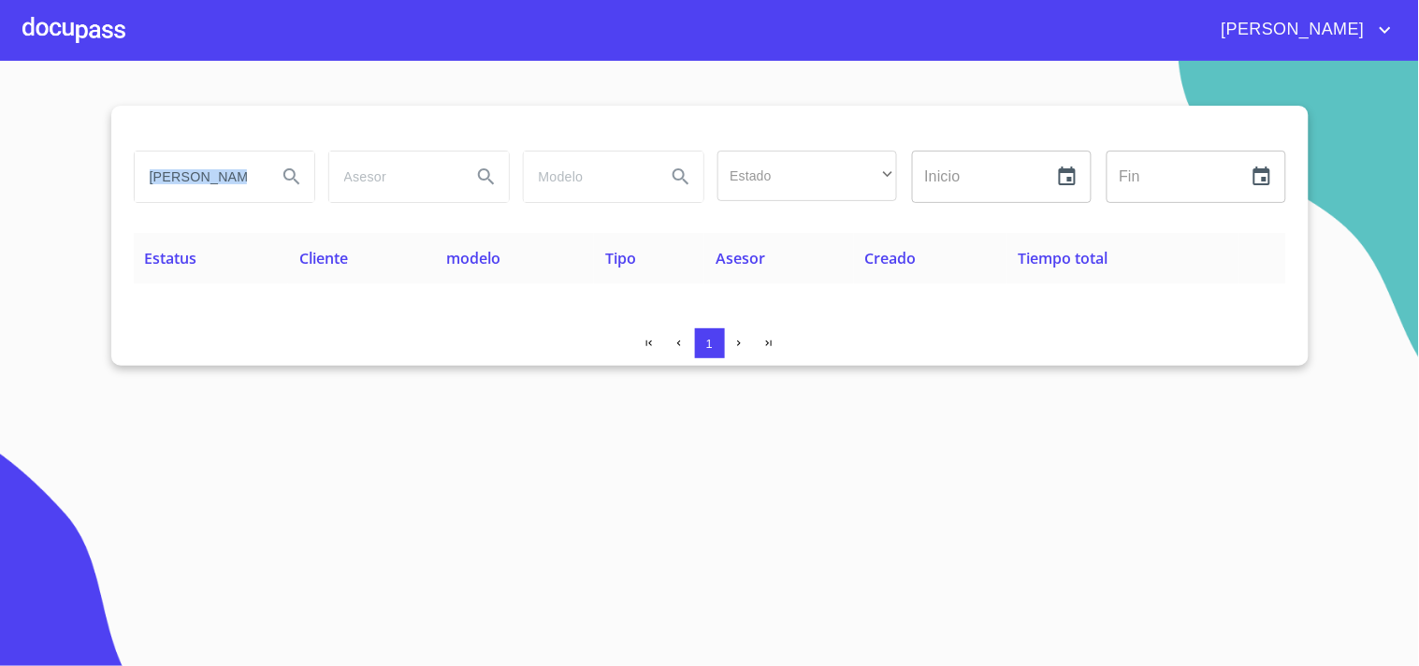
drag, startPoint x: 266, startPoint y: 180, endPoint x: 68, endPoint y: 216, distance: 200.7
click at [68, 216] on section "PAUL GUSTAVO Estado ​ ​ Inicio ​ Fin ​ Estatus Cliente modelo Tipo Asesor Cread…" at bounding box center [709, 363] width 1419 height 605
click at [281, 147] on div "PAUL GUSTAVO" at bounding box center [223, 176] width 195 height 67
drag, startPoint x: 240, startPoint y: 170, endPoint x: 42, endPoint y: 195, distance: 199.7
click at [42, 195] on section "PAUL GUSTAVO Estado ​ ​ Inicio ​ Fin ​ Estatus Cliente modelo Tipo Asesor Cread…" at bounding box center [709, 363] width 1419 height 605
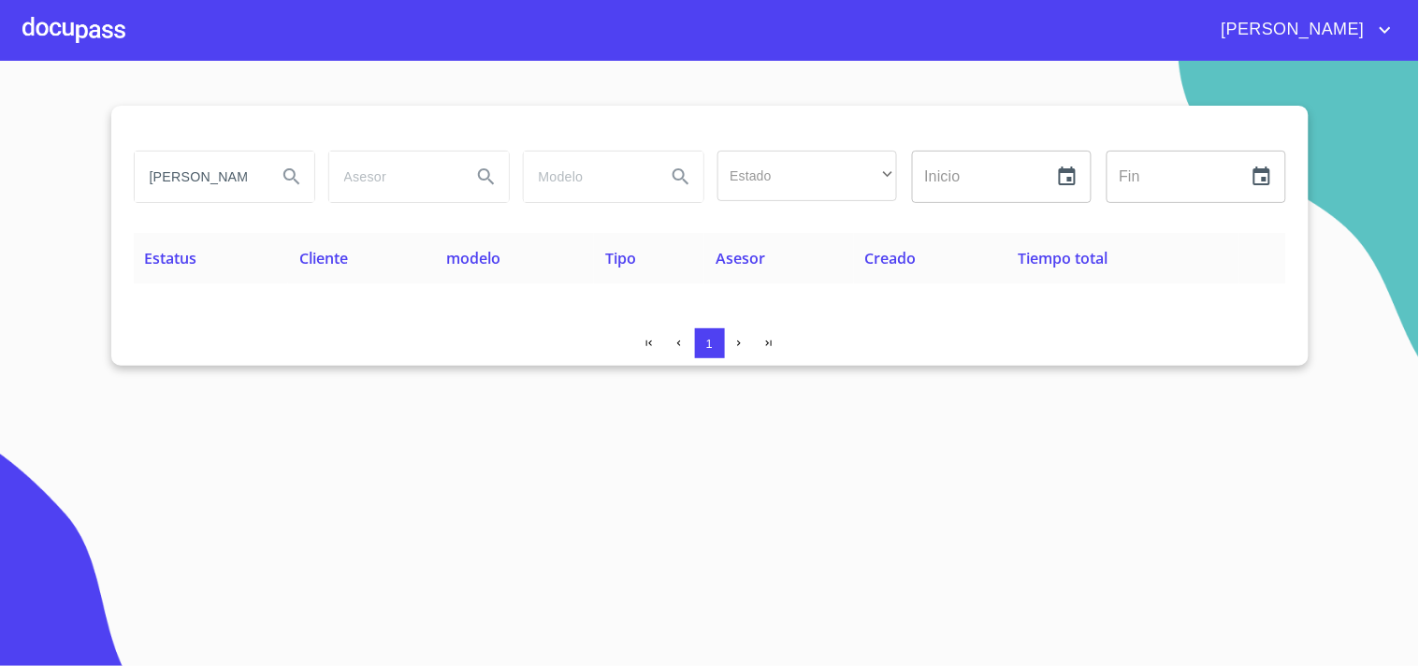
type input "O"
type input "E"
type input "RUIZ ROBLES"
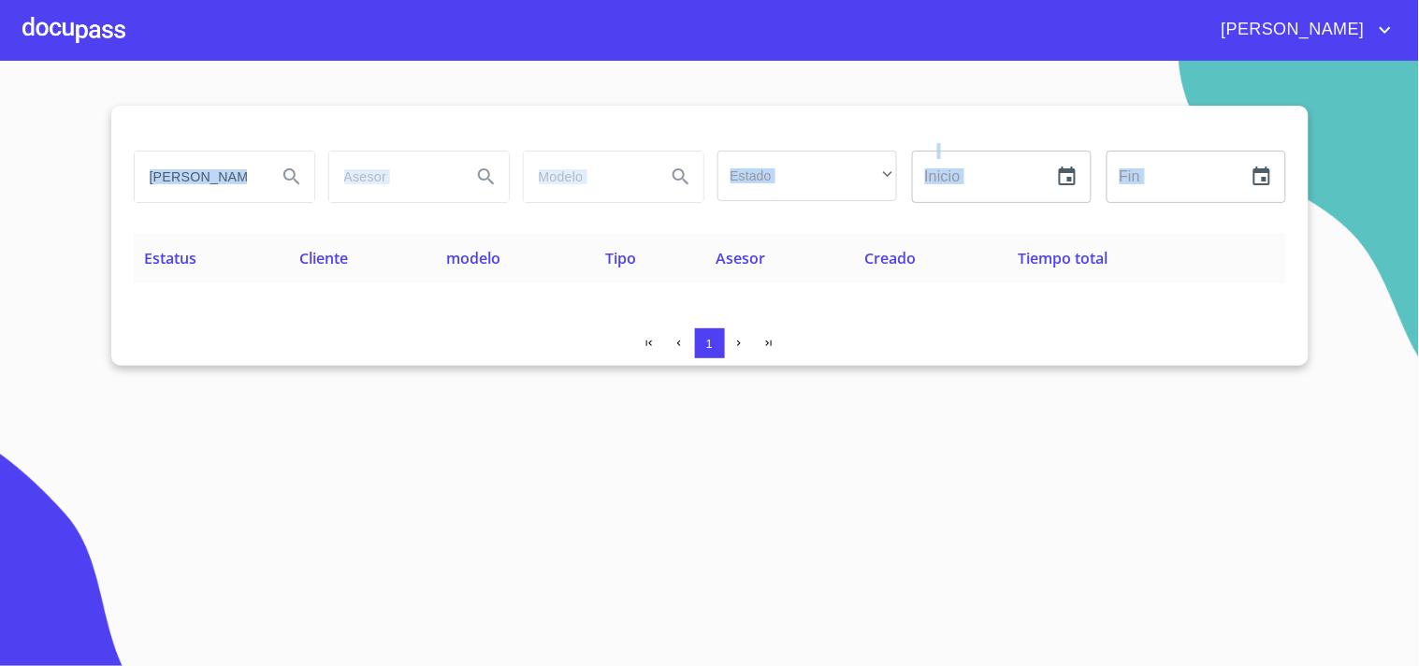
drag, startPoint x: 264, startPoint y: 174, endPoint x: 0, endPoint y: 264, distance: 278.6
click at [0, 264] on section "RUIZ ROBLES Estado ​ ​ Inicio ​ Fin ​ Estatus Cliente modelo Tipo Asesor Creado…" at bounding box center [709, 363] width 1419 height 605
click at [256, 173] on input "RUIZ ROBLES" at bounding box center [198, 176] width 127 height 50
drag, startPoint x: 256, startPoint y: 173, endPoint x: 19, endPoint y: 193, distance: 238.3
click at [0, 173] on section "RUIZ ROBLES Estado ​ ​ Inicio ​ Fin ​ Estatus Cliente modelo Tipo Asesor Creado…" at bounding box center [709, 363] width 1419 height 605
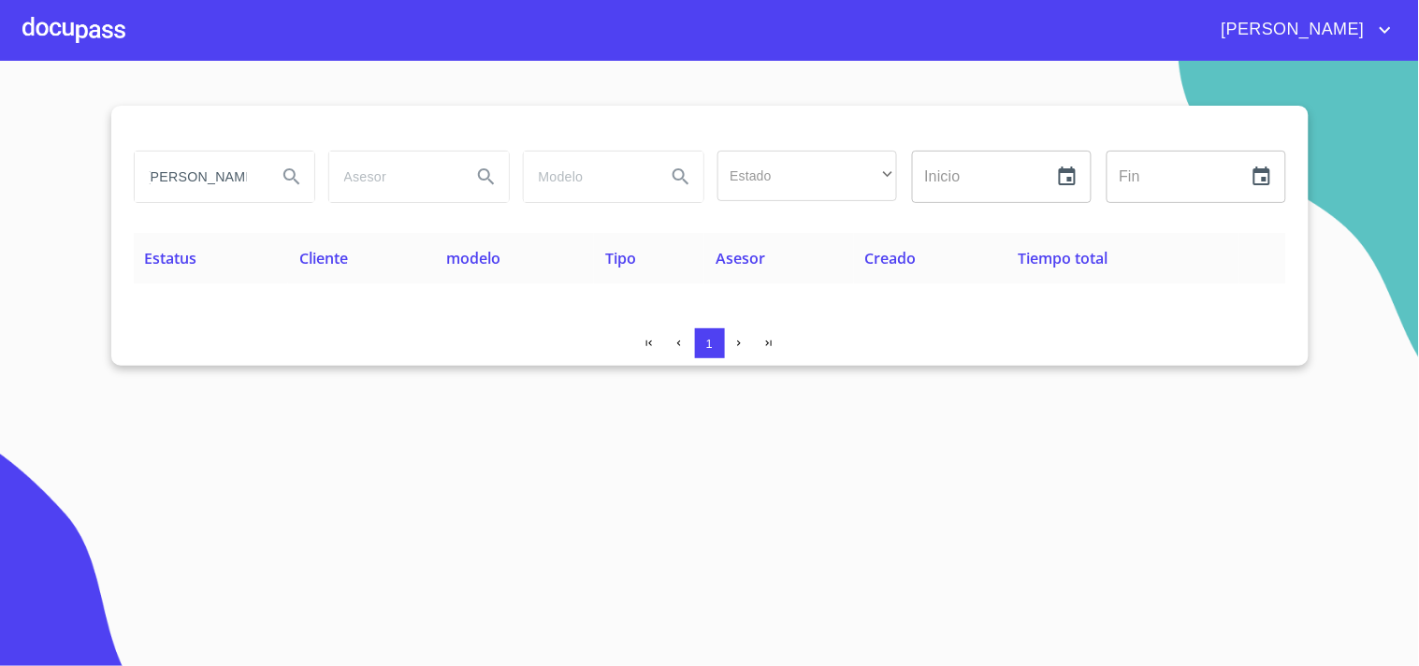
scroll to position [0, 7]
type input "JORGE ROMAN"
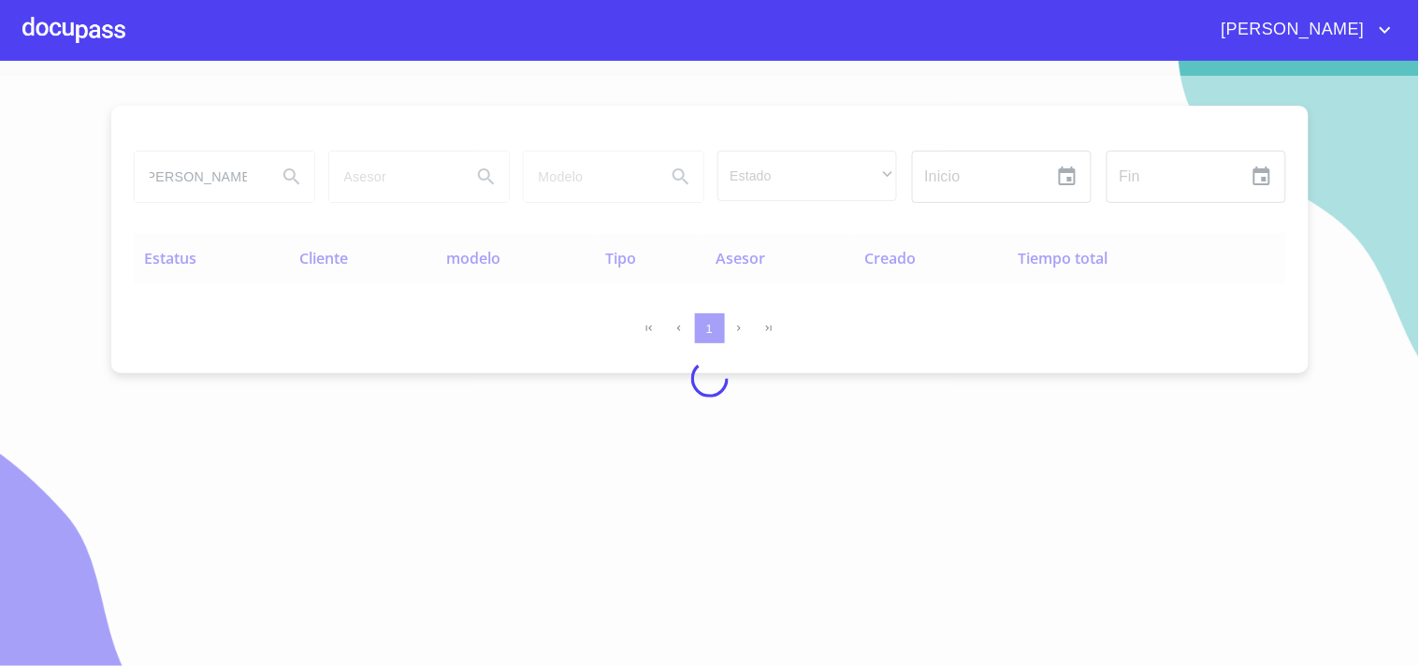
scroll to position [0, 0]
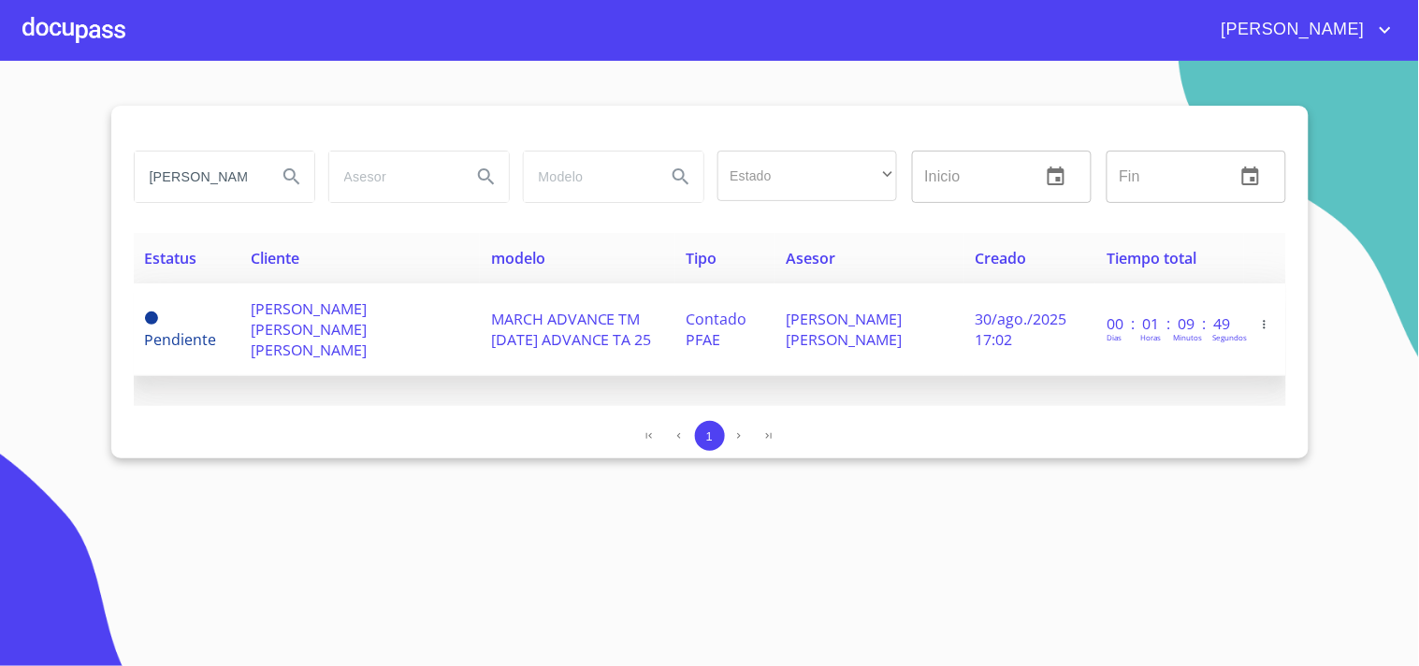
click at [343, 330] on span "JORGE ROMAN GONZALEZ LARA" at bounding box center [309, 329] width 116 height 62
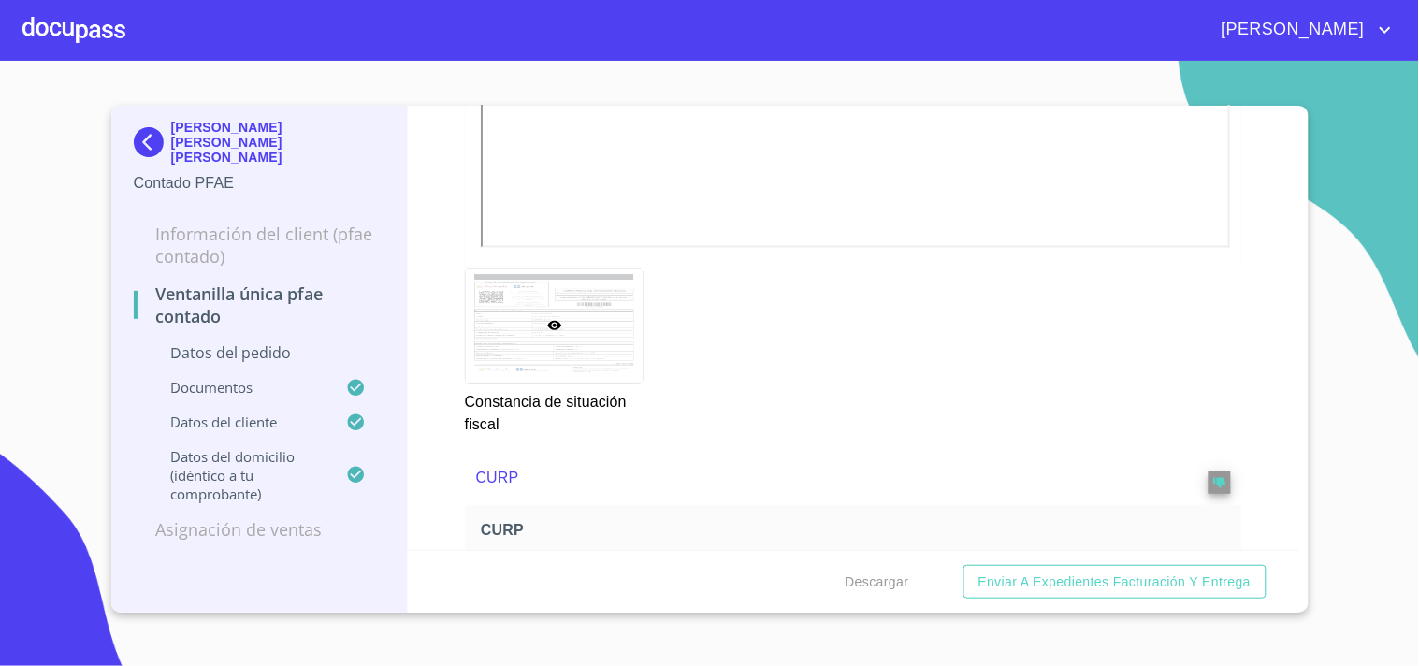
scroll to position [2631, 0]
